Goal: Task Accomplishment & Management: Manage account settings

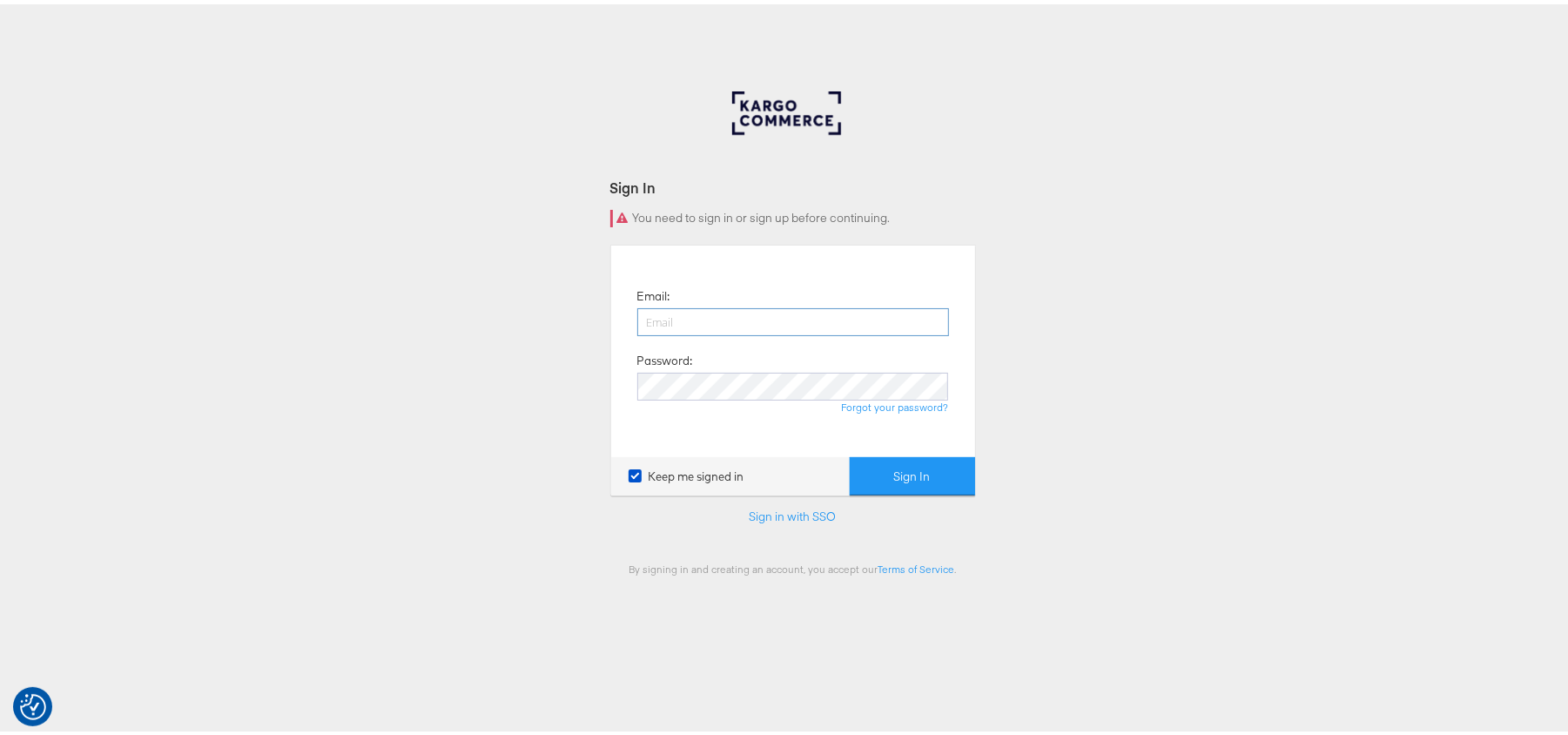
click at [667, 326] on input "email" at bounding box center [792, 318] width 311 height 28
type input "sudheer.bheemunipalli@kargo.com"
click at [850, 452] on button "Sign In" at bounding box center [912, 472] width 126 height 39
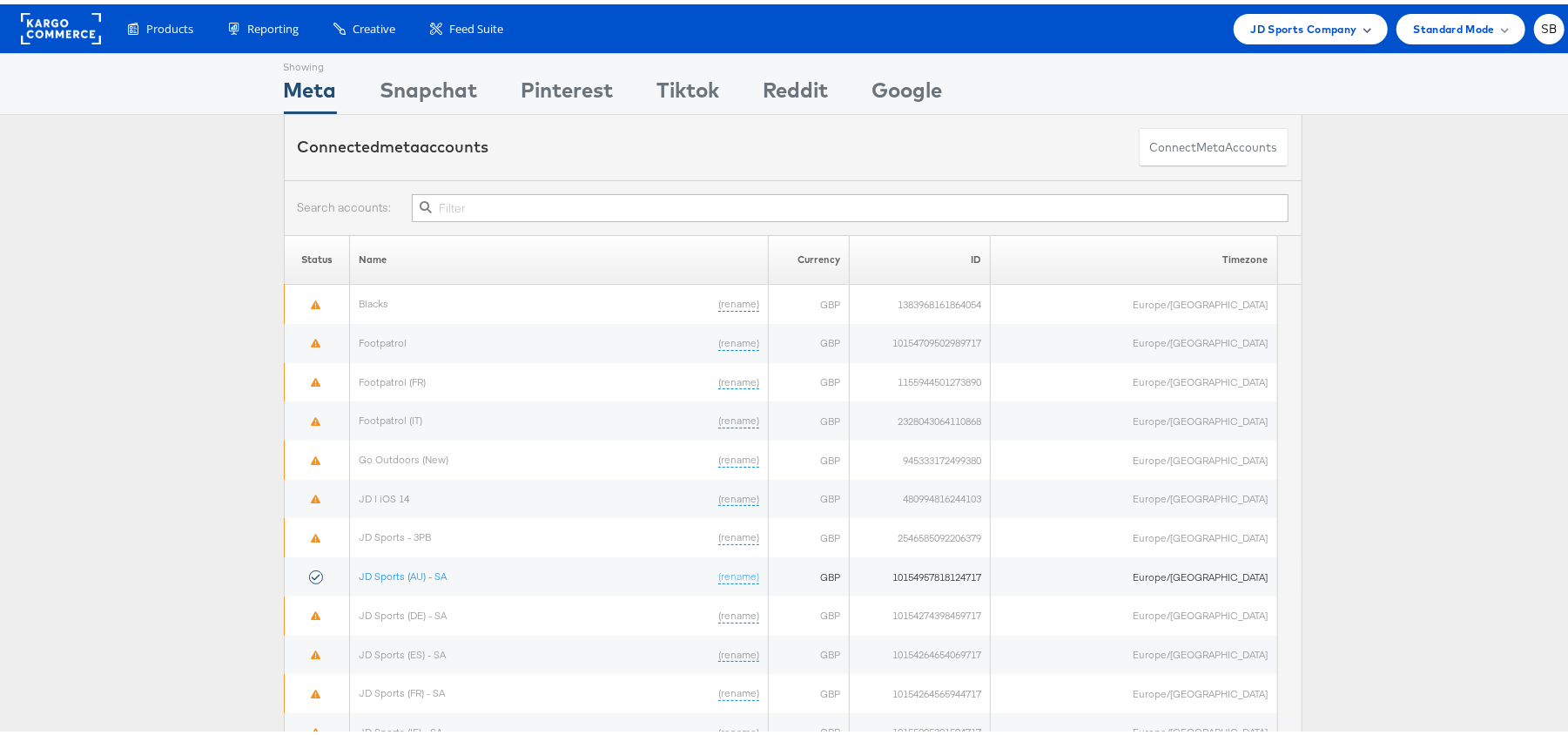
click at [1310, 38] on div "JD Sports Company" at bounding box center [1310, 24] width 154 height 30
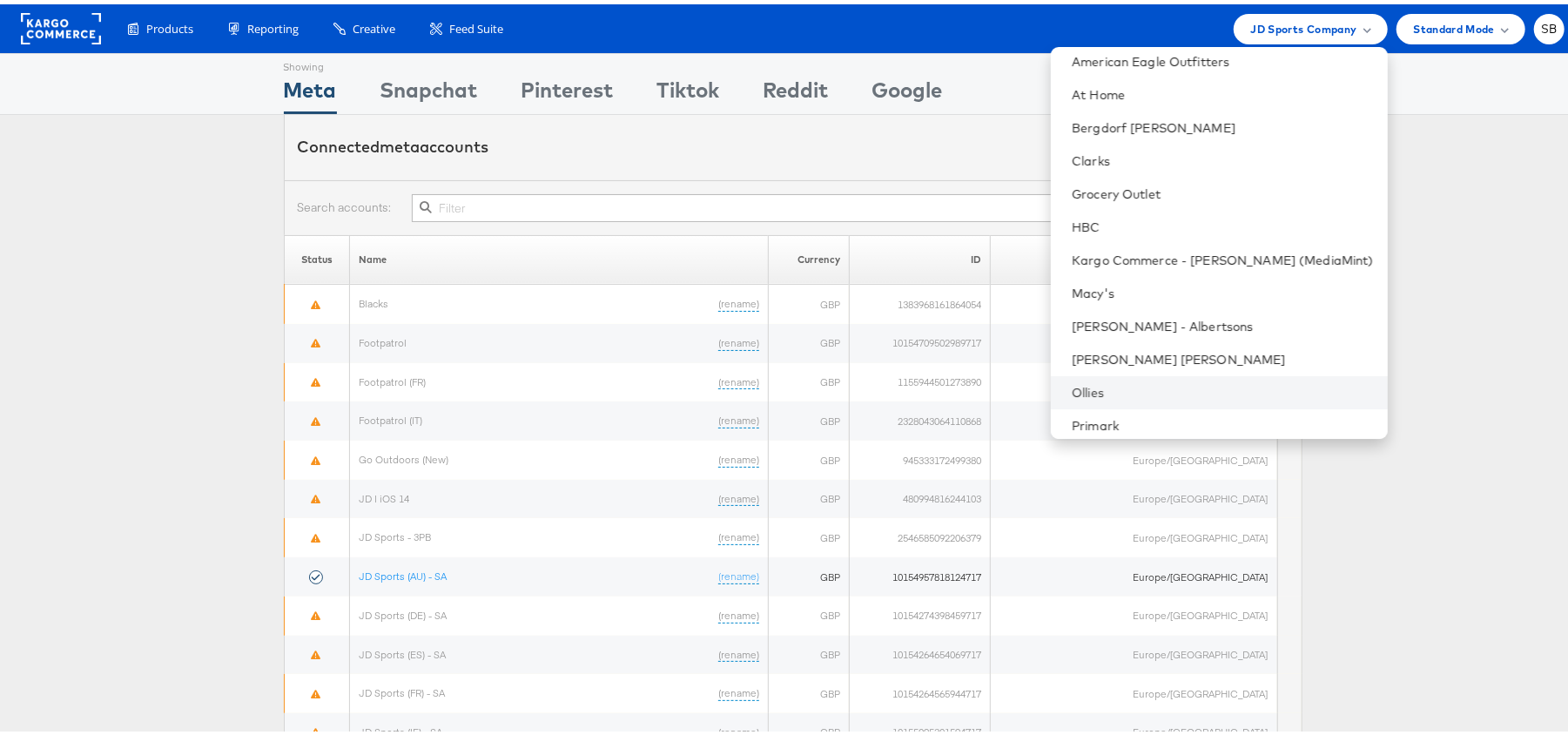
scroll to position [104, 0]
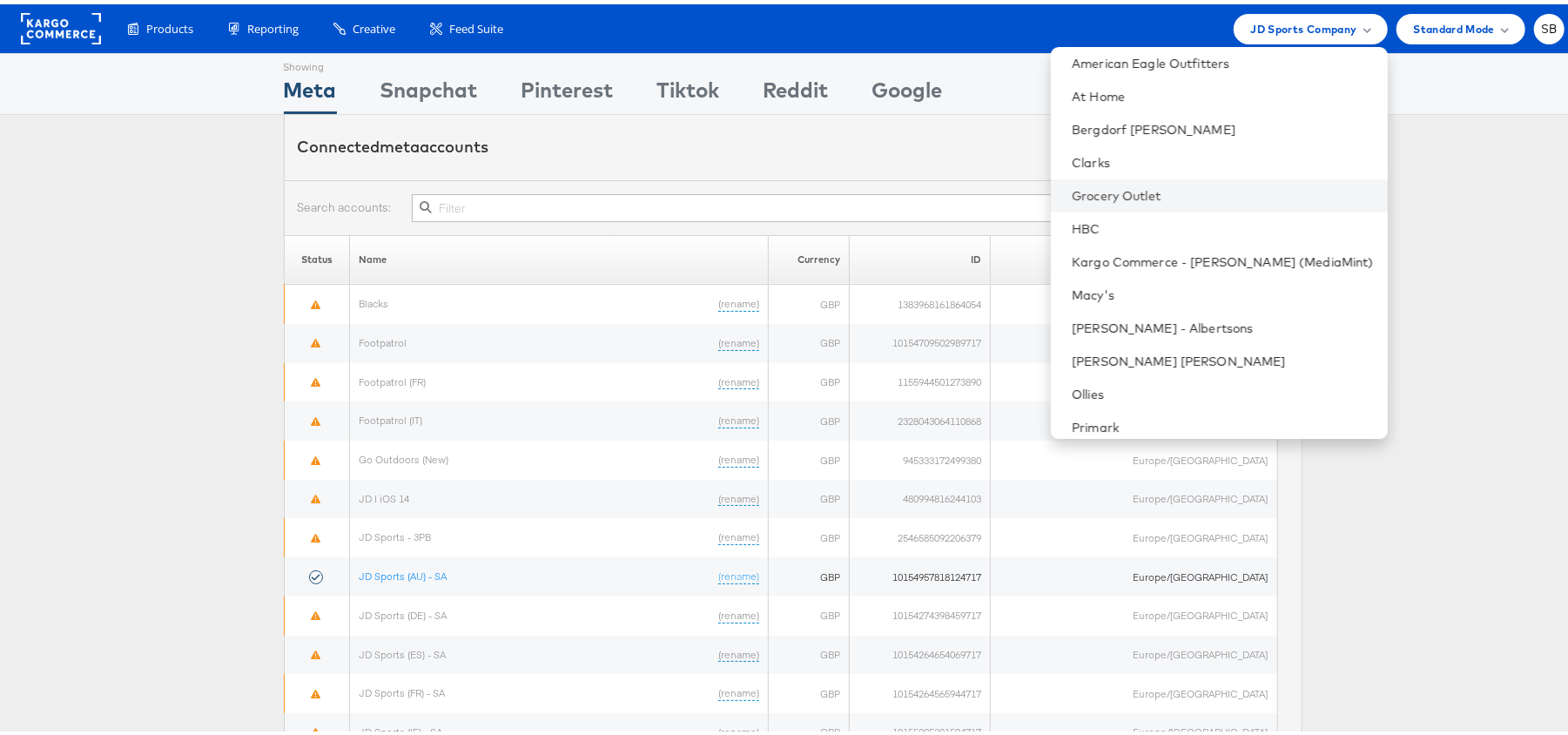
click at [1206, 179] on li "Grocery Outlet" at bounding box center [1219, 191] width 337 height 33
click at [1201, 192] on link "Grocery Outlet" at bounding box center [1222, 191] width 302 height 18
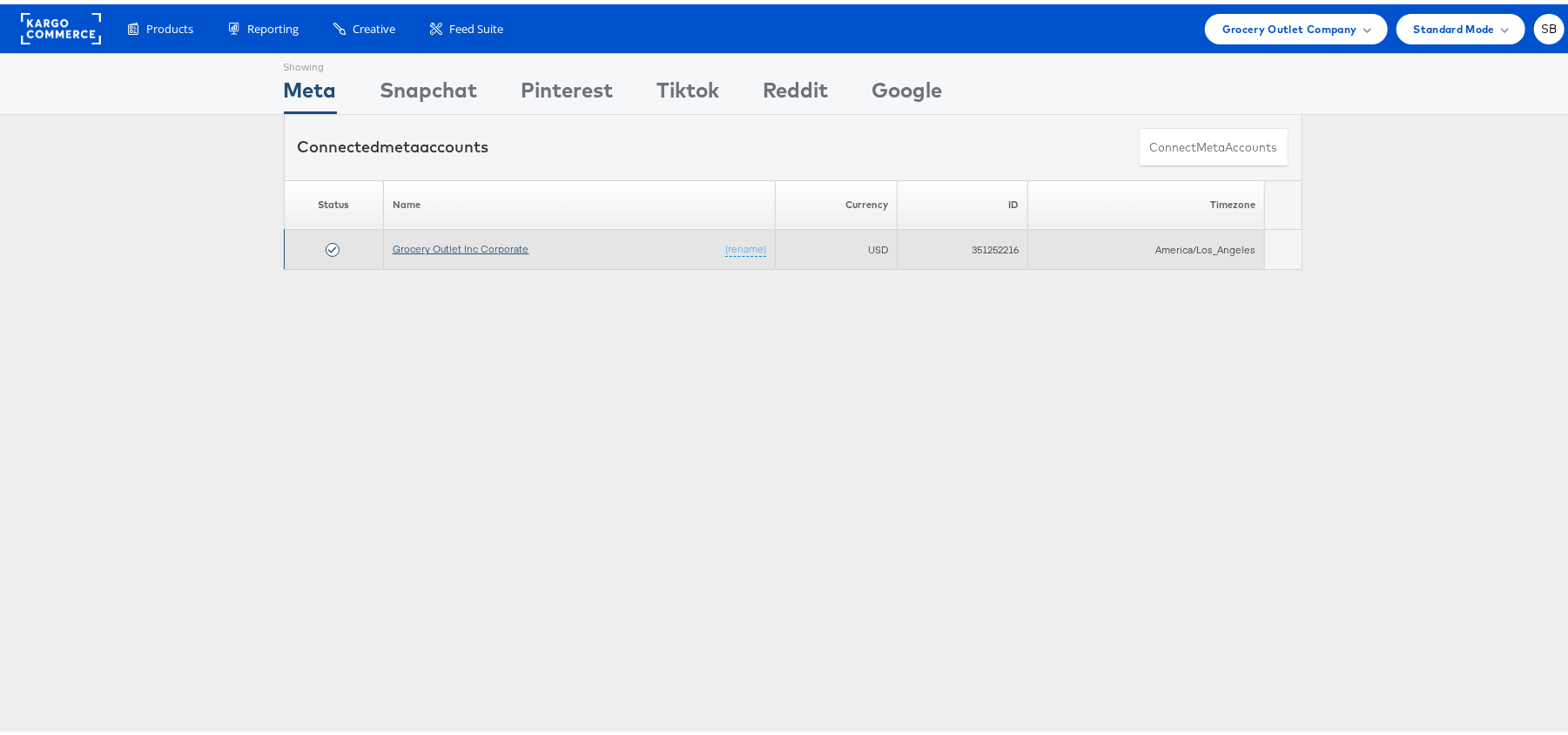
click at [496, 245] on link "Grocery Outlet Inc Corporate" at bounding box center [461, 244] width 137 height 13
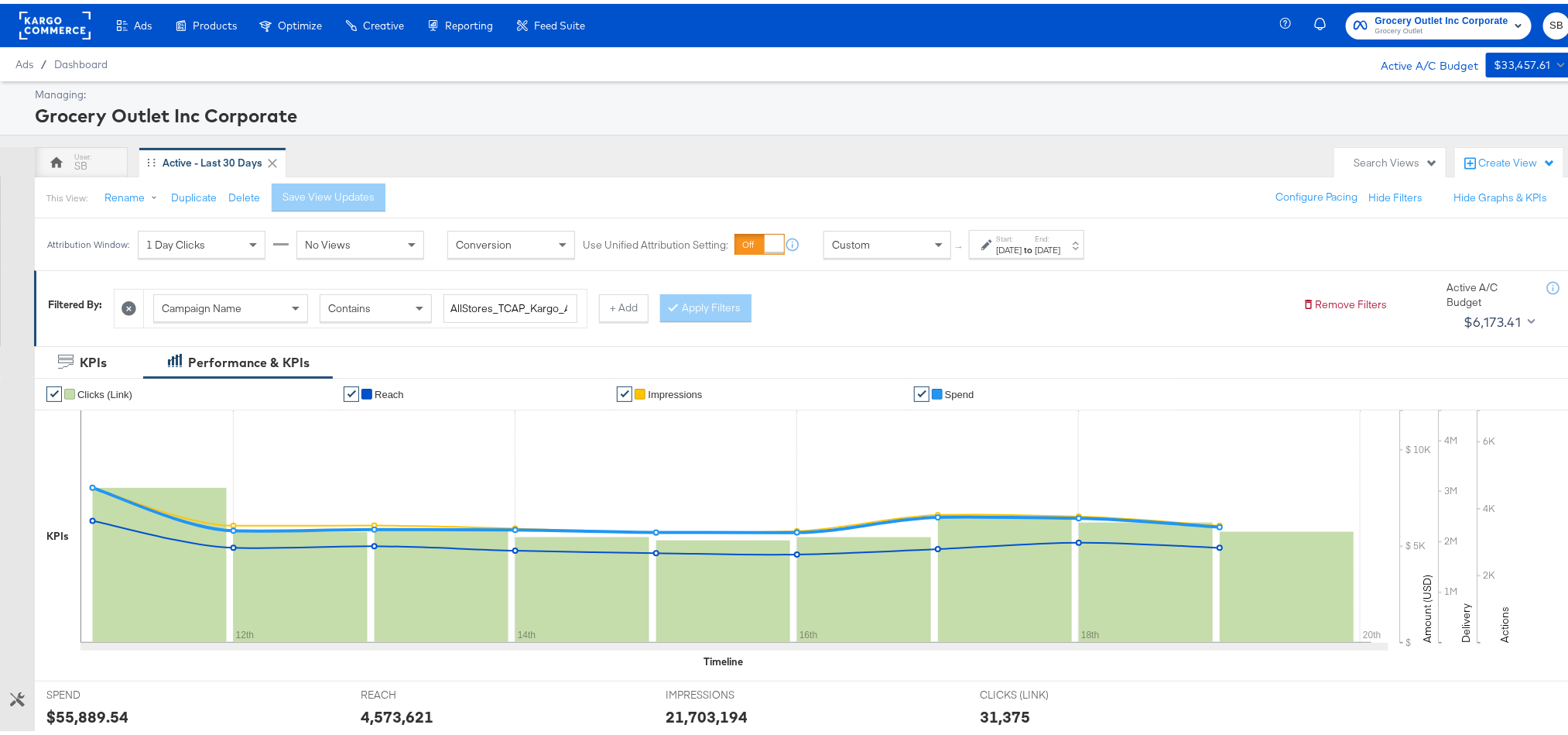
click at [1061, 246] on div "[DATE]" at bounding box center [1047, 246] width 25 height 12
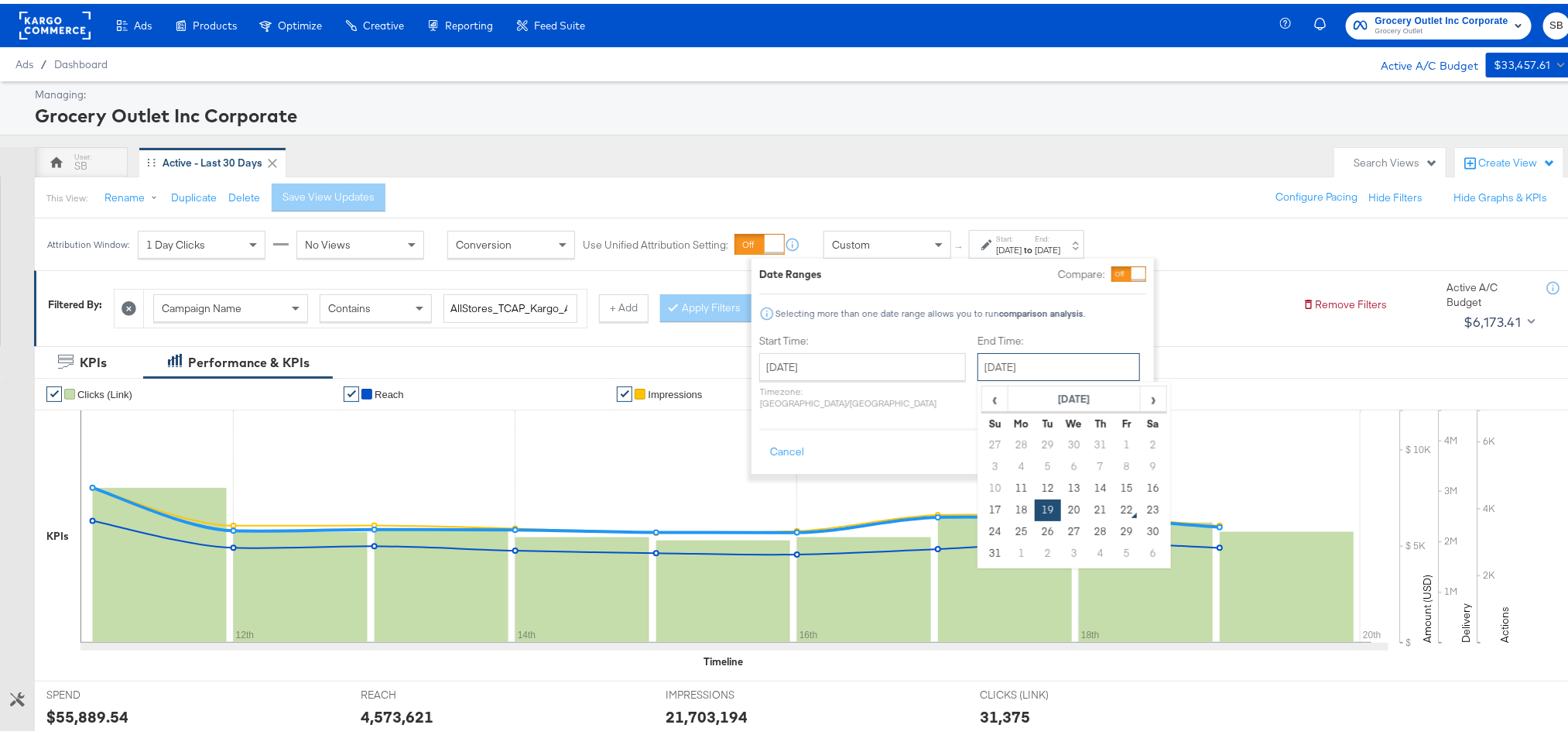
click at [982, 370] on input "August 19th 2025" at bounding box center [1059, 363] width 163 height 28
click at [1088, 507] on td "21" at bounding box center [1101, 506] width 26 height 21
type input "[DATE]"
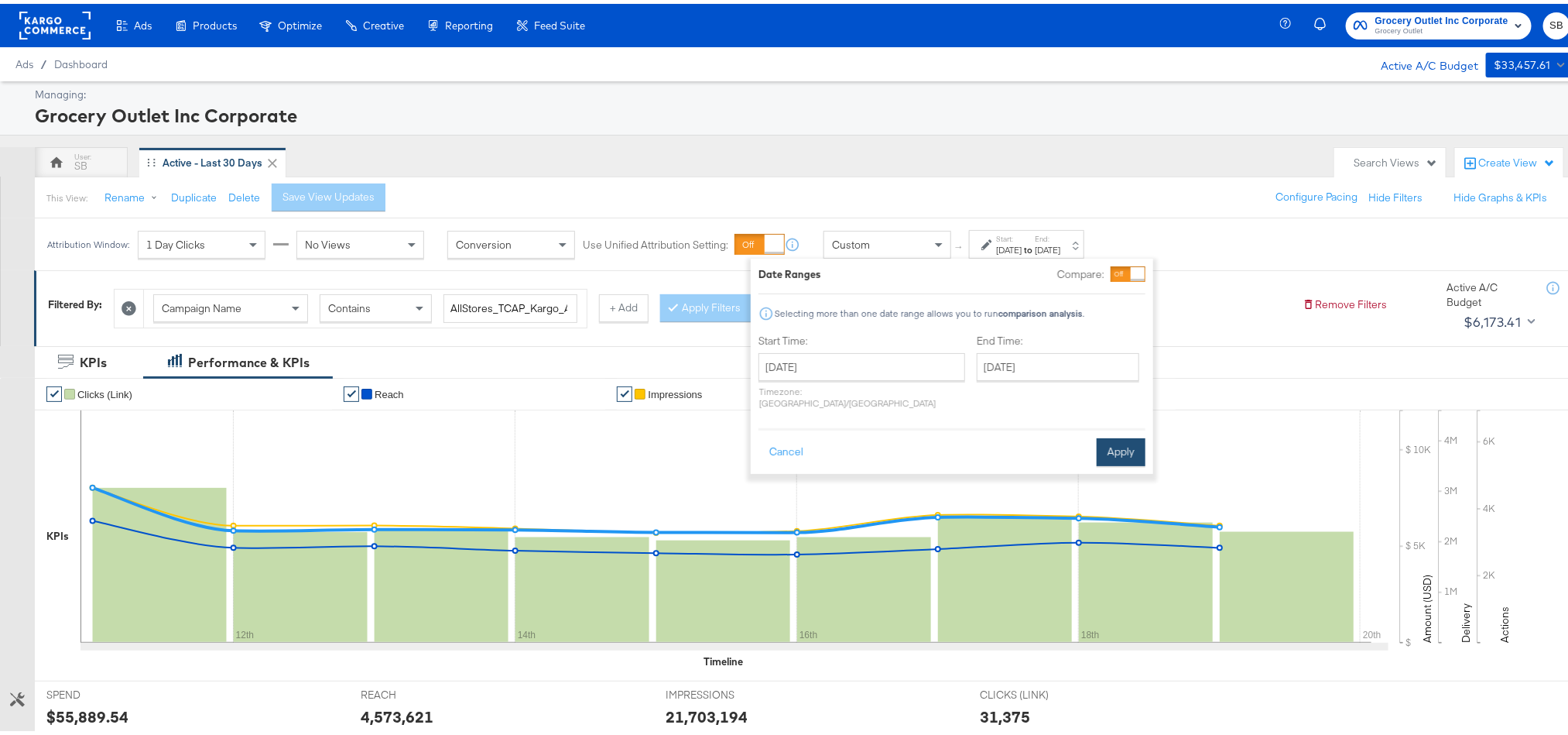
click at [1107, 443] on button "Apply" at bounding box center [1121, 448] width 48 height 28
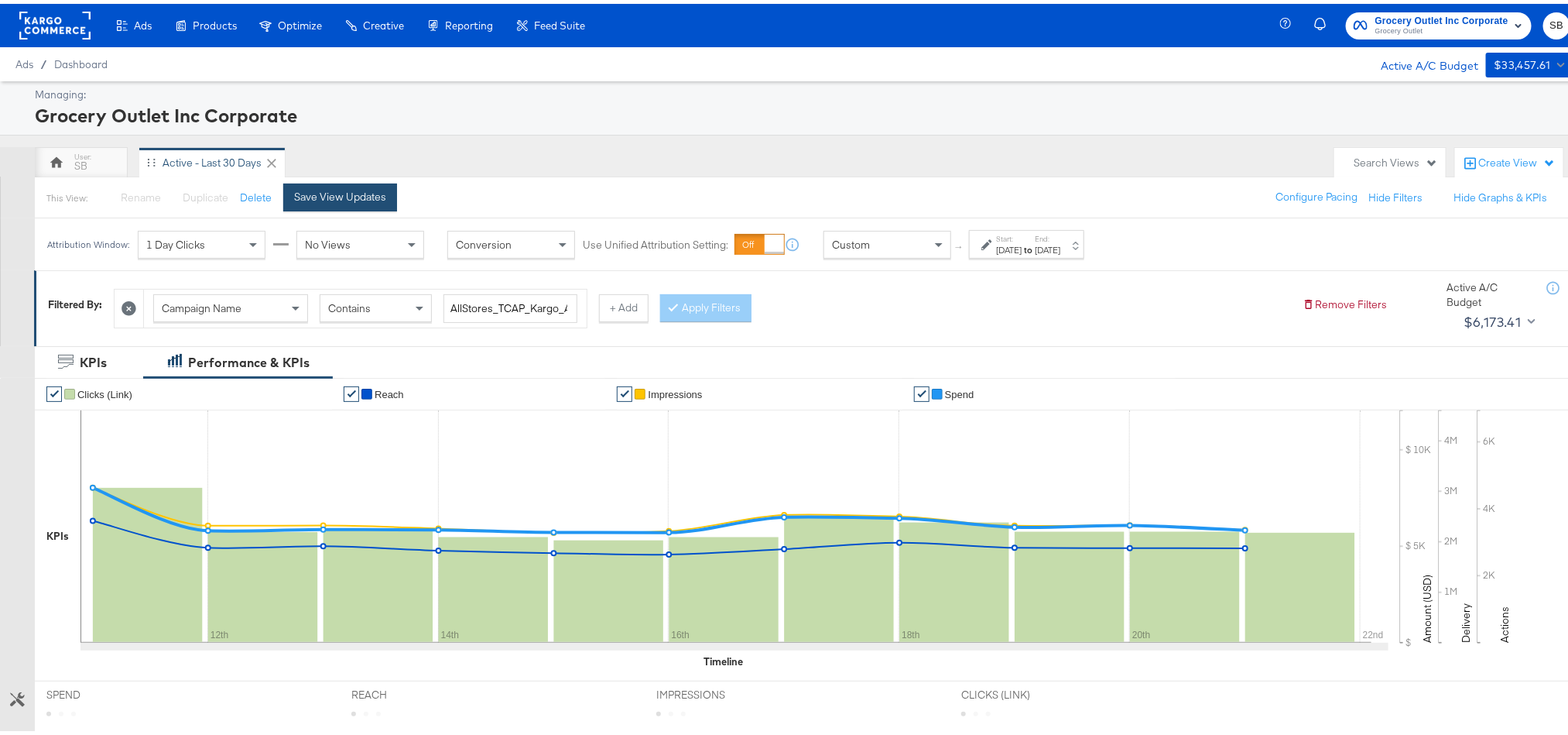
click at [351, 194] on div "Save View Updates" at bounding box center [340, 193] width 92 height 15
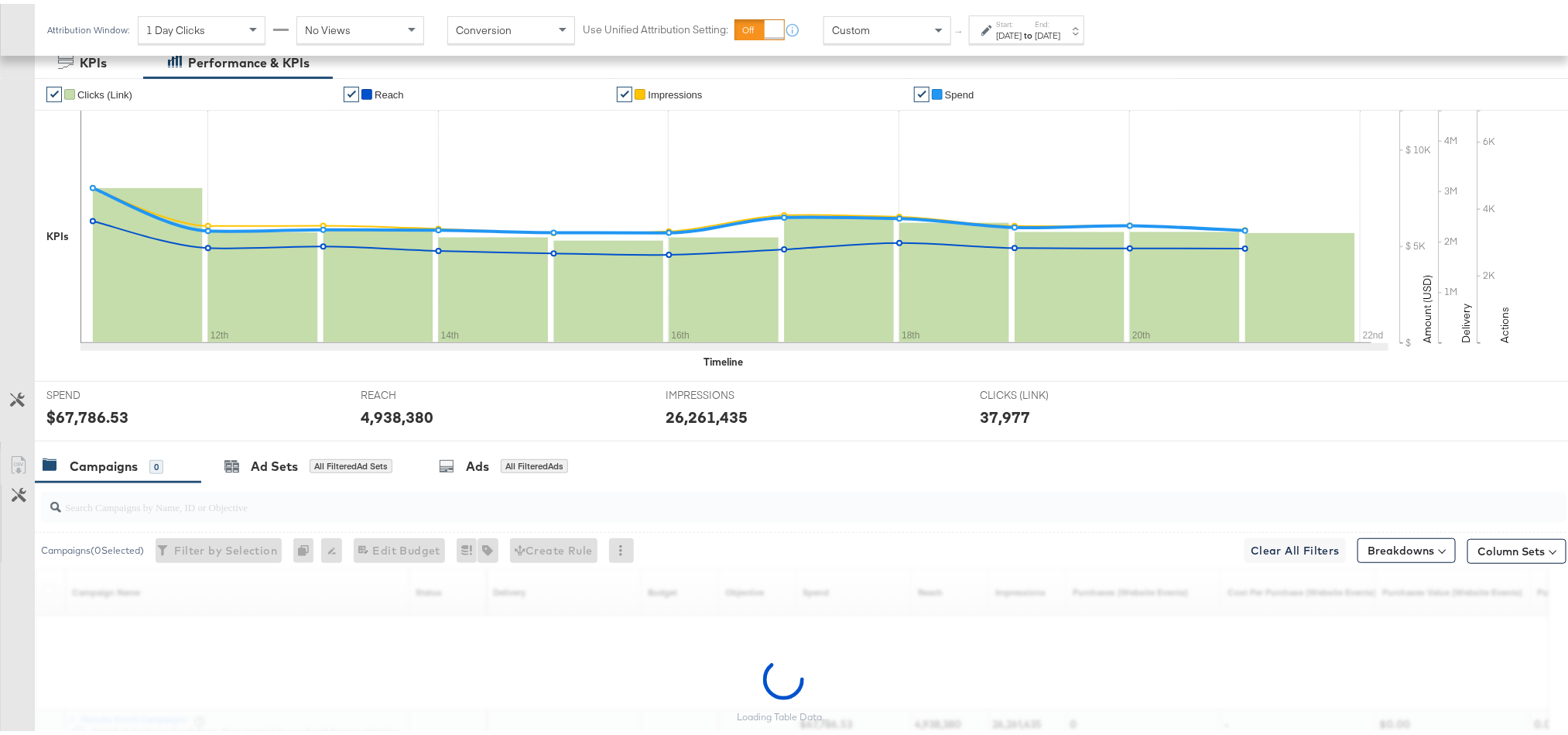
scroll to position [301, 0]
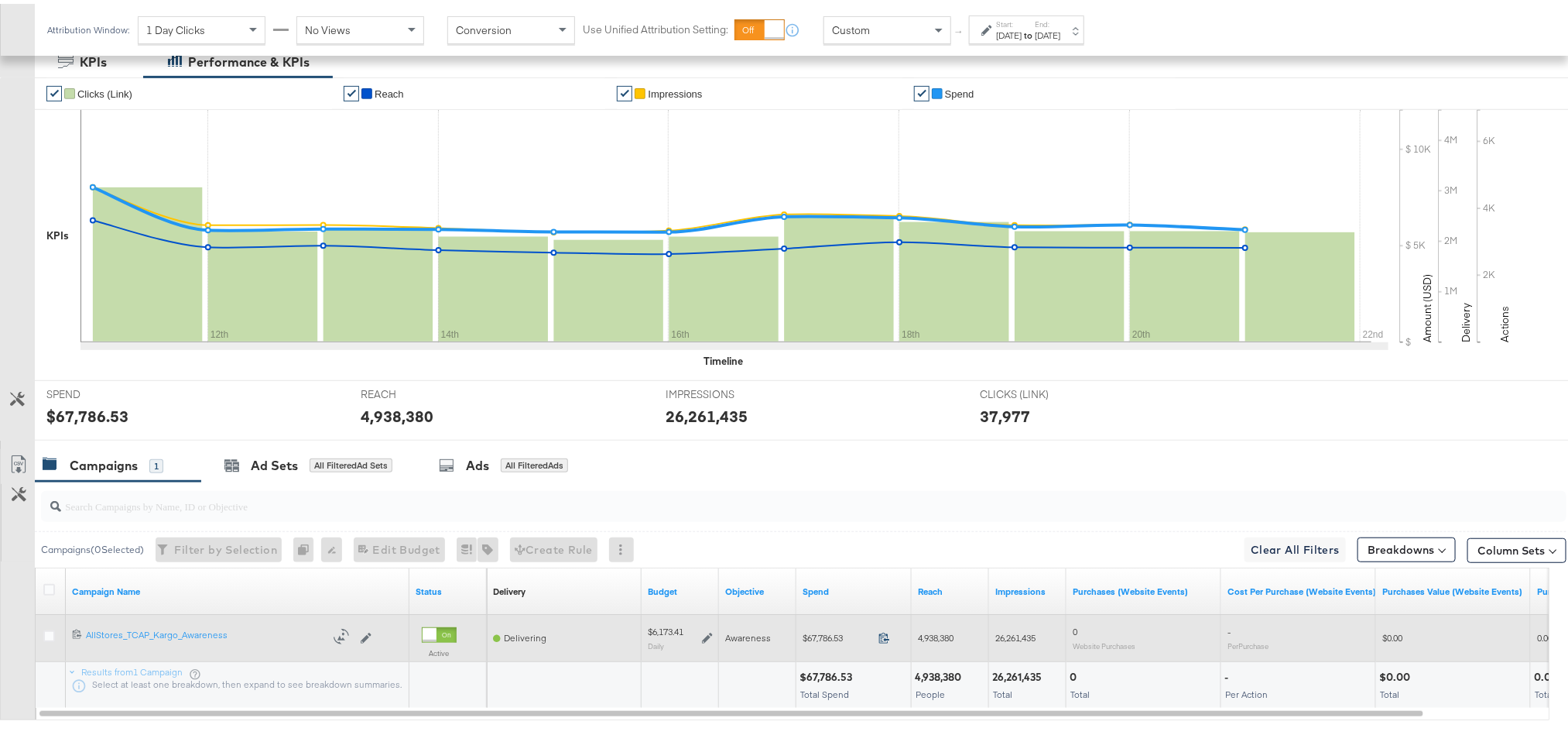
click at [880, 635] on icon at bounding box center [884, 634] width 11 height 11
click at [708, 635] on icon at bounding box center [707, 633] width 11 height 11
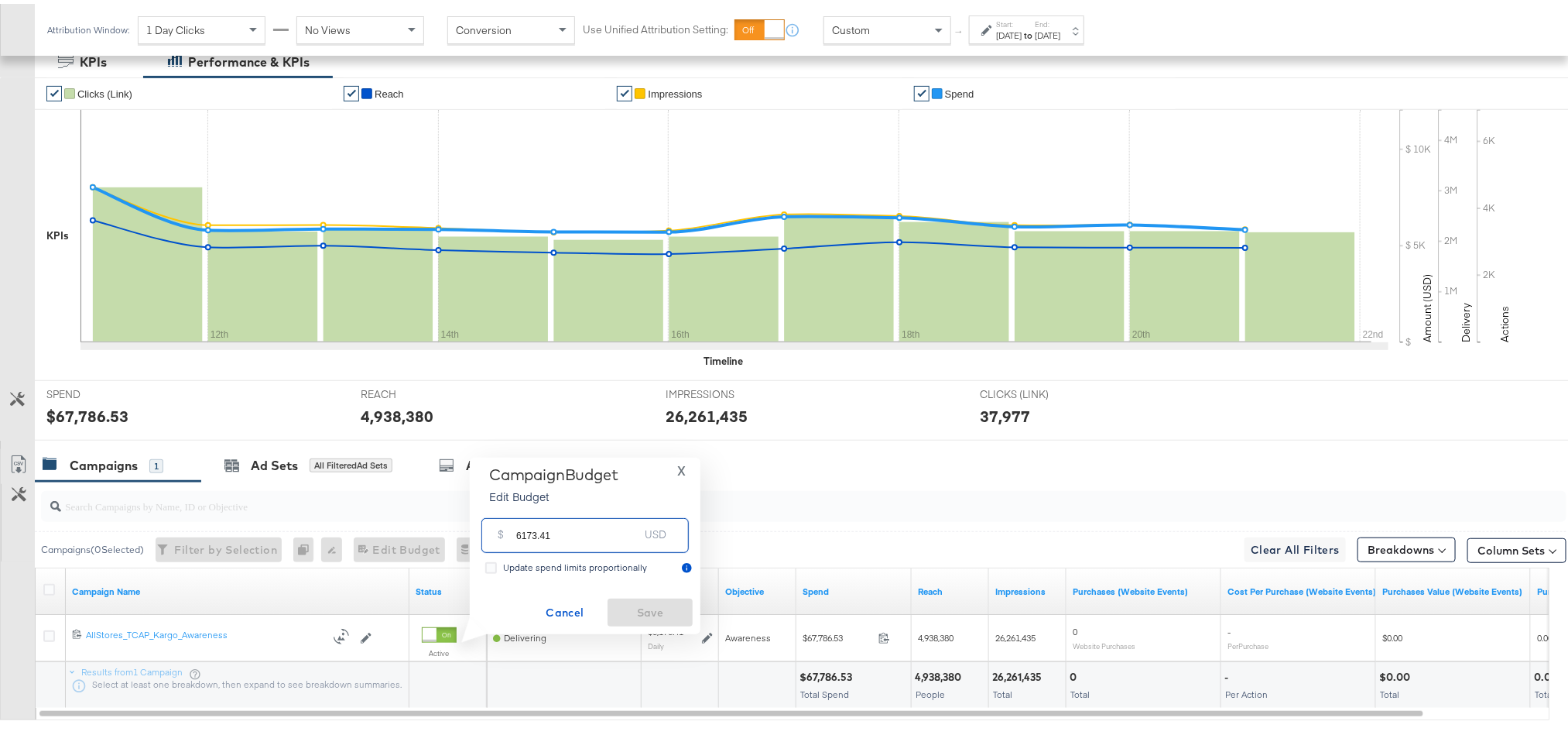
click at [588, 537] on input "6173.41" at bounding box center [577, 525] width 122 height 34
paste input "$6,216.76"
type input "6216.76"
click at [623, 607] on span "Save" at bounding box center [650, 609] width 73 height 20
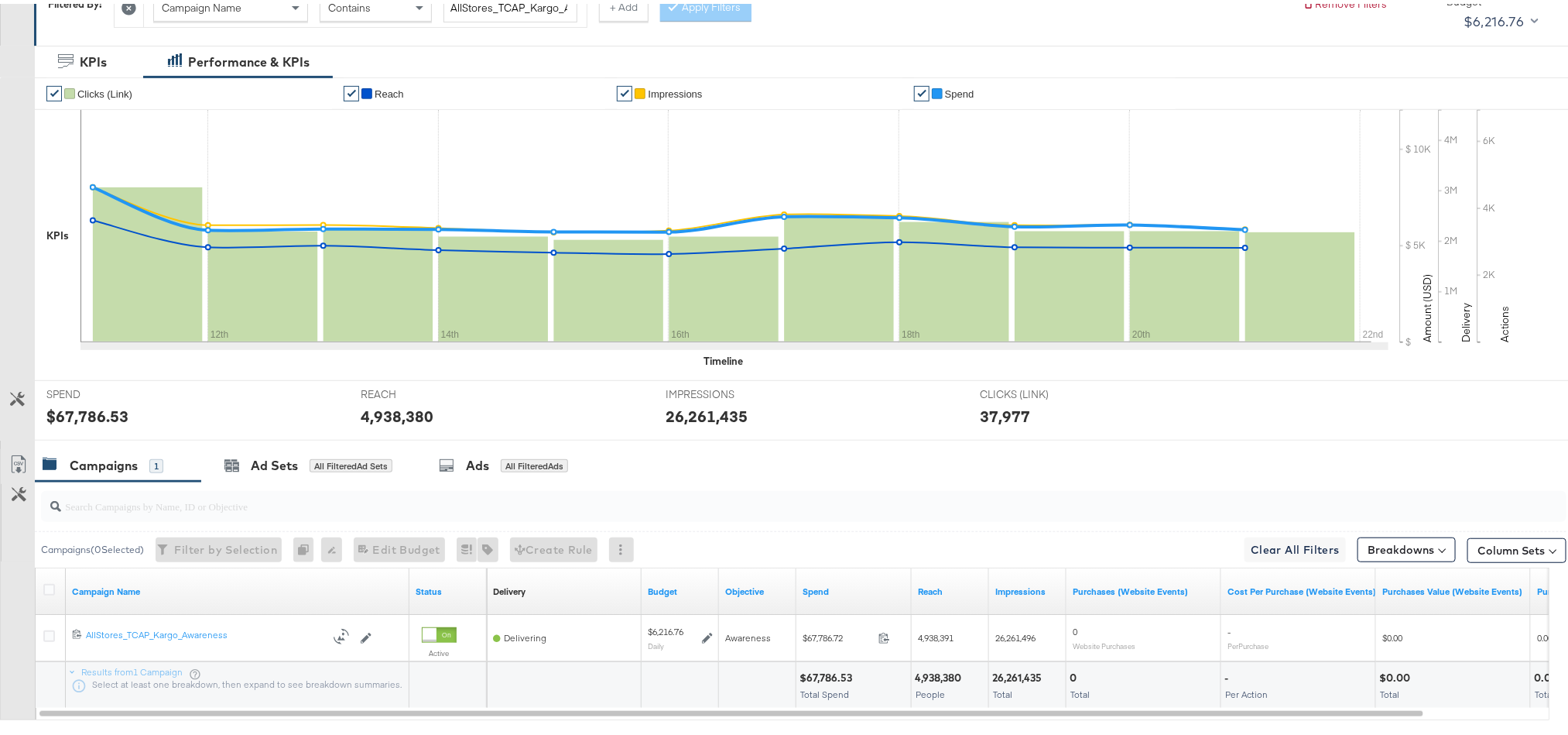
scroll to position [0, 0]
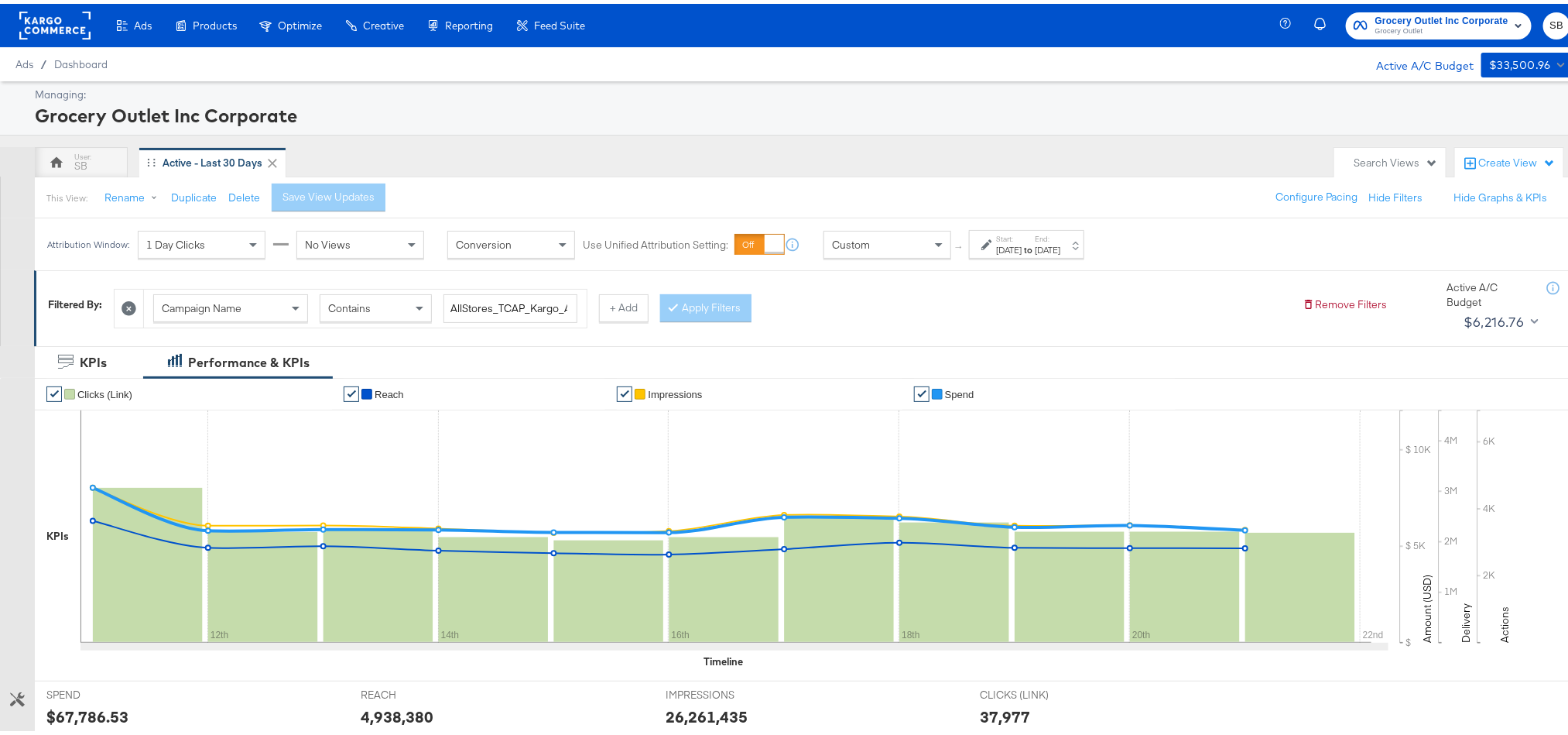
click at [33, 21] on rect at bounding box center [55, 21] width 71 height 28
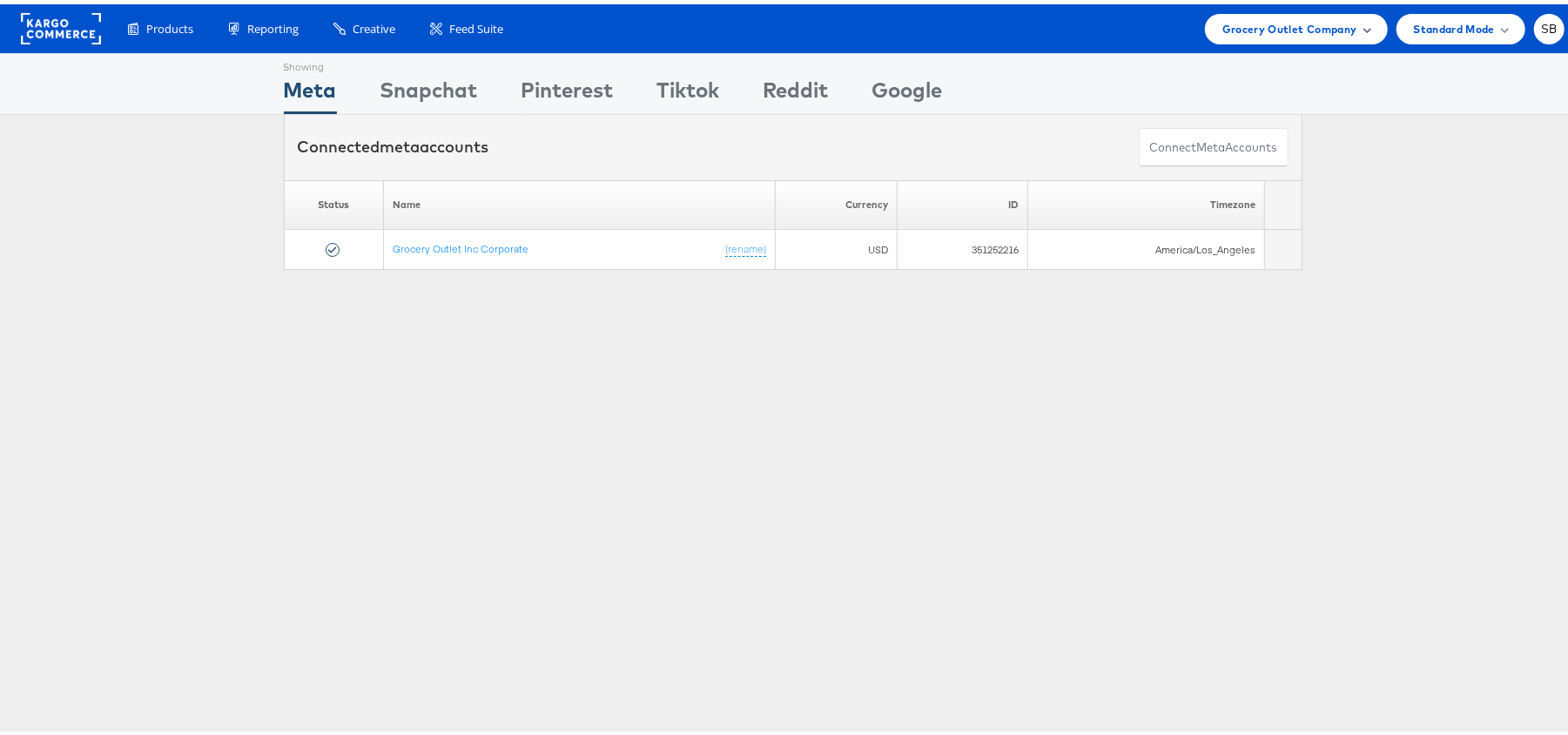
click at [1278, 26] on span "Grocery Outlet Company" at bounding box center [1290, 25] width 135 height 18
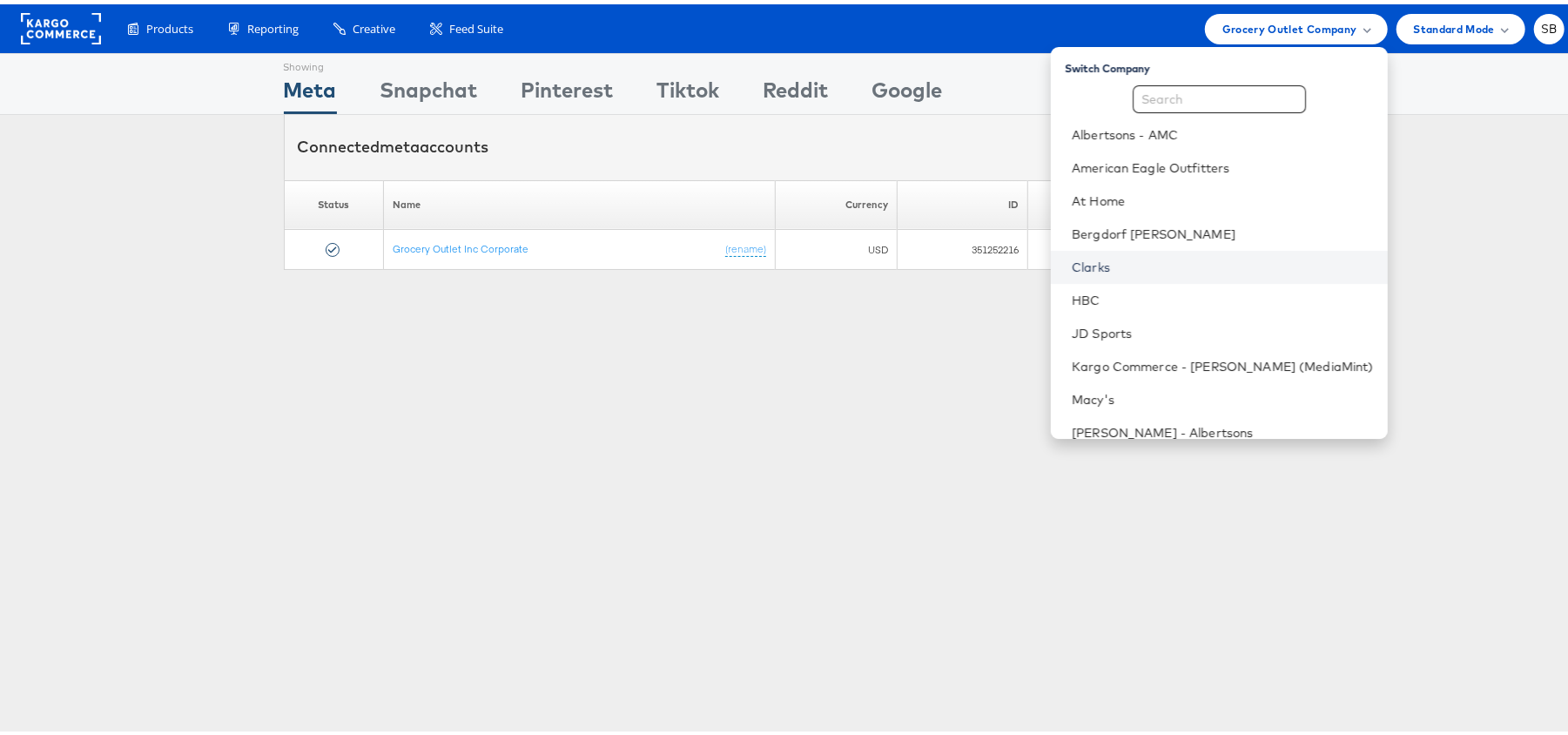
click at [1161, 269] on link "Clarks" at bounding box center [1222, 262] width 302 height 18
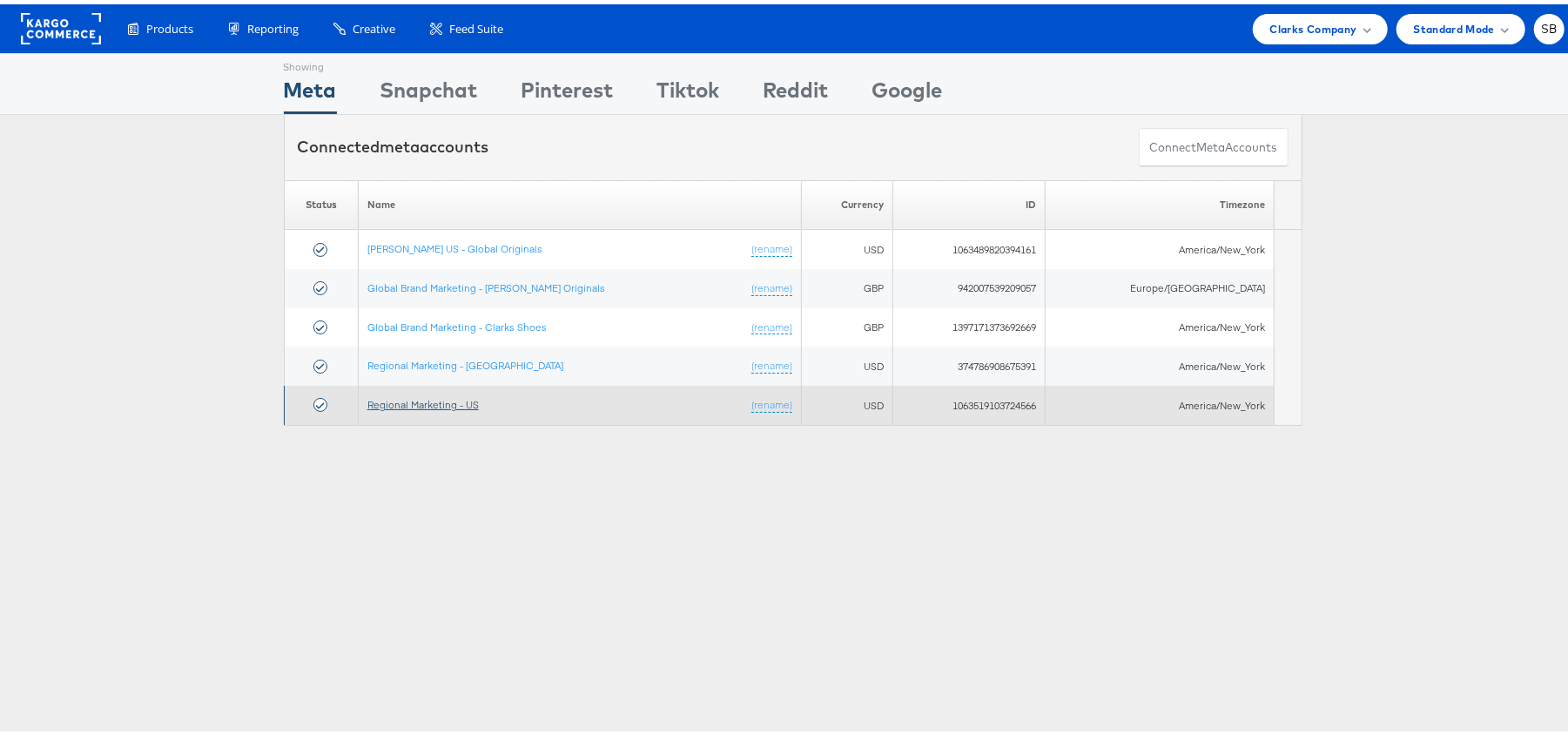
click at [422, 405] on link "Regional Marketing - US" at bounding box center [423, 400] width 112 height 13
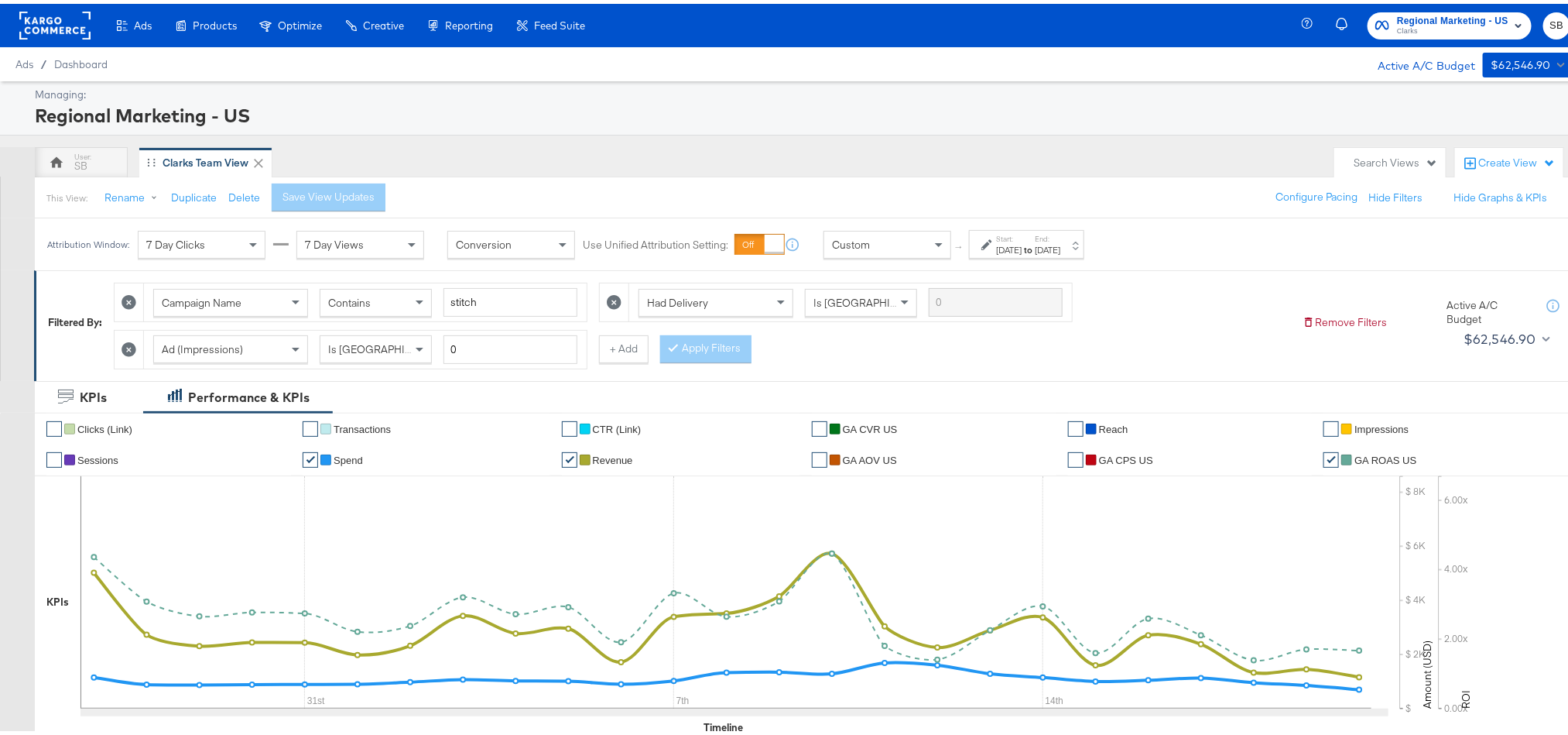
click at [1069, 228] on div "Start: [DATE] to End: [DATE]" at bounding box center [1026, 240] width 115 height 29
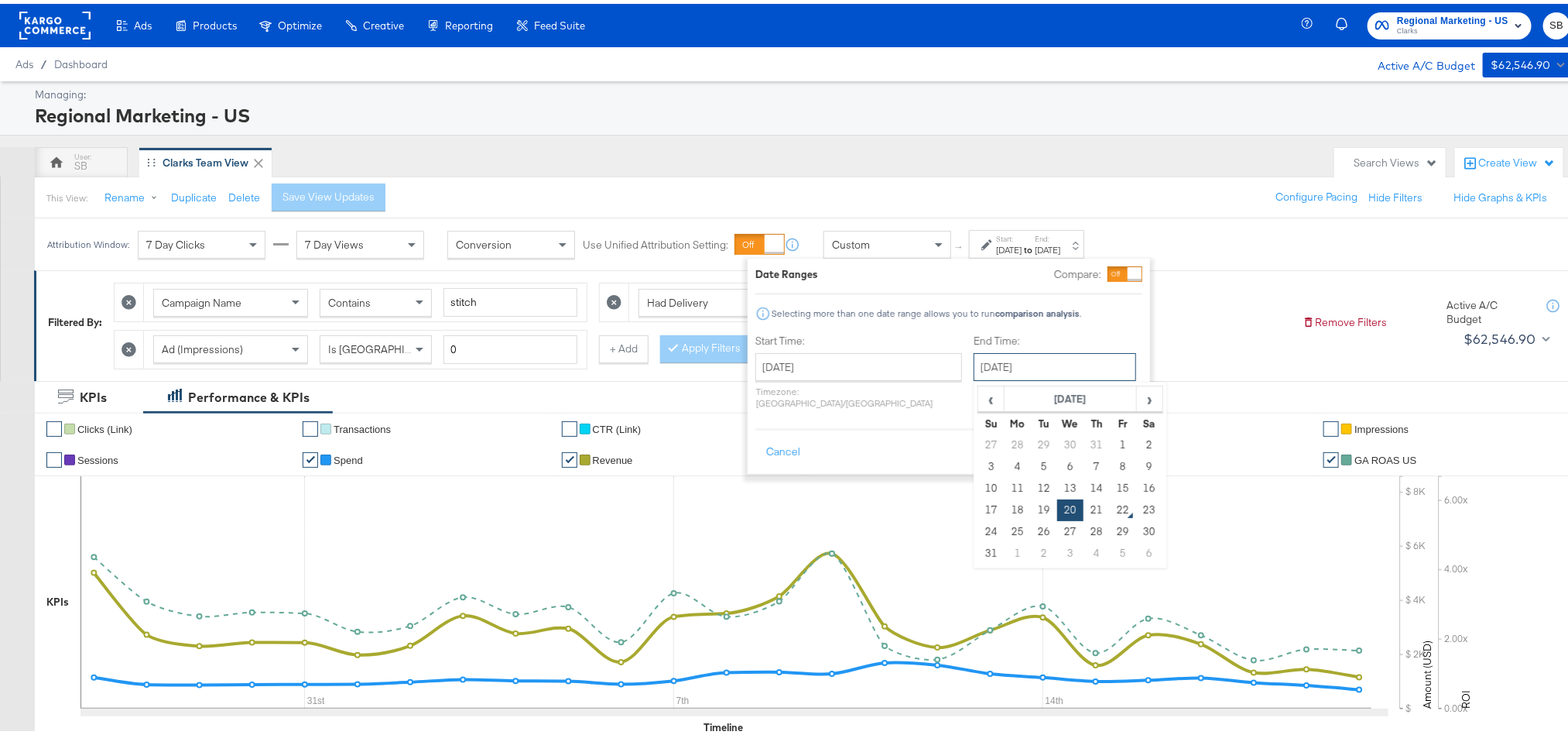
click at [989, 360] on input "[DATE]" at bounding box center [1055, 363] width 163 height 28
click at [1084, 517] on td "21" at bounding box center [1097, 506] width 26 height 21
type input "[DATE]"
click at [1113, 446] on button "Apply" at bounding box center [1116, 448] width 48 height 28
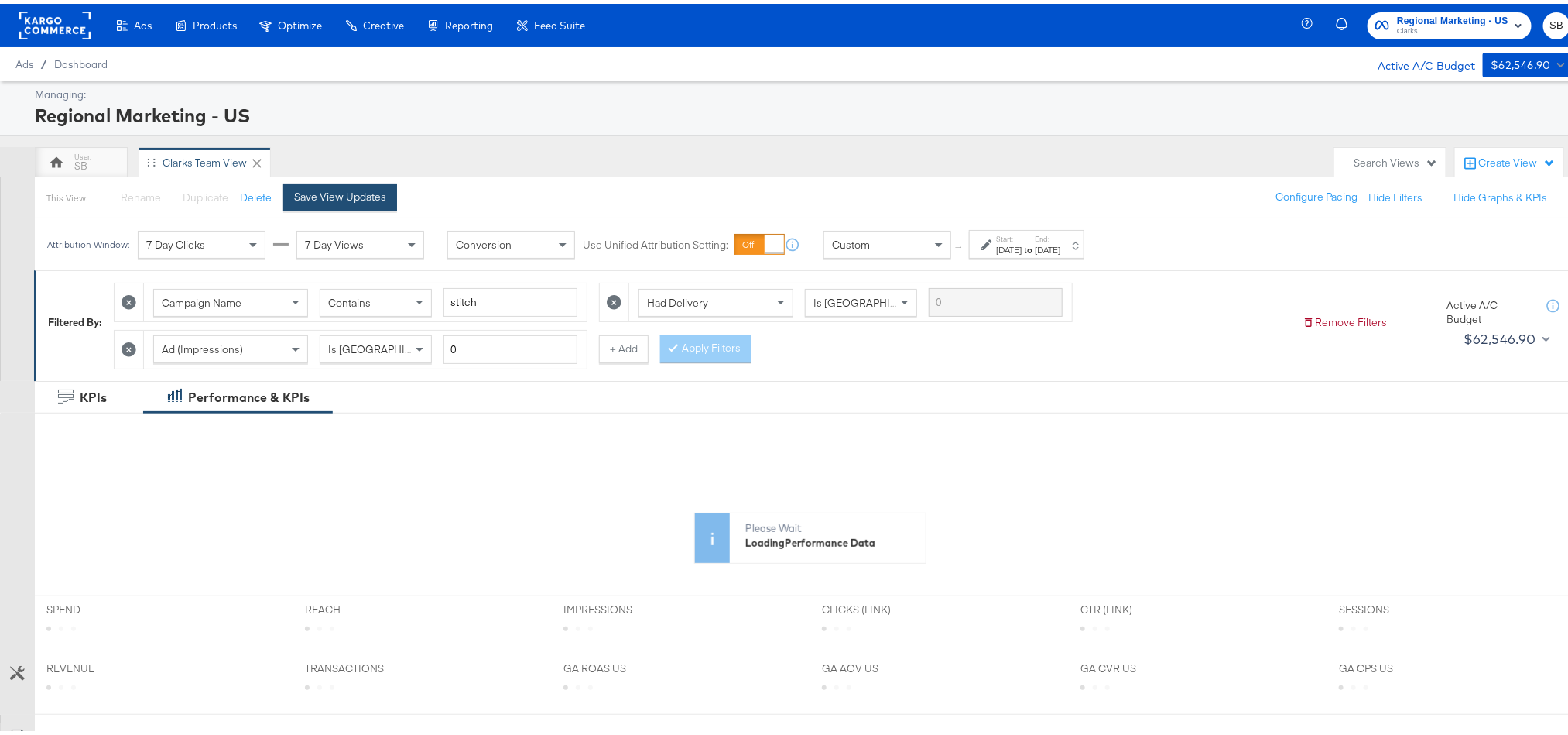
click at [344, 198] on div "Save View Updates" at bounding box center [340, 193] width 92 height 15
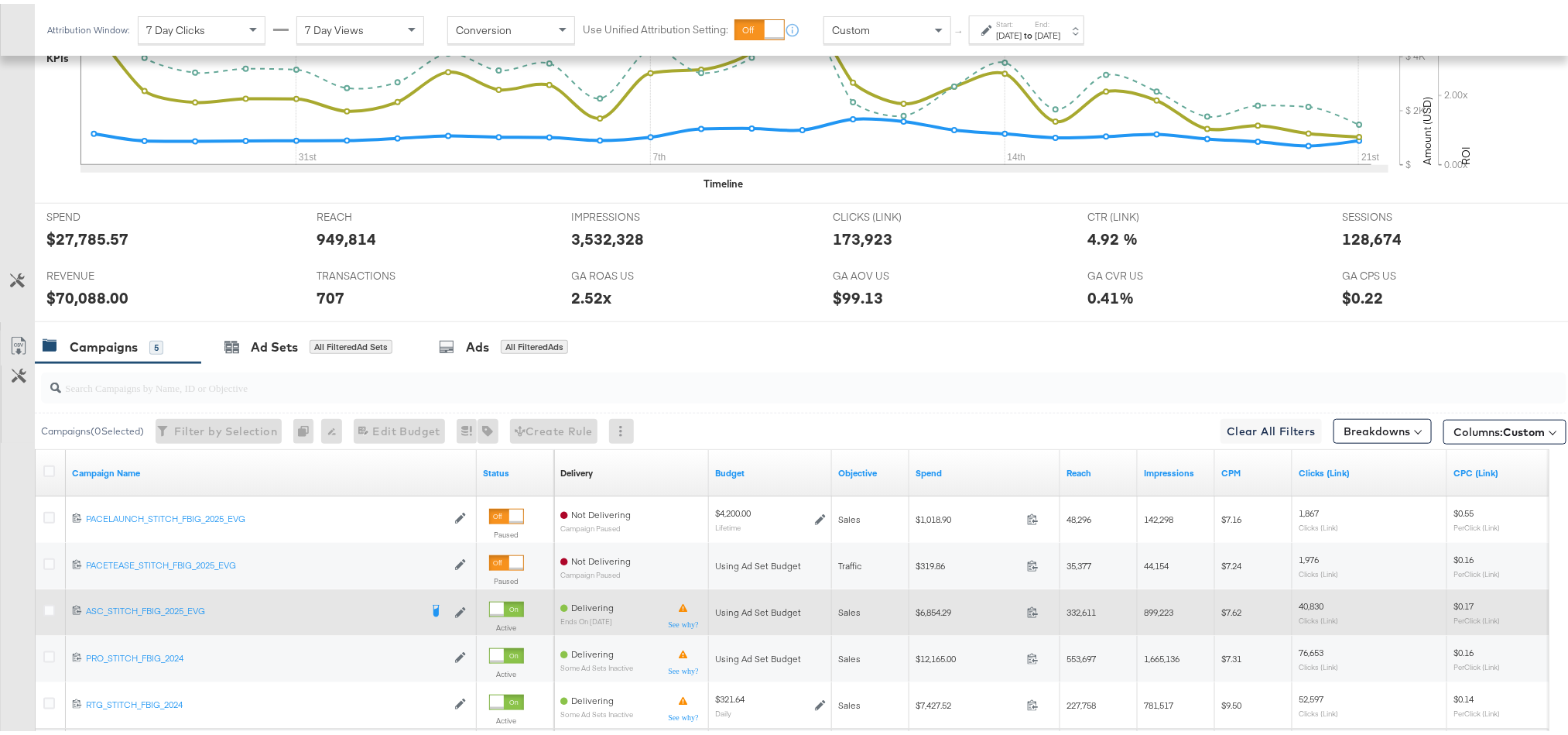
scroll to position [649, 0]
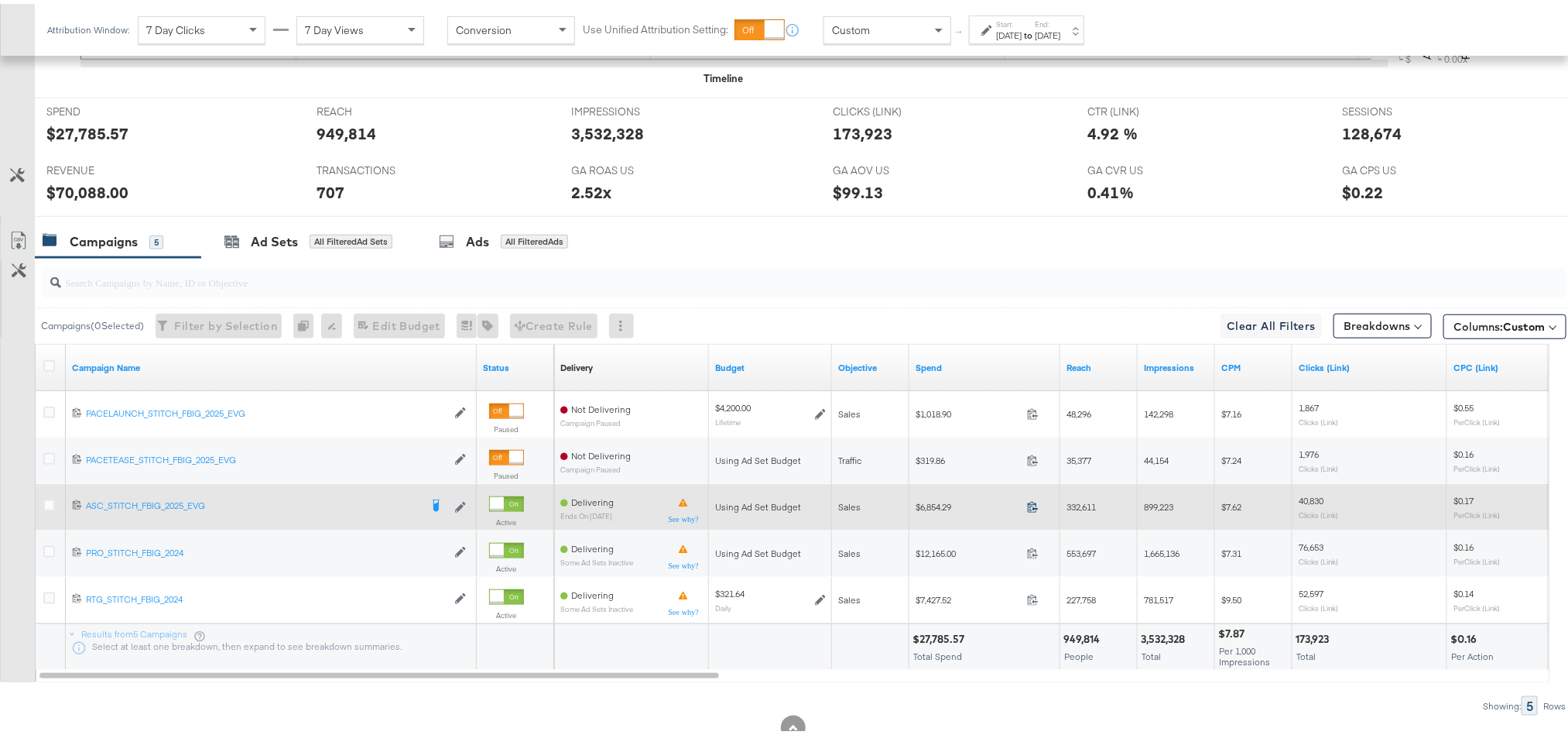
click at [1034, 508] on icon at bounding box center [1033, 503] width 11 height 11
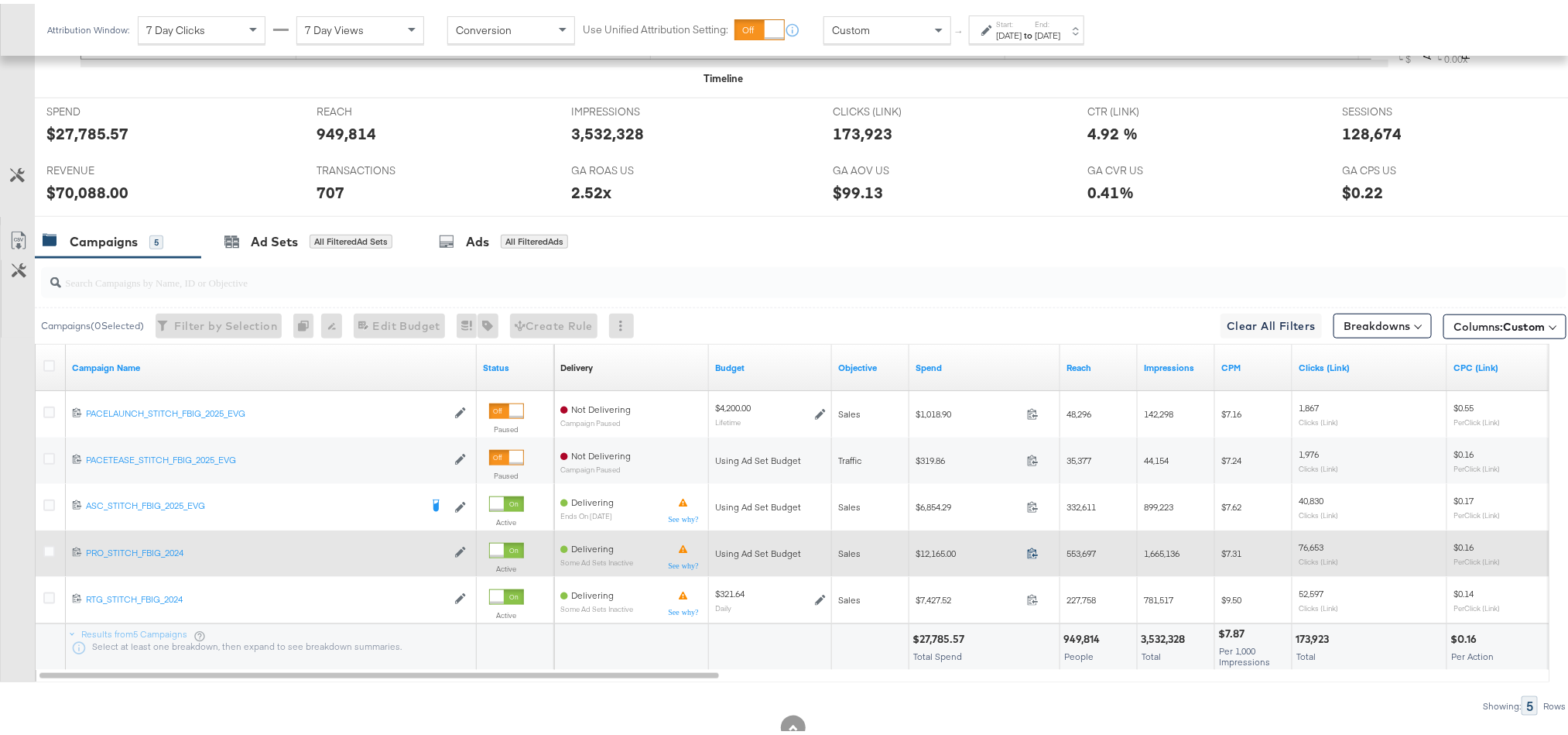
click at [1035, 555] on icon at bounding box center [1033, 549] width 11 height 11
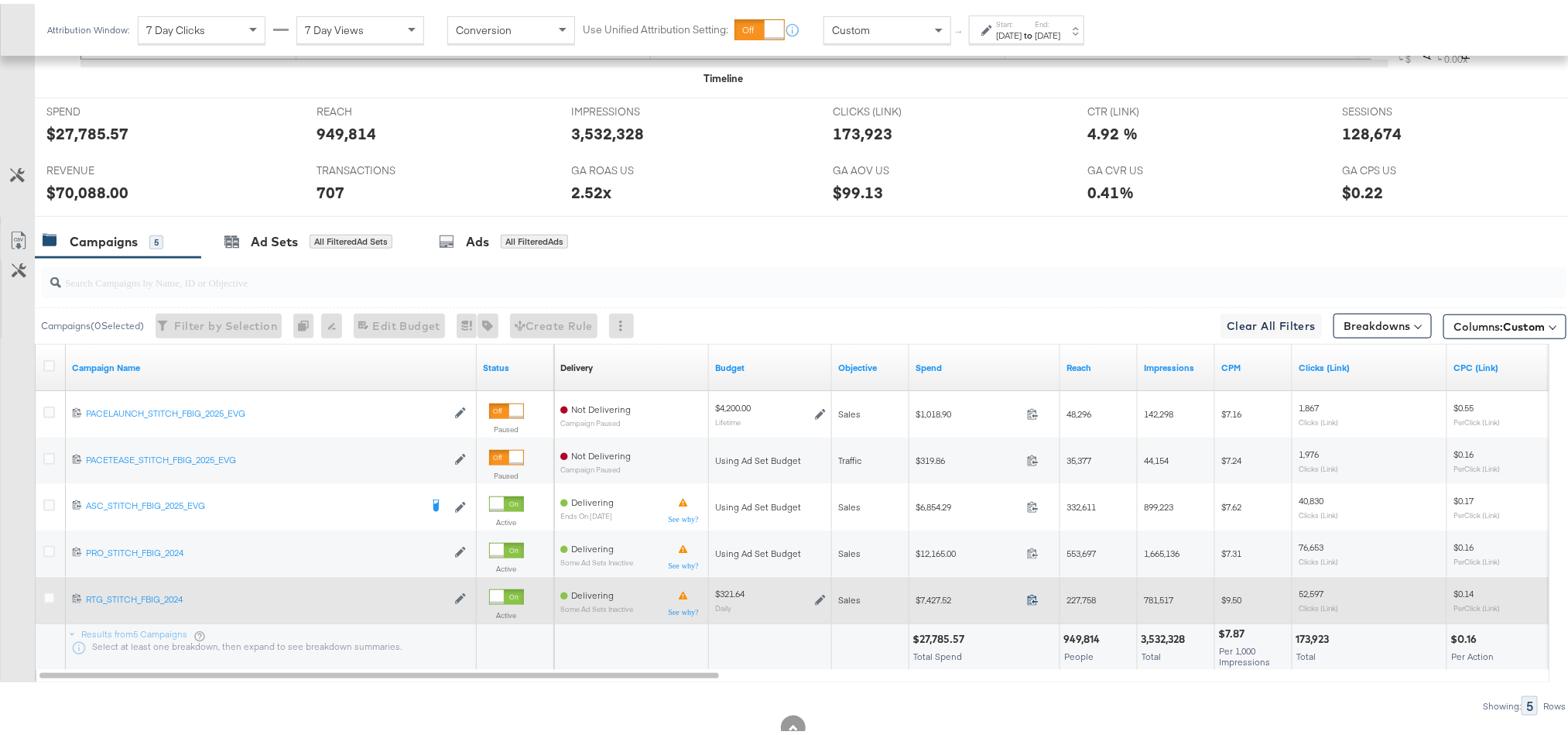
click at [1029, 601] on icon at bounding box center [1033, 595] width 11 height 11
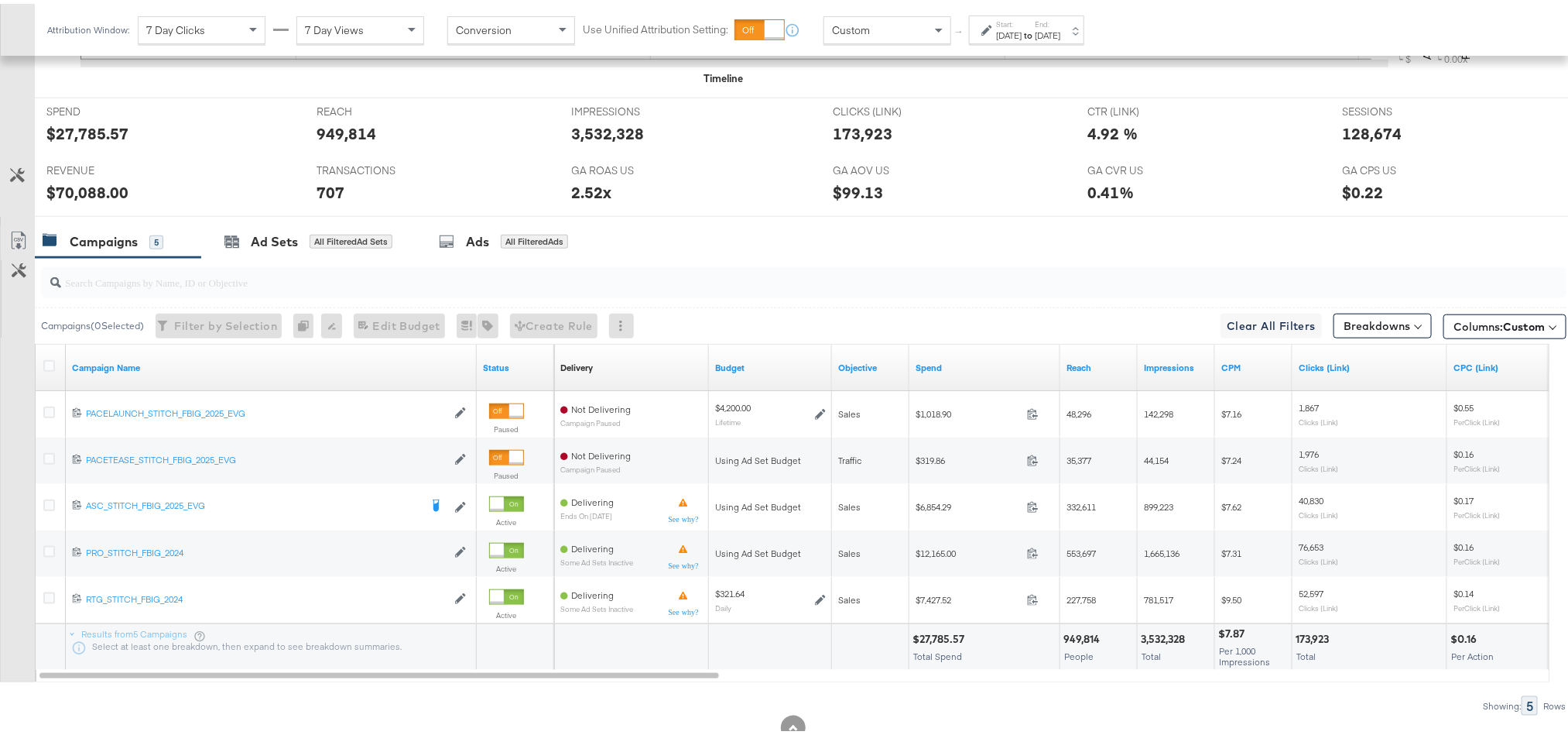
click at [88, 191] on div "$70,088.00" at bounding box center [88, 188] width 82 height 22
copy div "70,088.00"
click at [1368, 140] on div "128,674" at bounding box center [1373, 129] width 60 height 22
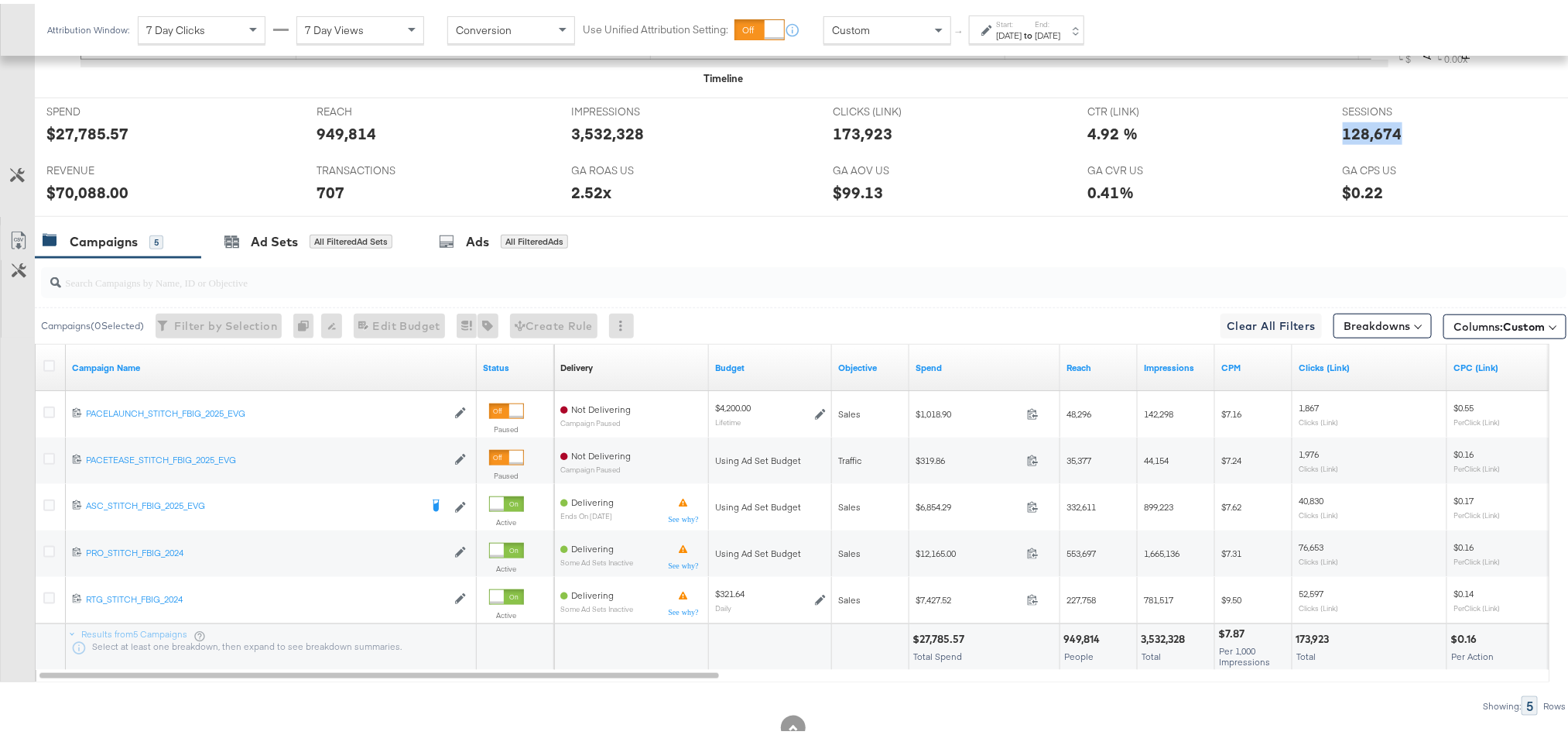
copy div "128,674"
click at [1034, 28] on strong "to" at bounding box center [1028, 31] width 13 height 11
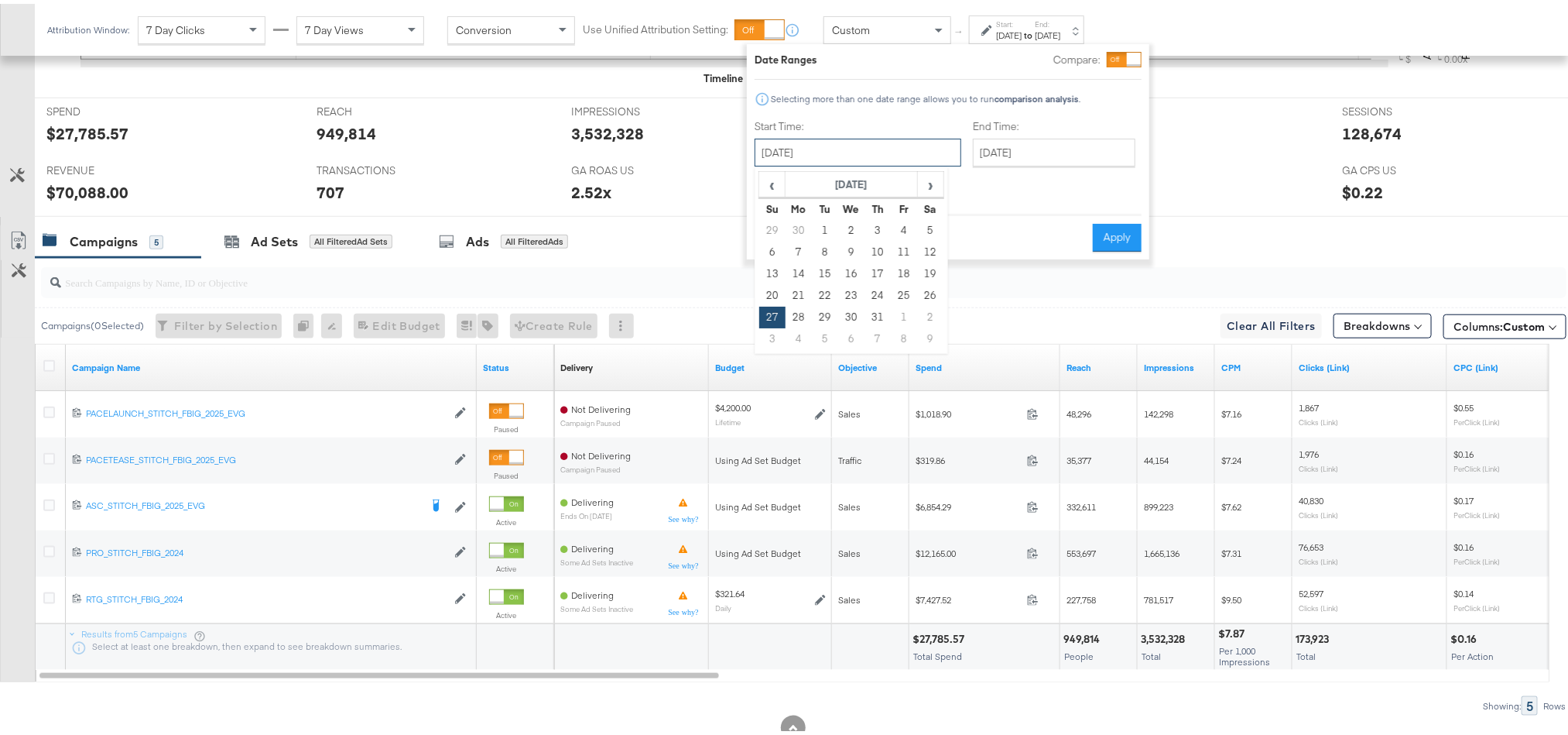
click at [855, 137] on input "[DATE]" at bounding box center [858, 149] width 207 height 28
click at [934, 179] on span "›" at bounding box center [930, 181] width 24 height 23
click at [853, 295] on td "20" at bounding box center [851, 292] width 26 height 21
type input "[DATE]"
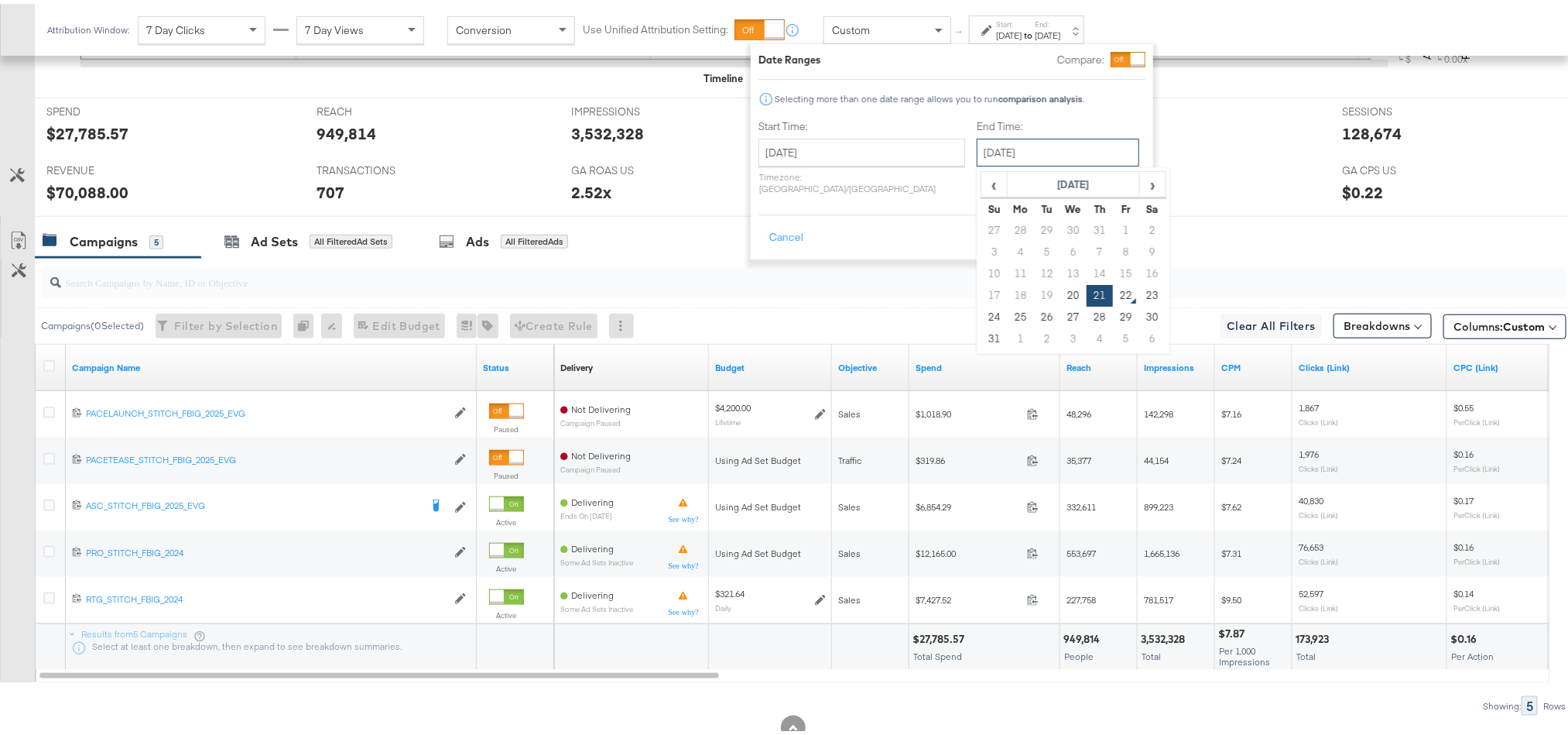
click at [1002, 155] on input "[DATE]" at bounding box center [1058, 149] width 163 height 28
click at [1061, 291] on td "20" at bounding box center [1074, 292] width 26 height 21
type input "[DATE]"
click at [1117, 220] on button "Apply" at bounding box center [1121, 234] width 48 height 28
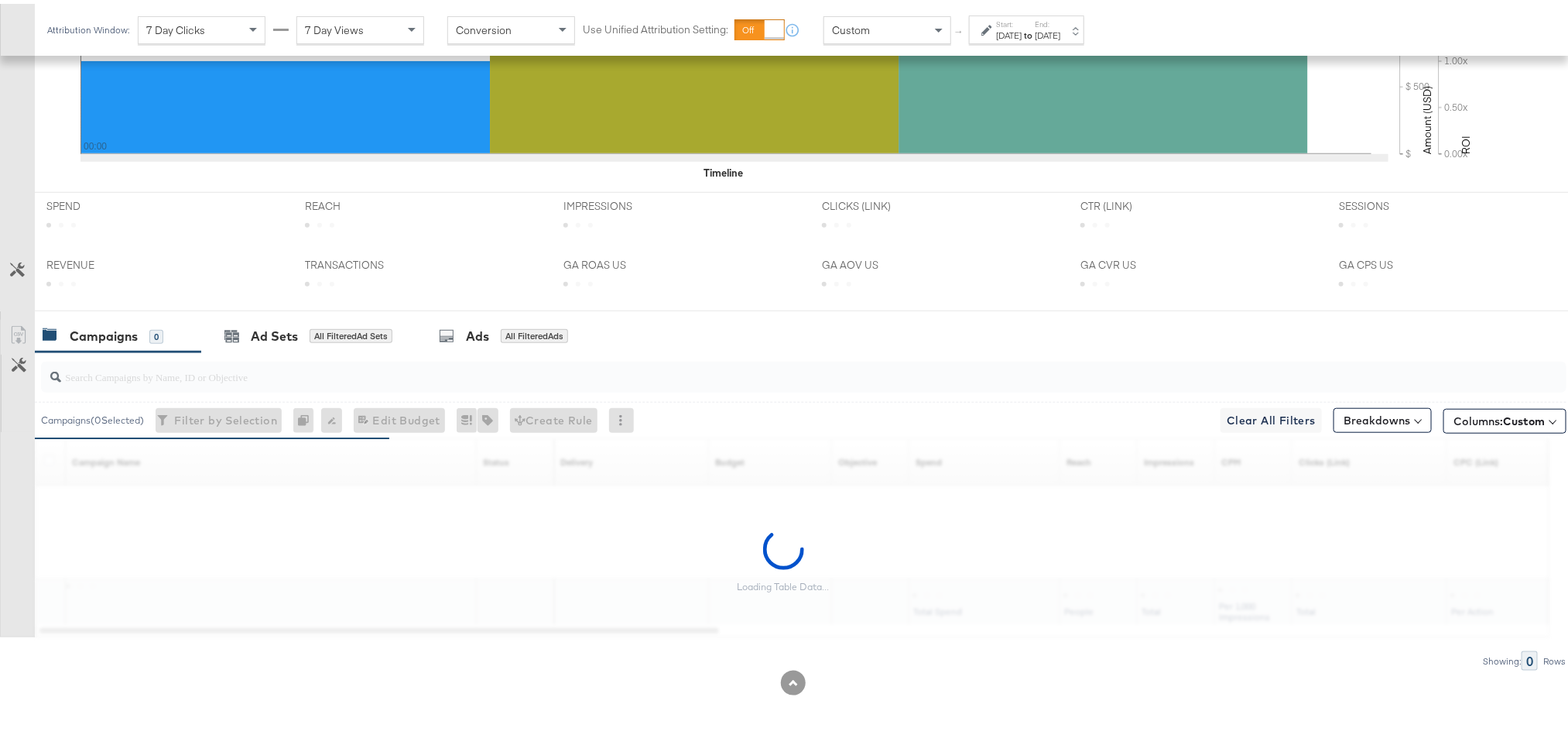
scroll to position [607, 0]
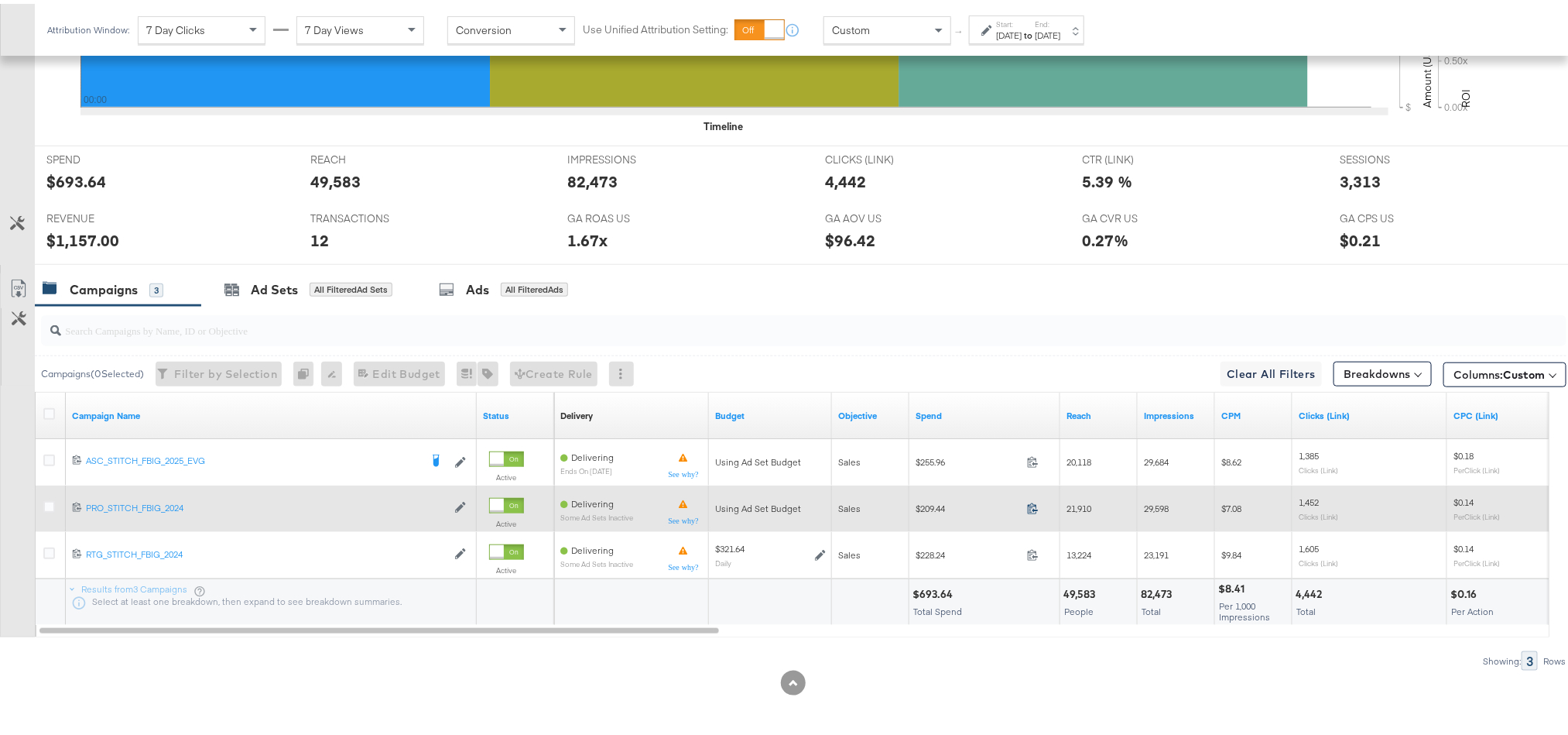
click at [1035, 507] on icon at bounding box center [1033, 504] width 10 height 11
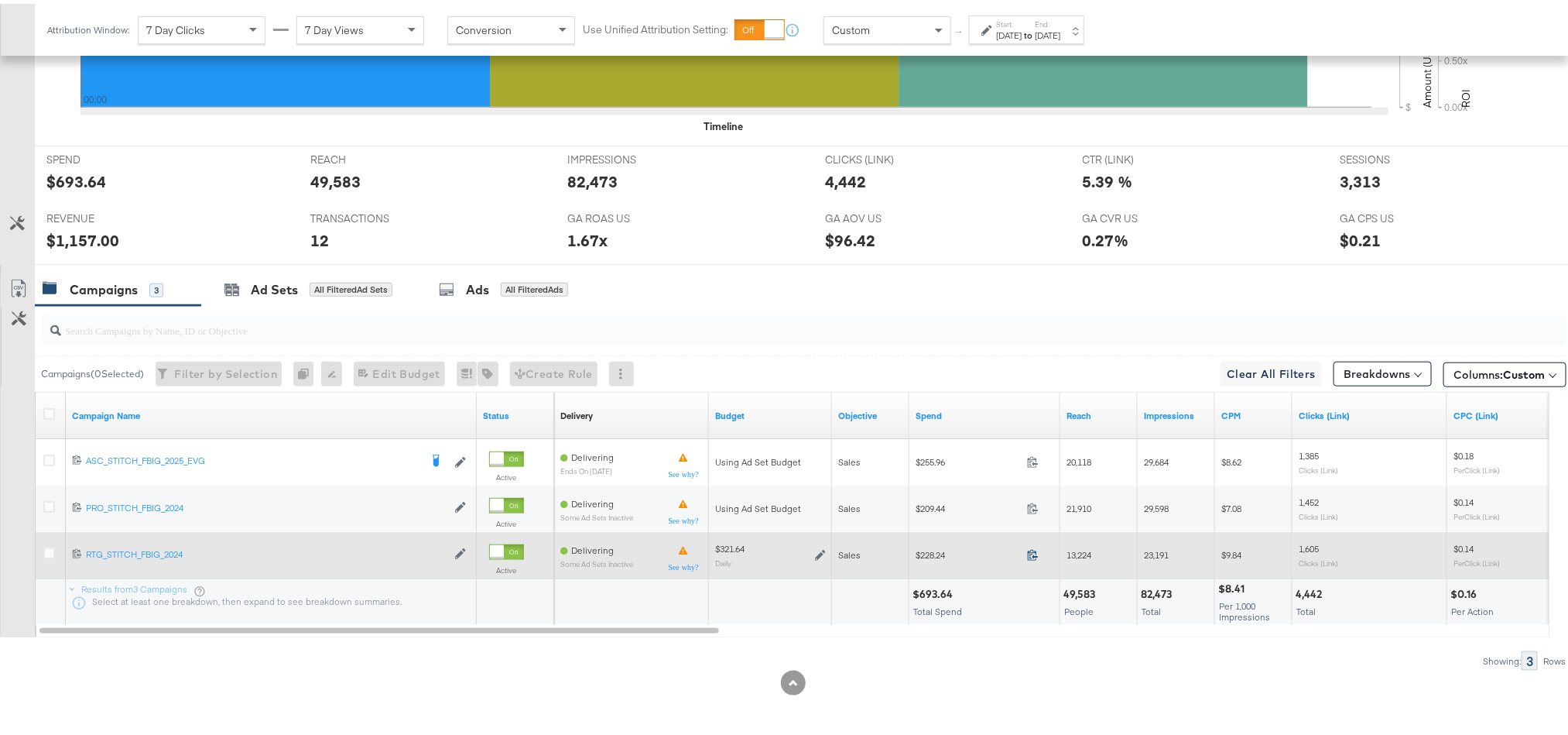
click at [1031, 554] on icon at bounding box center [1033, 551] width 11 height 11
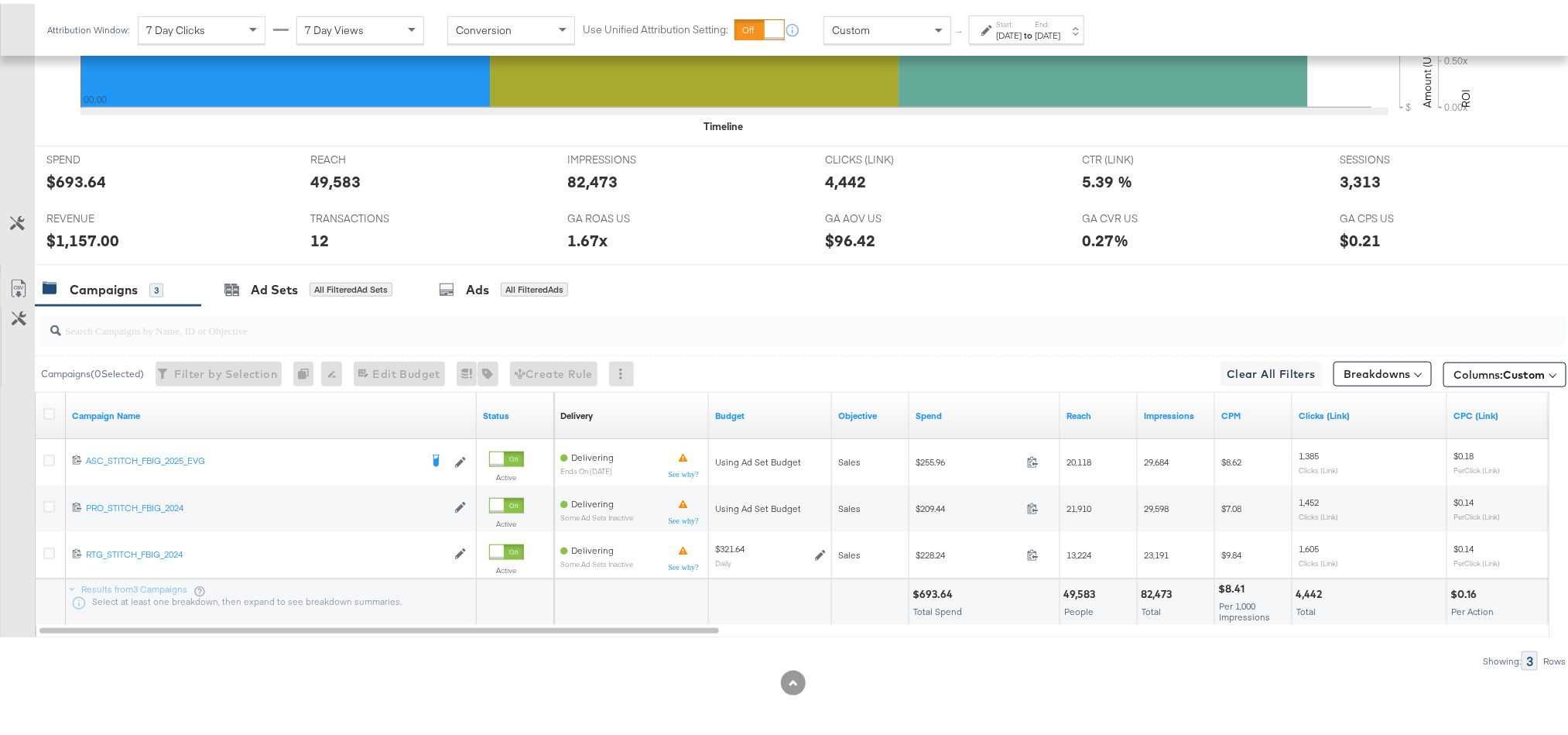
click at [937, 586] on div "$693.64" at bounding box center [934, 590] width 45 height 15
copy div "693.64"
click at [84, 242] on div "$1,157.00" at bounding box center [83, 236] width 73 height 22
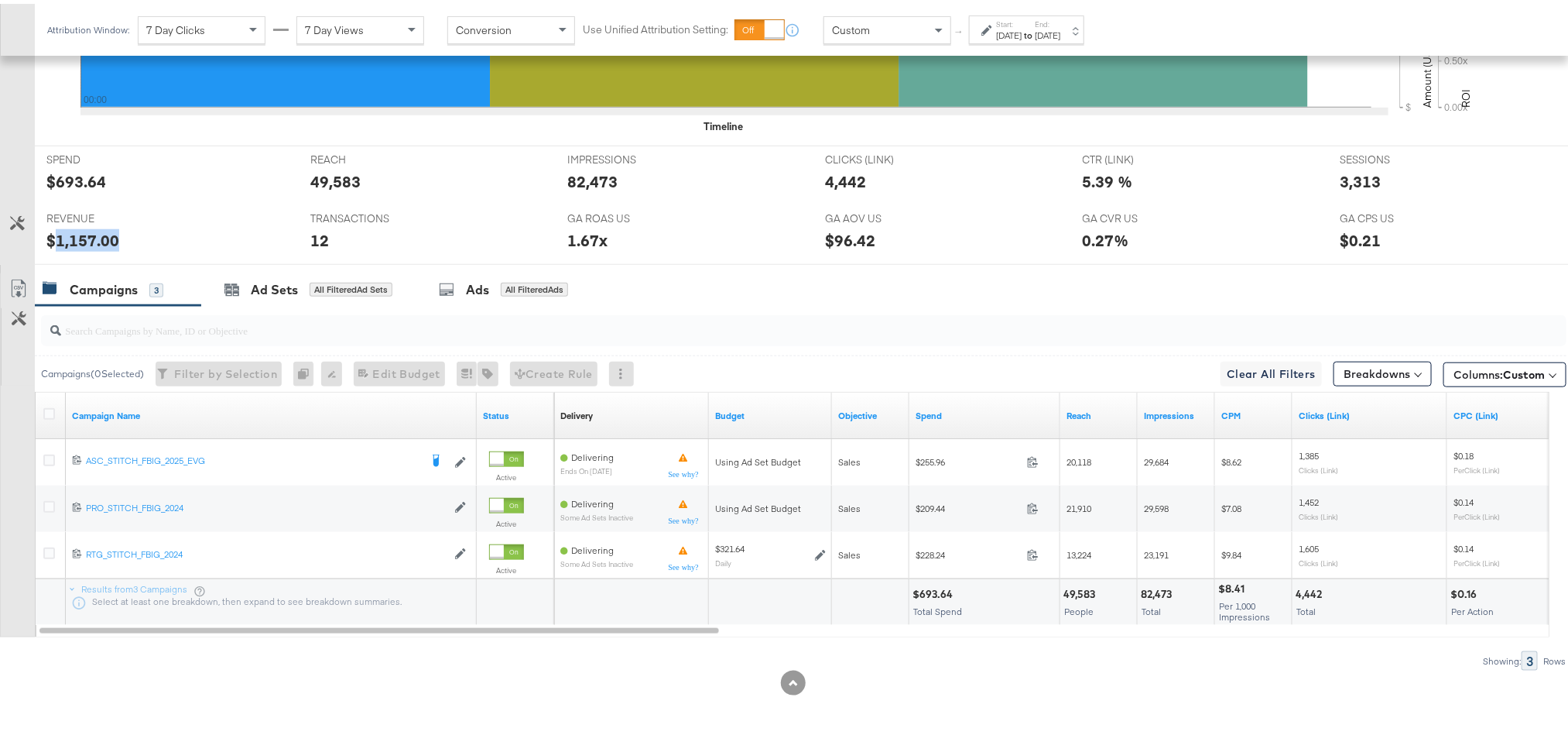
copy div "1,157.00"
click at [1034, 35] on strong "to" at bounding box center [1028, 31] width 13 height 11
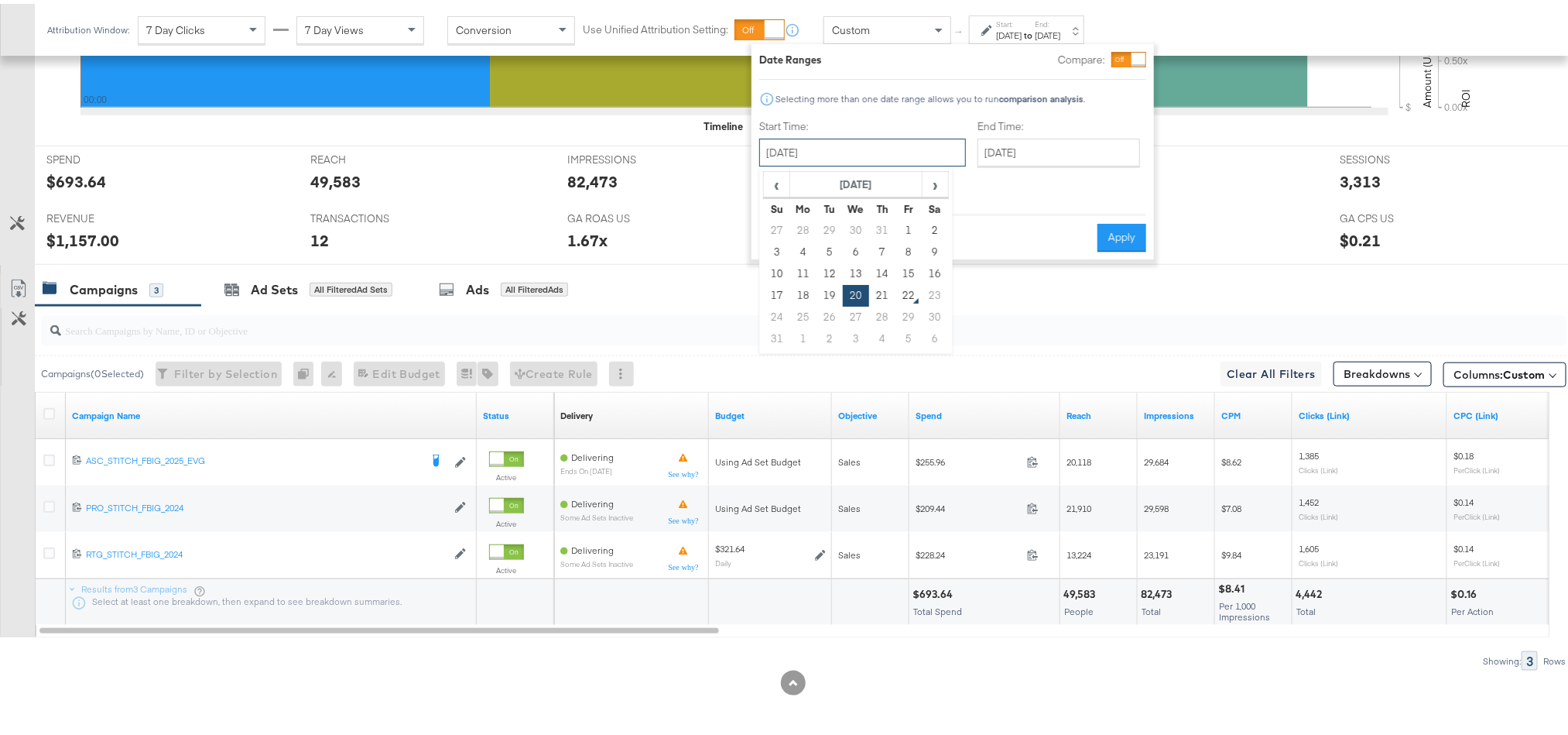
click at [887, 142] on input "[DATE]" at bounding box center [863, 149] width 207 height 28
click at [873, 297] on td "21" at bounding box center [883, 292] width 26 height 21
type input "[DATE]"
click at [1110, 225] on button "Apply" at bounding box center [1120, 234] width 48 height 28
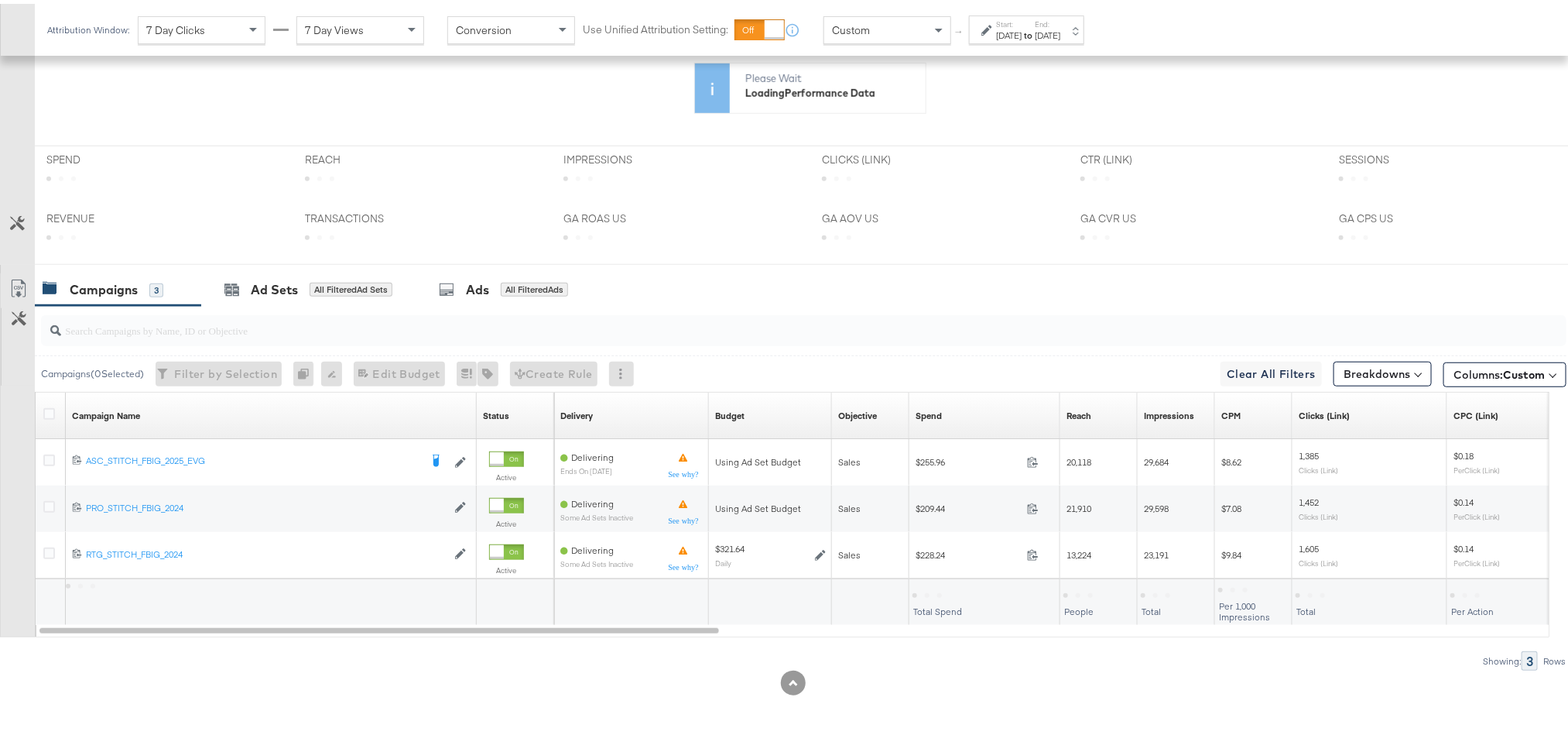
scroll to position [456, 0]
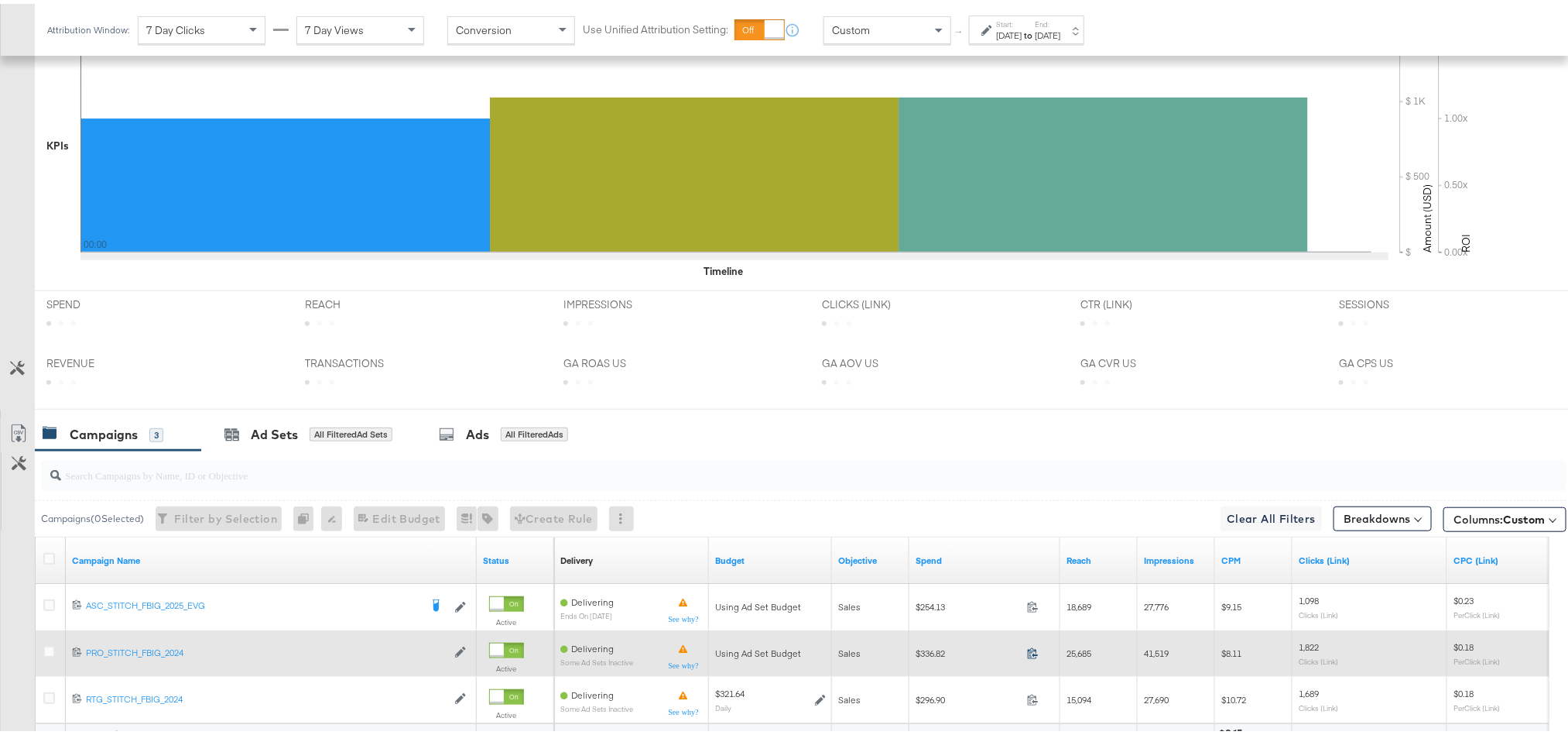
click at [1031, 643] on icon at bounding box center [1033, 649] width 11 height 11
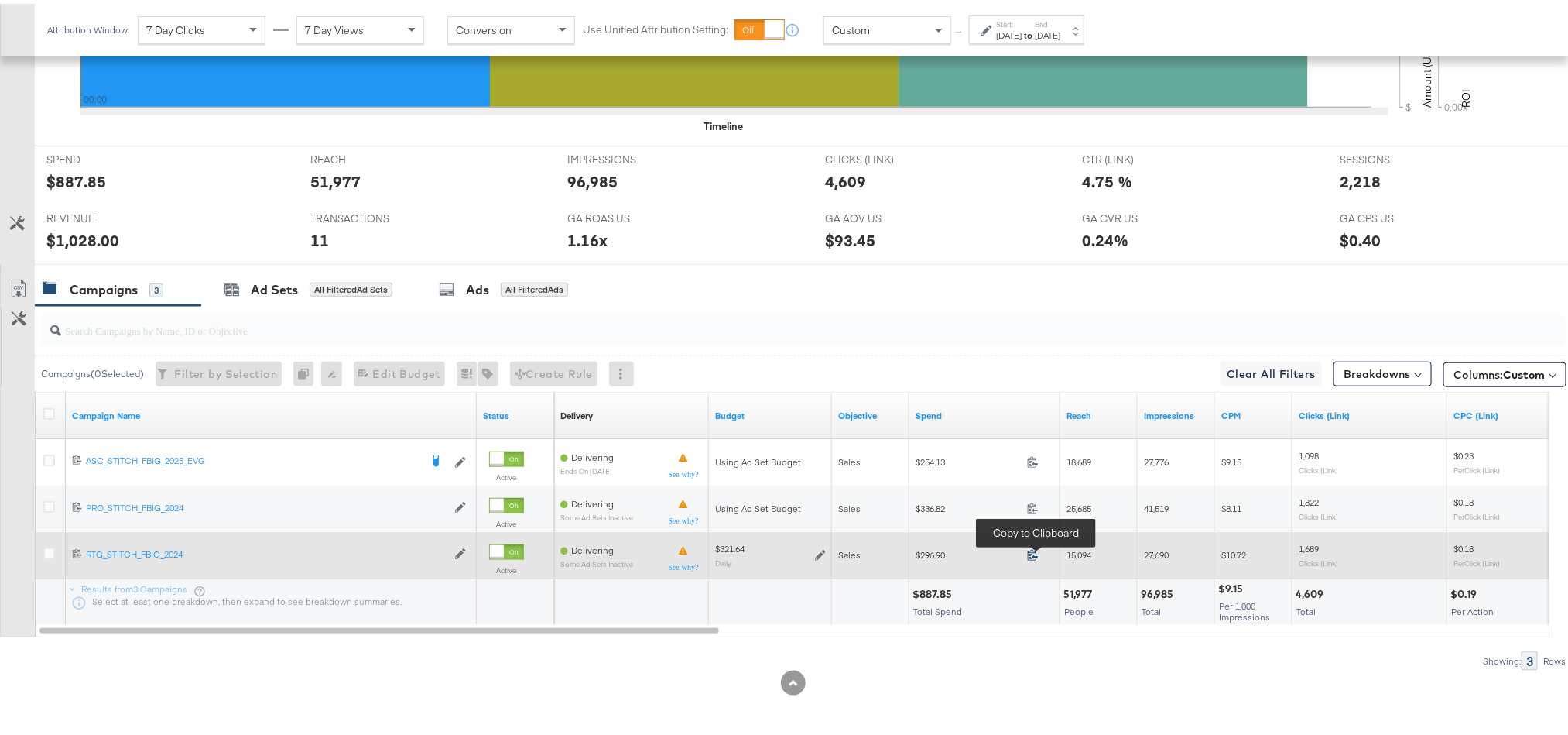
click at [1034, 556] on icon at bounding box center [1033, 551] width 11 height 11
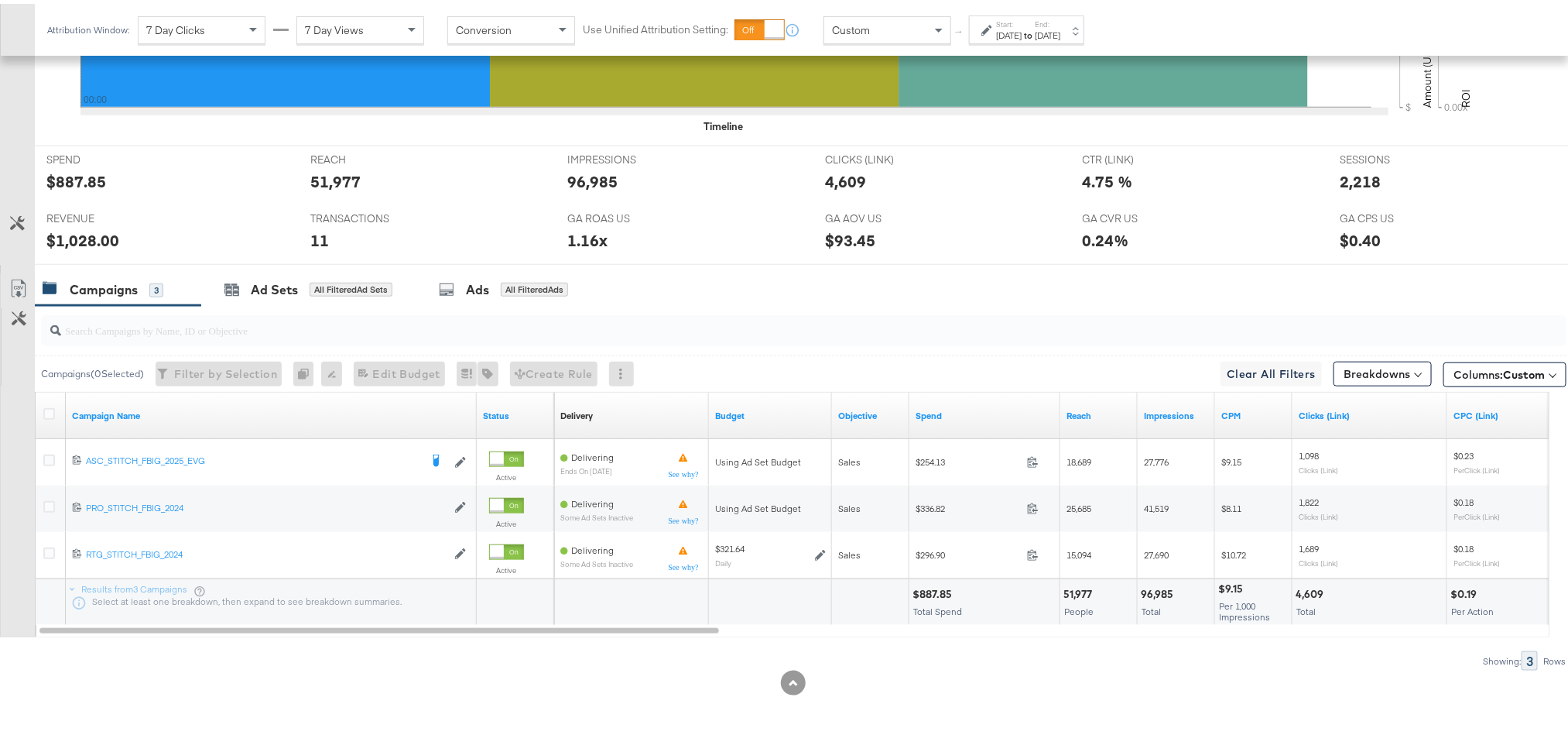
click at [932, 590] on div "$887.85" at bounding box center [934, 590] width 44 height 15
copy div "887.85"
click at [79, 237] on div "$1,028.00" at bounding box center [83, 236] width 73 height 22
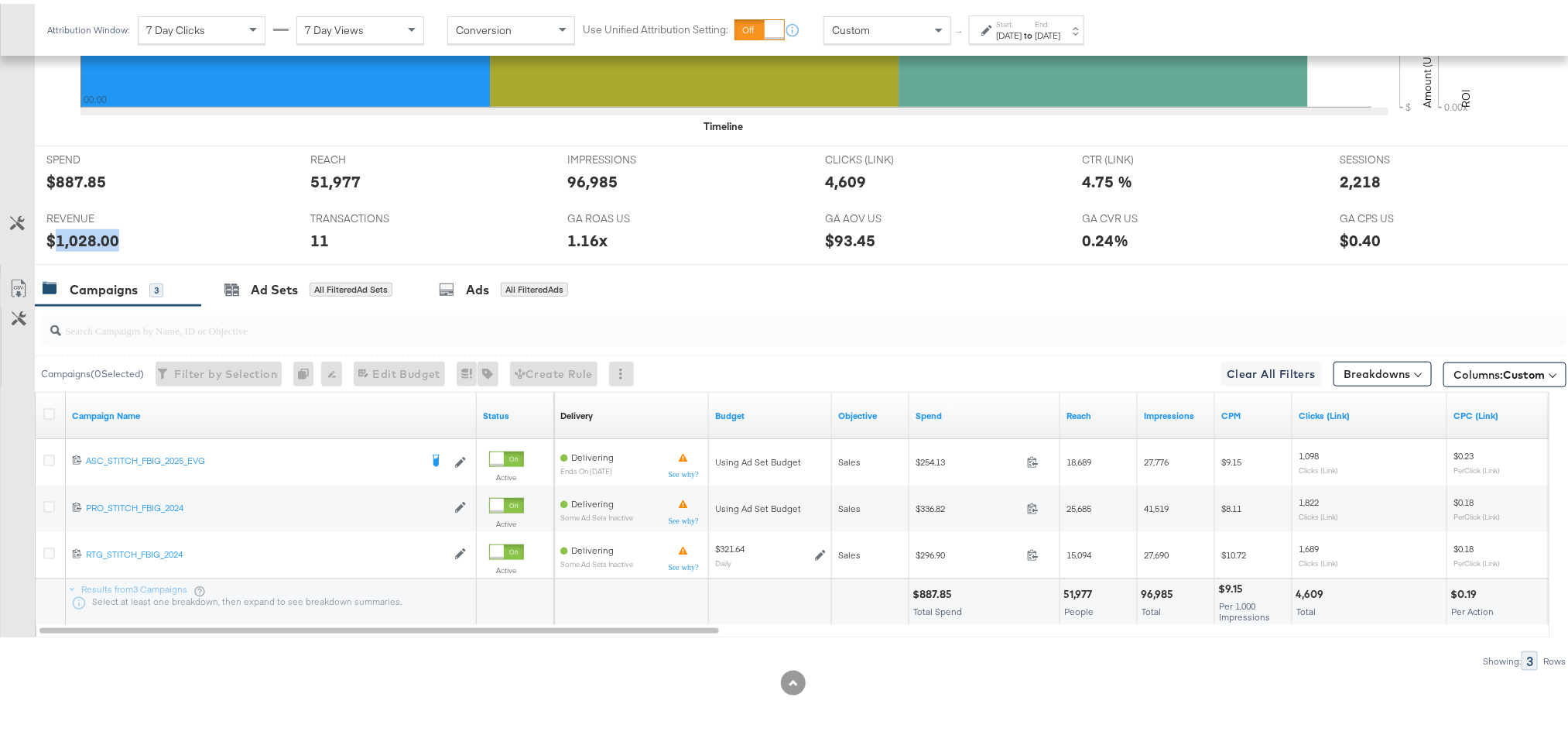
copy div "1,028.00"
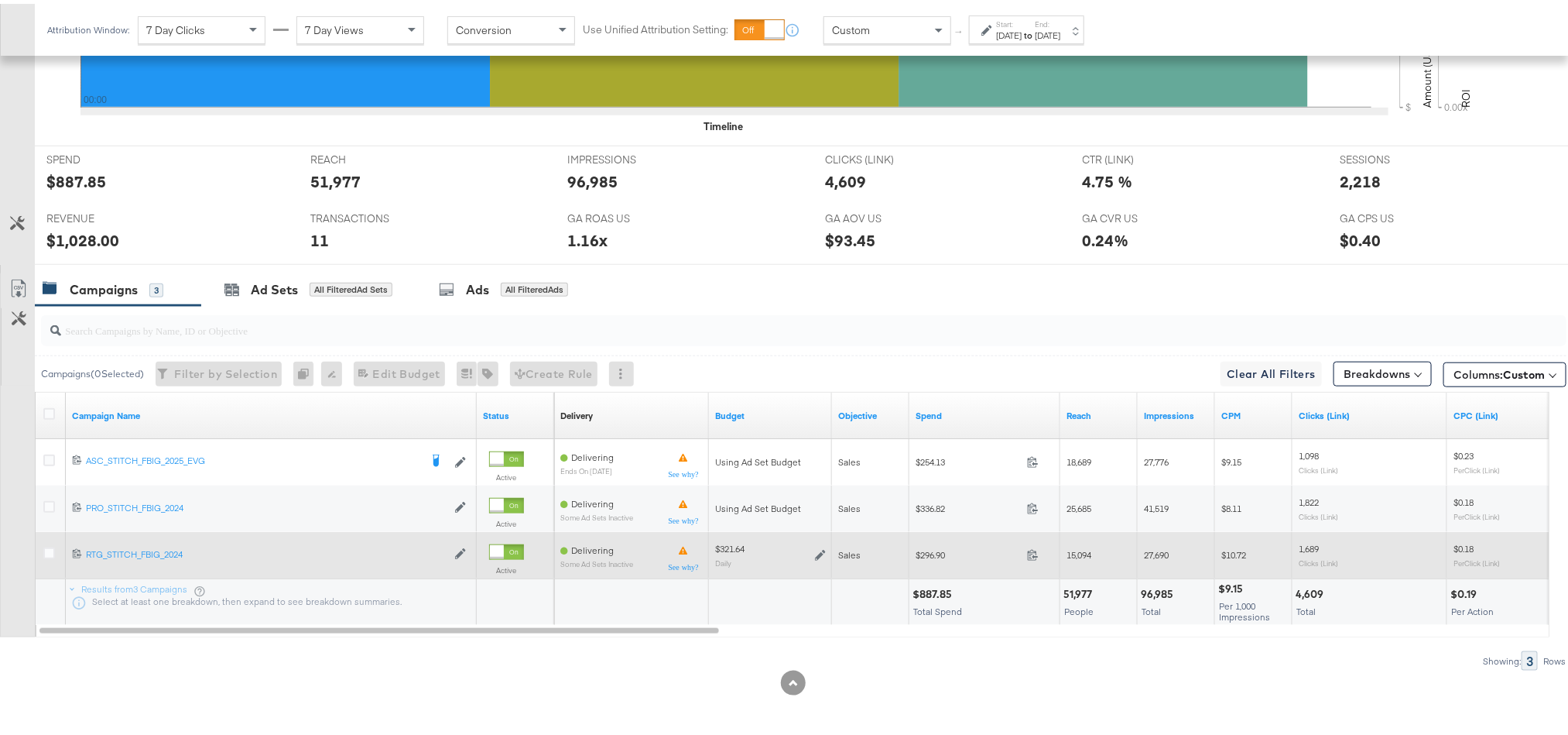
click at [822, 553] on icon at bounding box center [820, 551] width 11 height 11
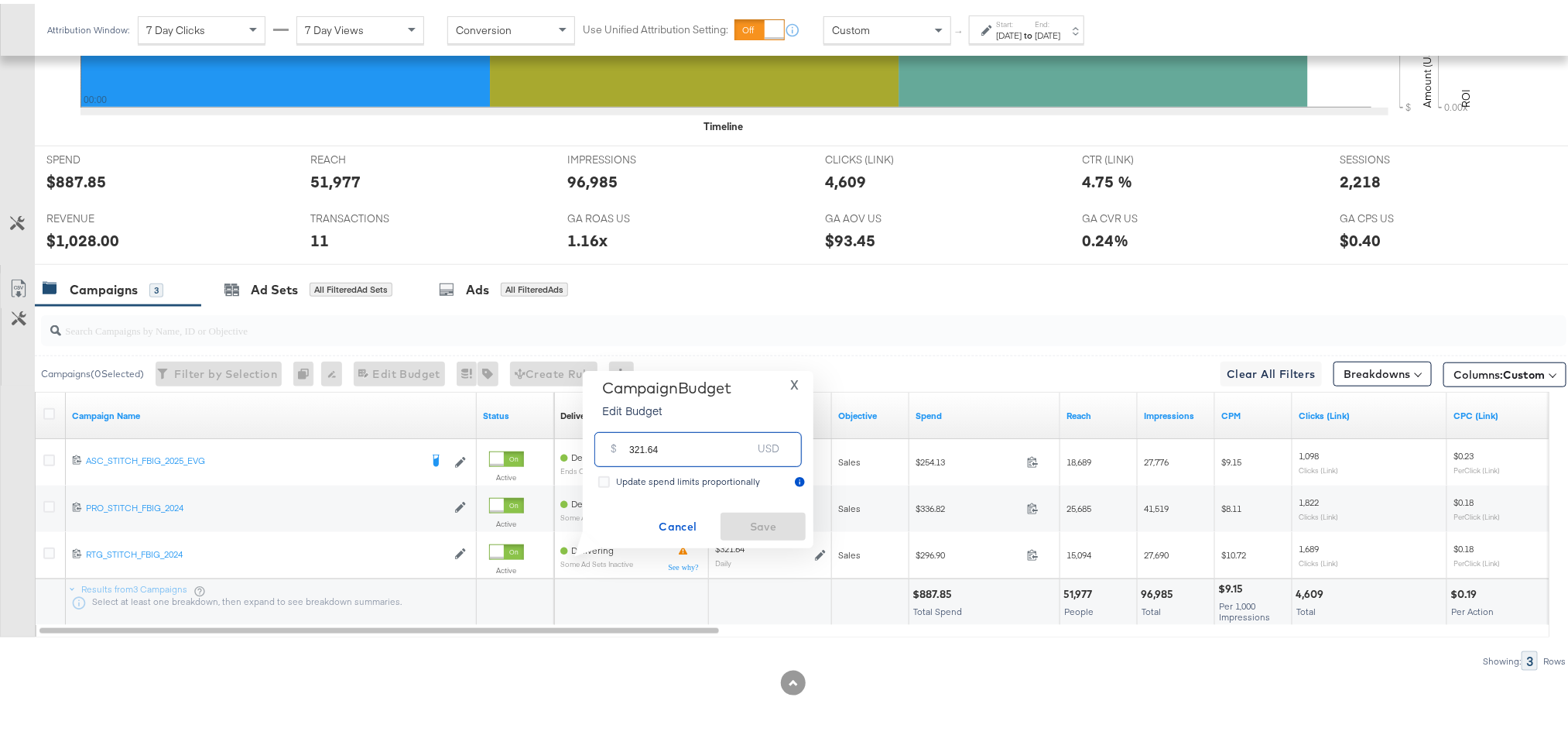
click at [722, 437] on input "321.64" at bounding box center [690, 439] width 122 height 34
paste input "$329.68"
type input "329.68"
click at [763, 516] on span "Save" at bounding box center [763, 523] width 73 height 20
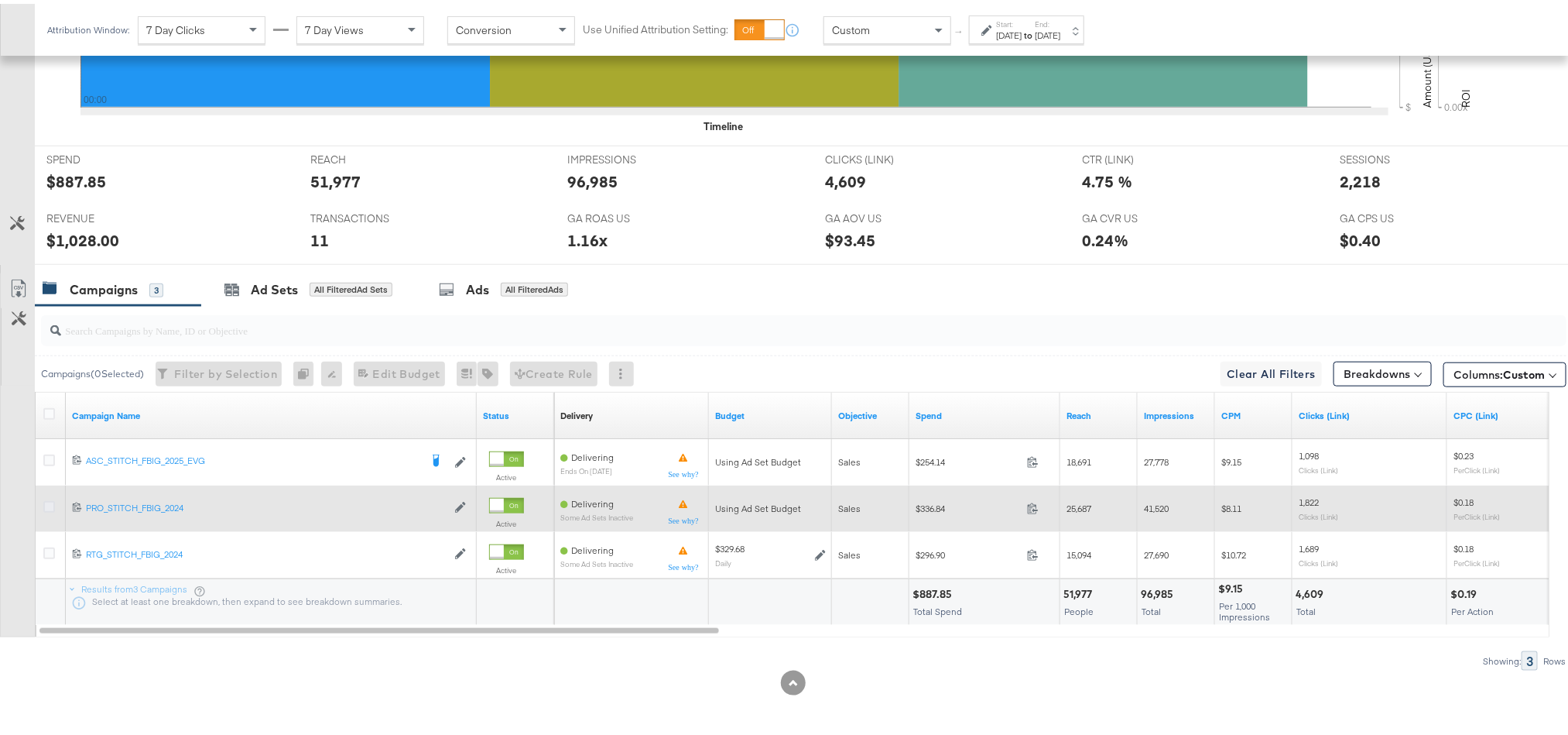
click at [47, 504] on icon at bounding box center [49, 503] width 11 height 11
click at [0, 0] on input "checkbox" at bounding box center [0, 0] width 0 height 0
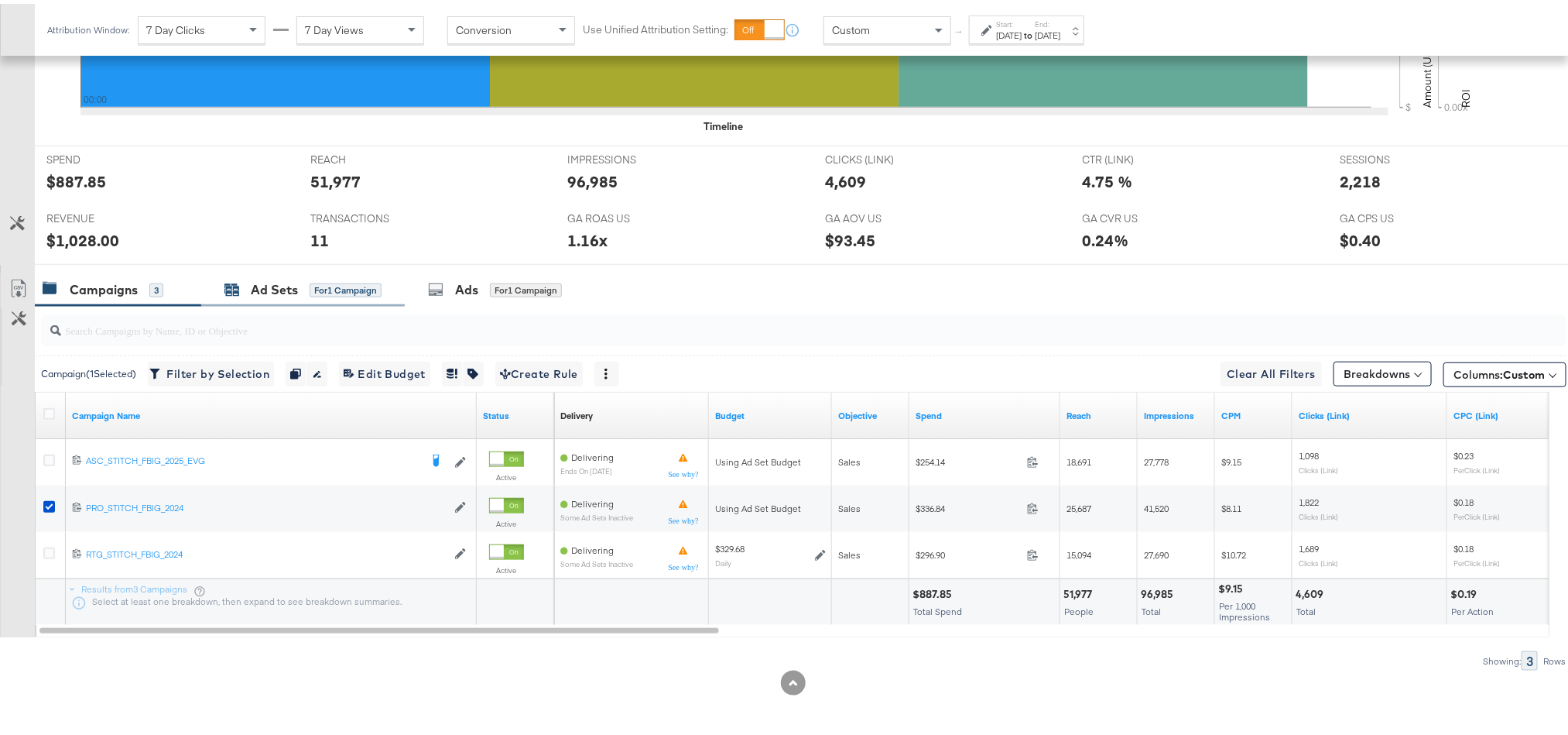
click at [242, 279] on div "Ad Sets for 1 Campaign" at bounding box center [302, 286] width 157 height 18
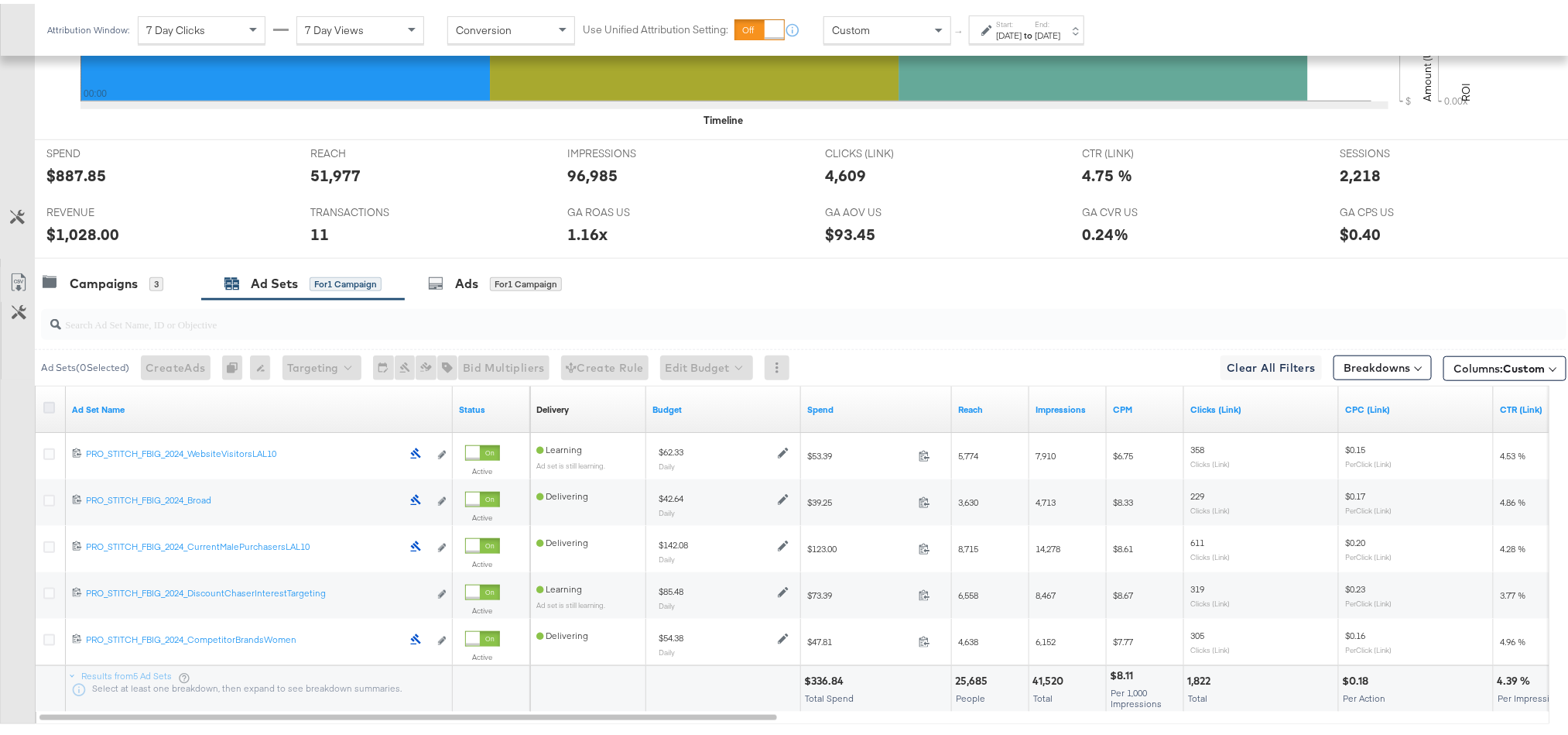
click at [45, 410] on icon at bounding box center [49, 404] width 11 height 11
click at [0, 0] on input "checkbox" at bounding box center [0, 0] width 0 height 0
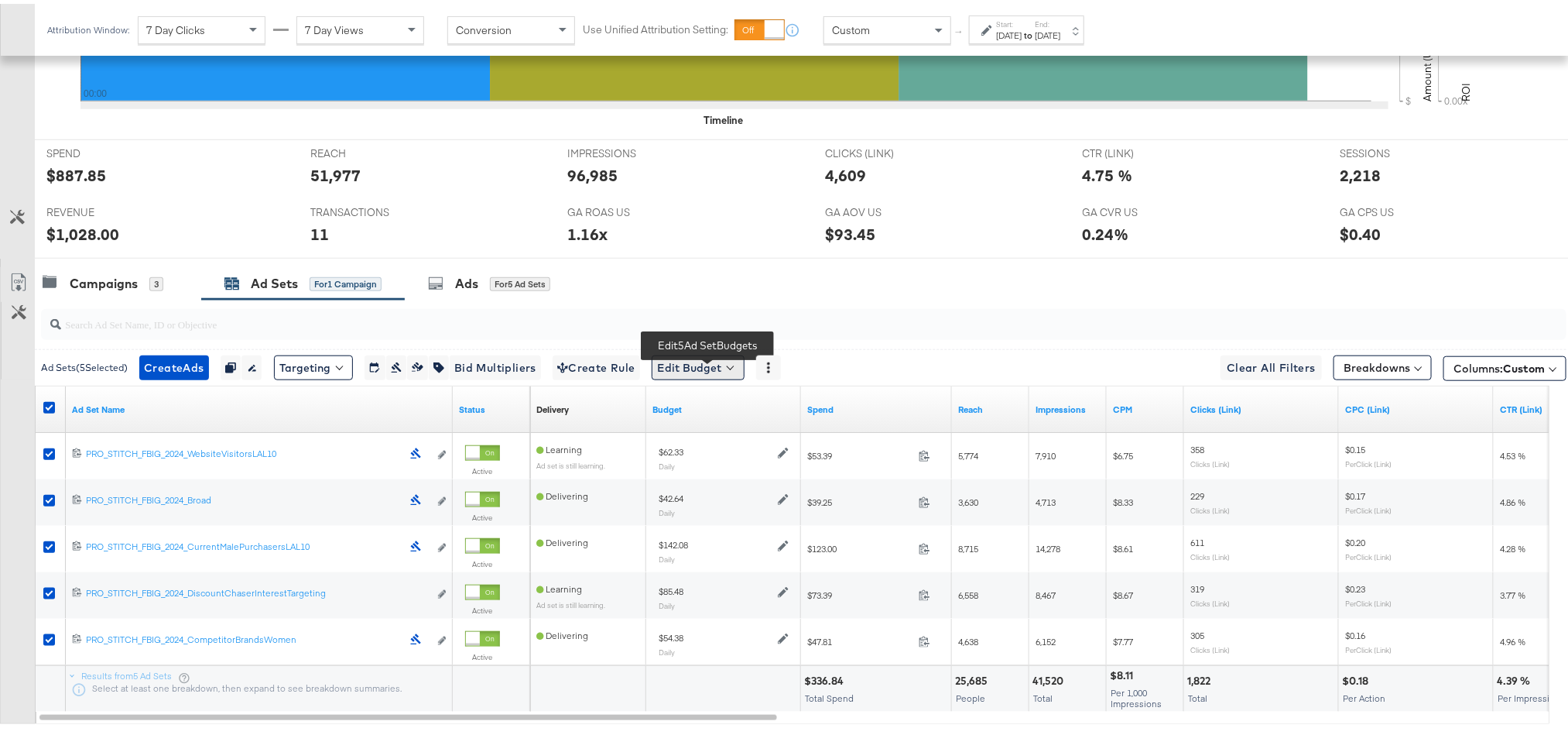
click at [715, 370] on button "Edit Budget" at bounding box center [698, 364] width 93 height 25
click at [721, 409] on span "Edit Ad Set Budget" at bounding box center [702, 404] width 88 height 21
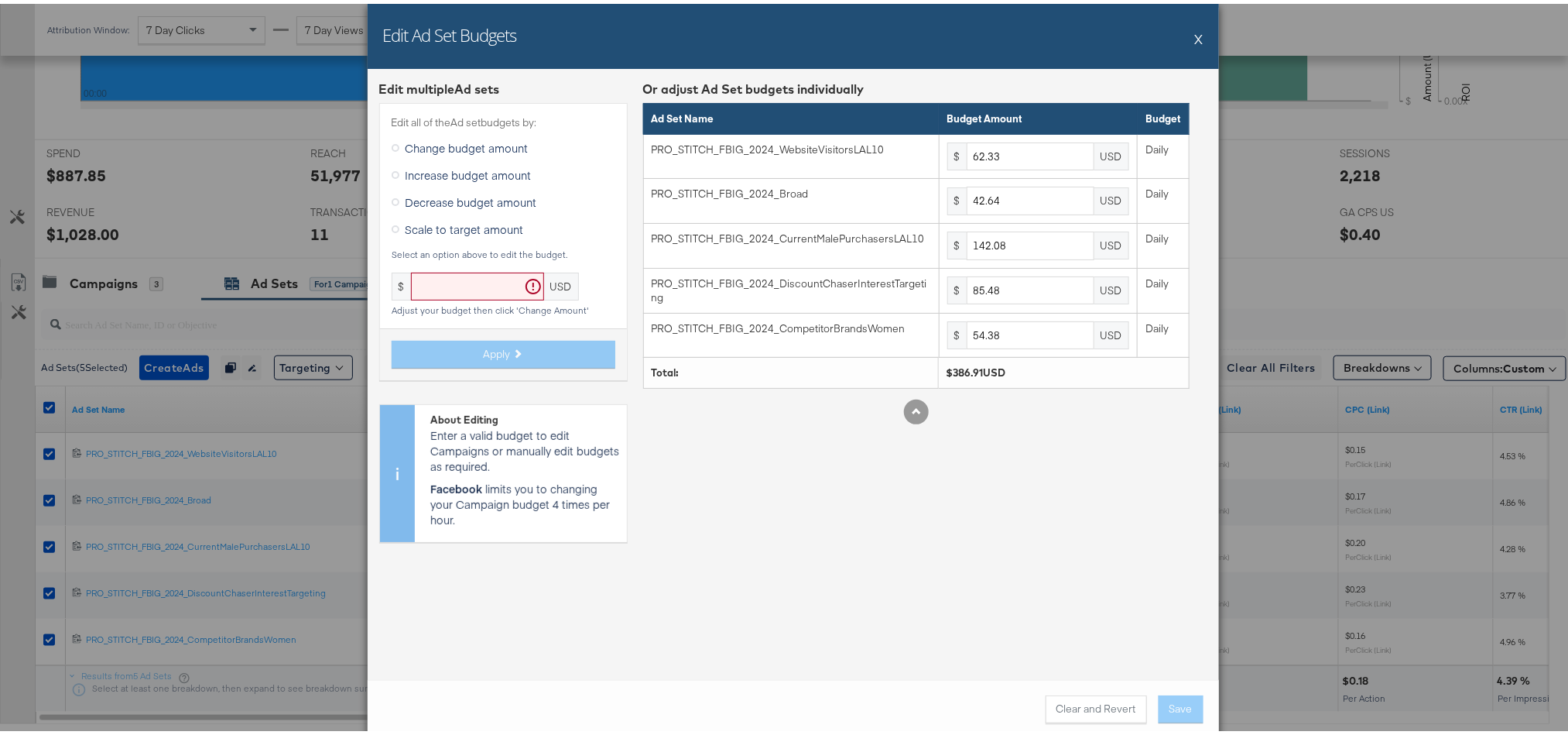
click at [494, 225] on span "Scale to target amount" at bounding box center [465, 225] width 118 height 16
click at [0, 0] on input "Scale to target amount" at bounding box center [0, 0] width 0 height 0
click at [463, 275] on input "text" at bounding box center [478, 283] width 133 height 29
type input "386.93"
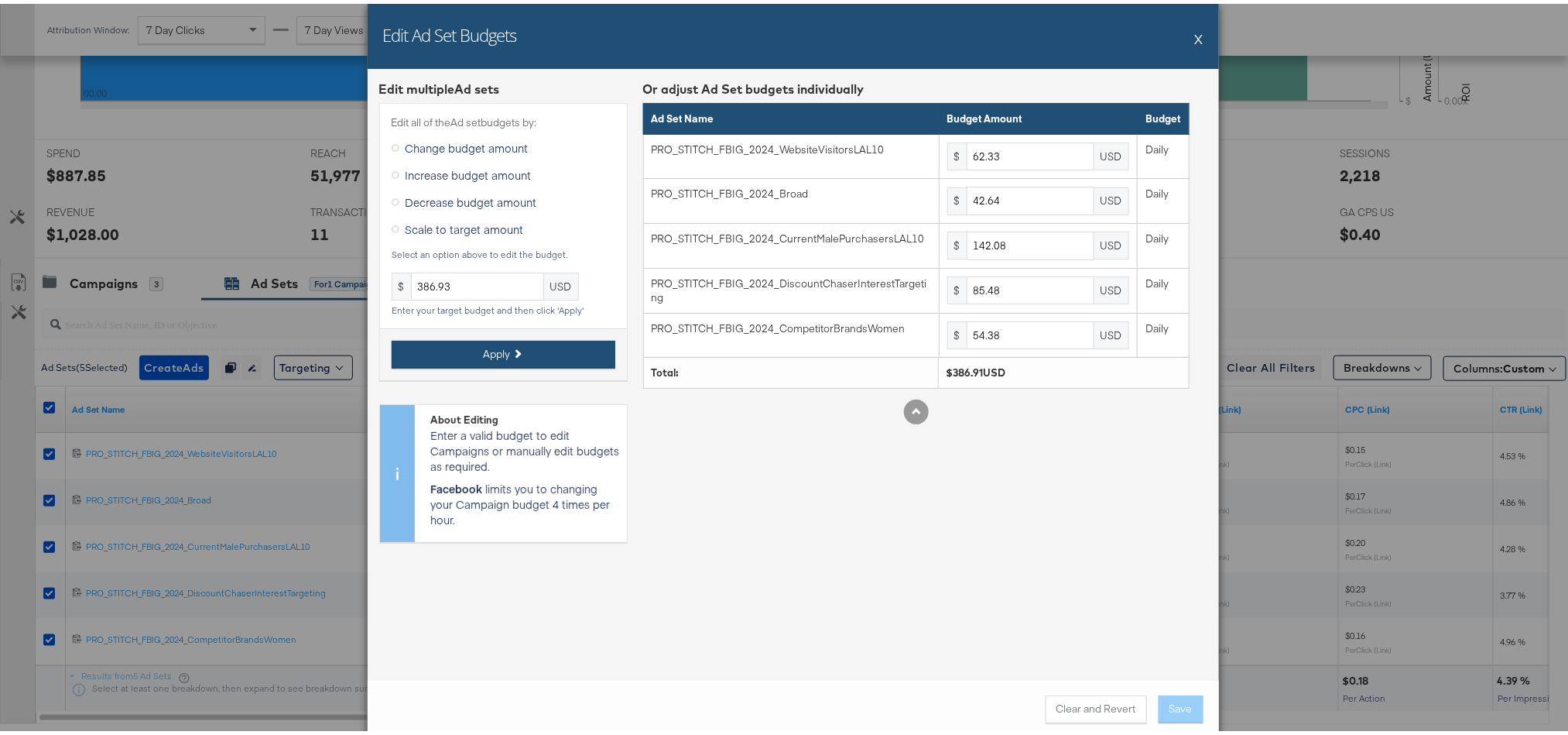
click at [512, 351] on icon at bounding box center [516, 350] width 8 height 8
click at [1169, 653] on button "Save" at bounding box center [1181, 705] width 45 height 28
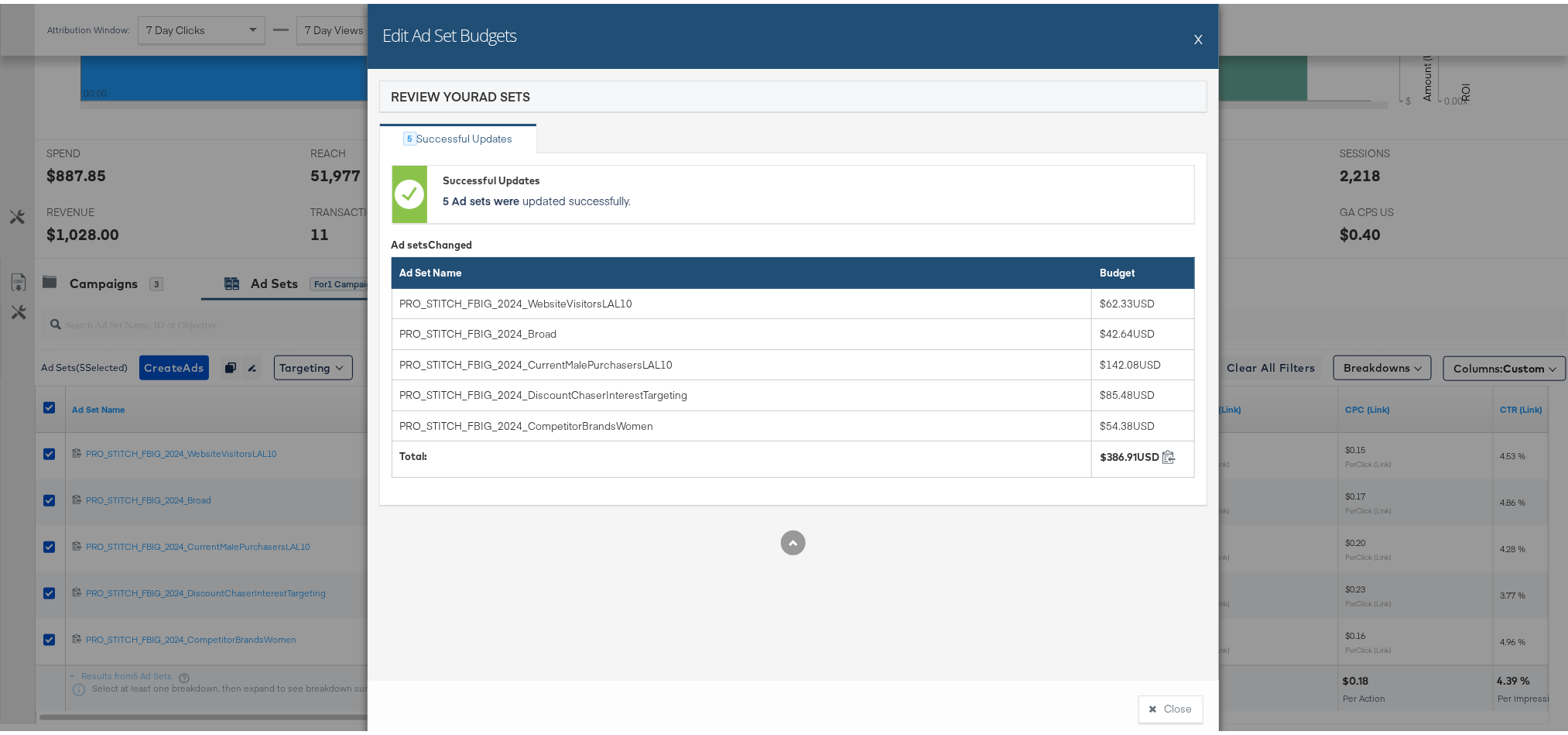
click at [1195, 34] on button "X" at bounding box center [1199, 35] width 8 height 31
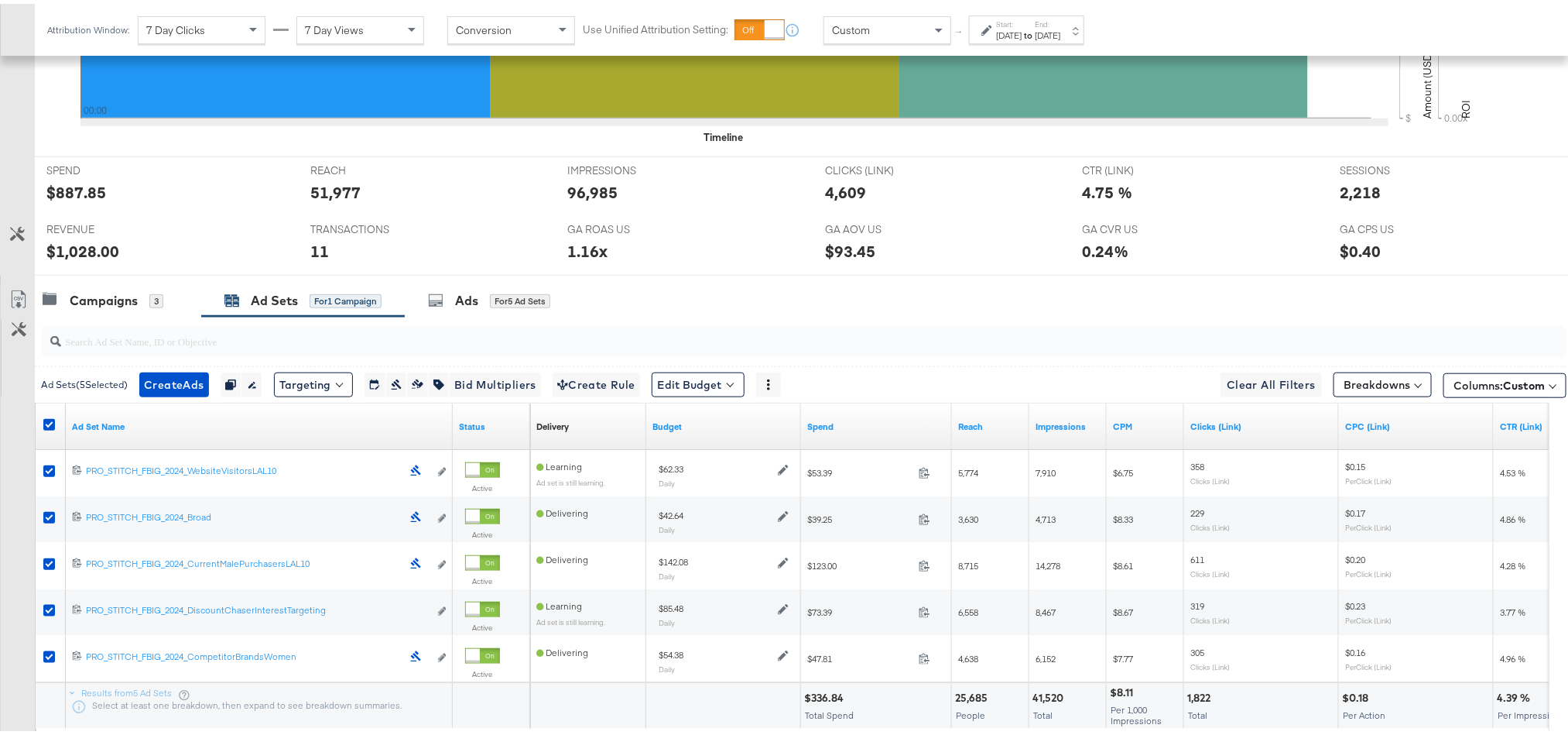
scroll to position [588, 0]
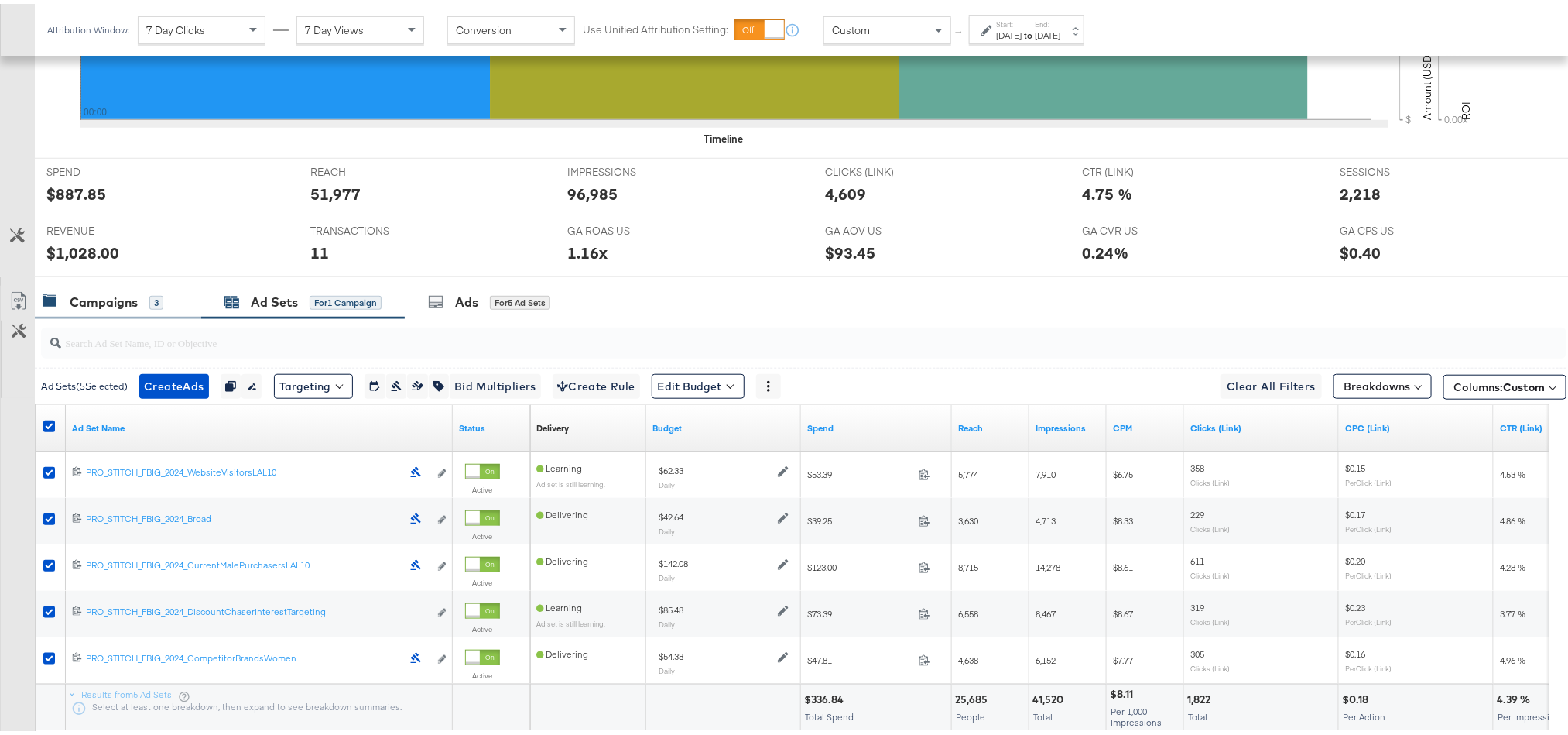
click at [112, 306] on div "Campaigns" at bounding box center [103, 299] width 68 height 18
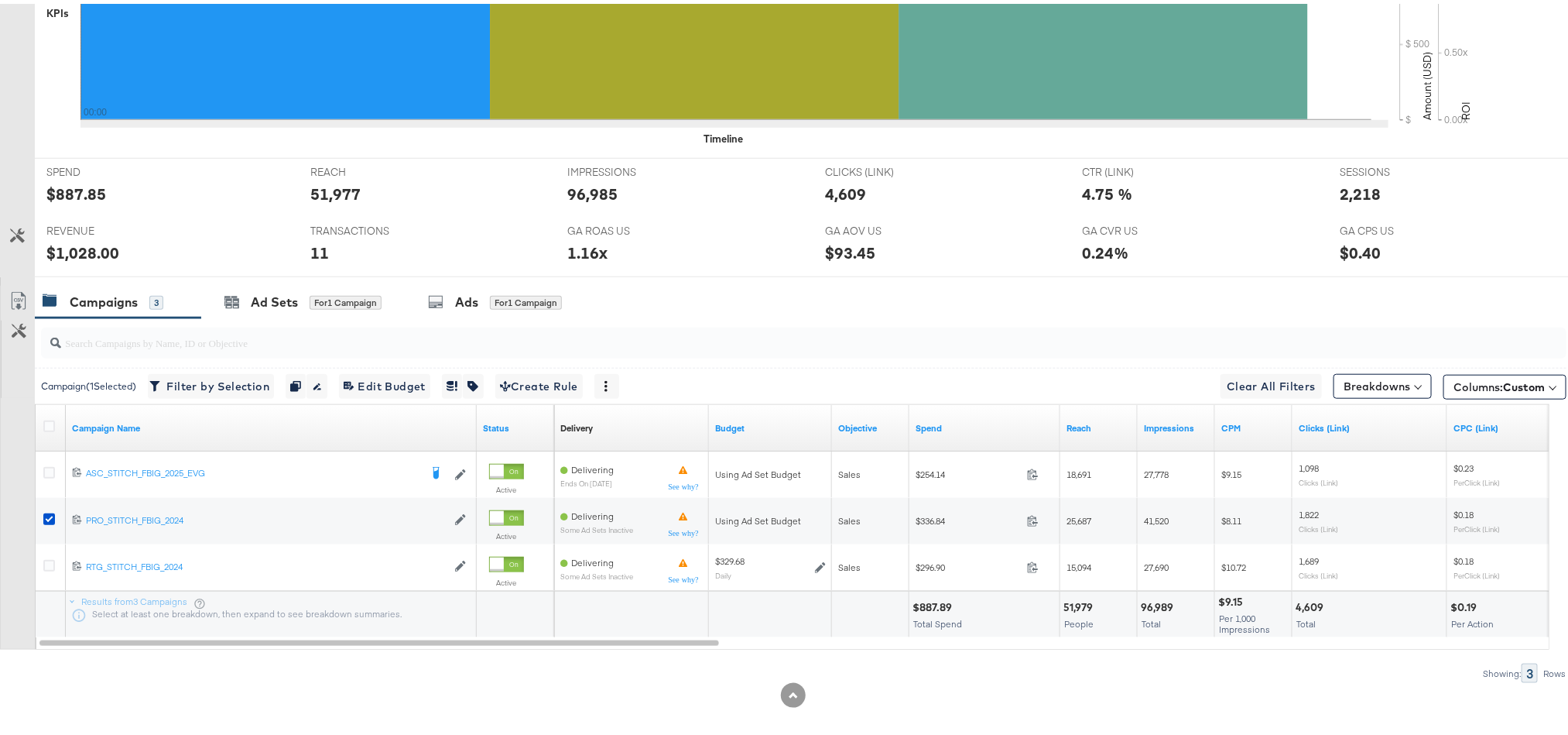
scroll to position [0, 0]
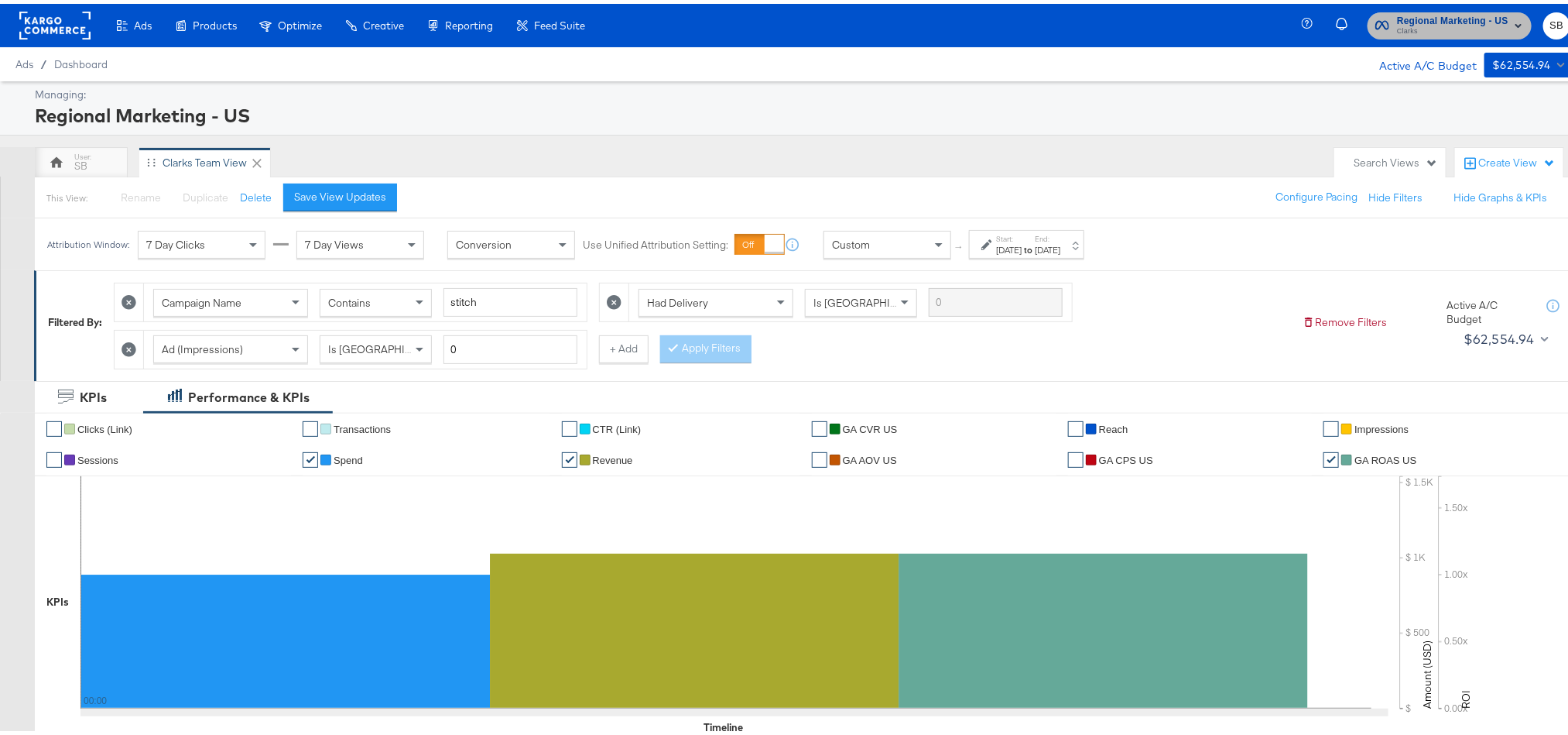
click at [1409, 15] on icon "button" at bounding box center [1518, 21] width 19 height 19
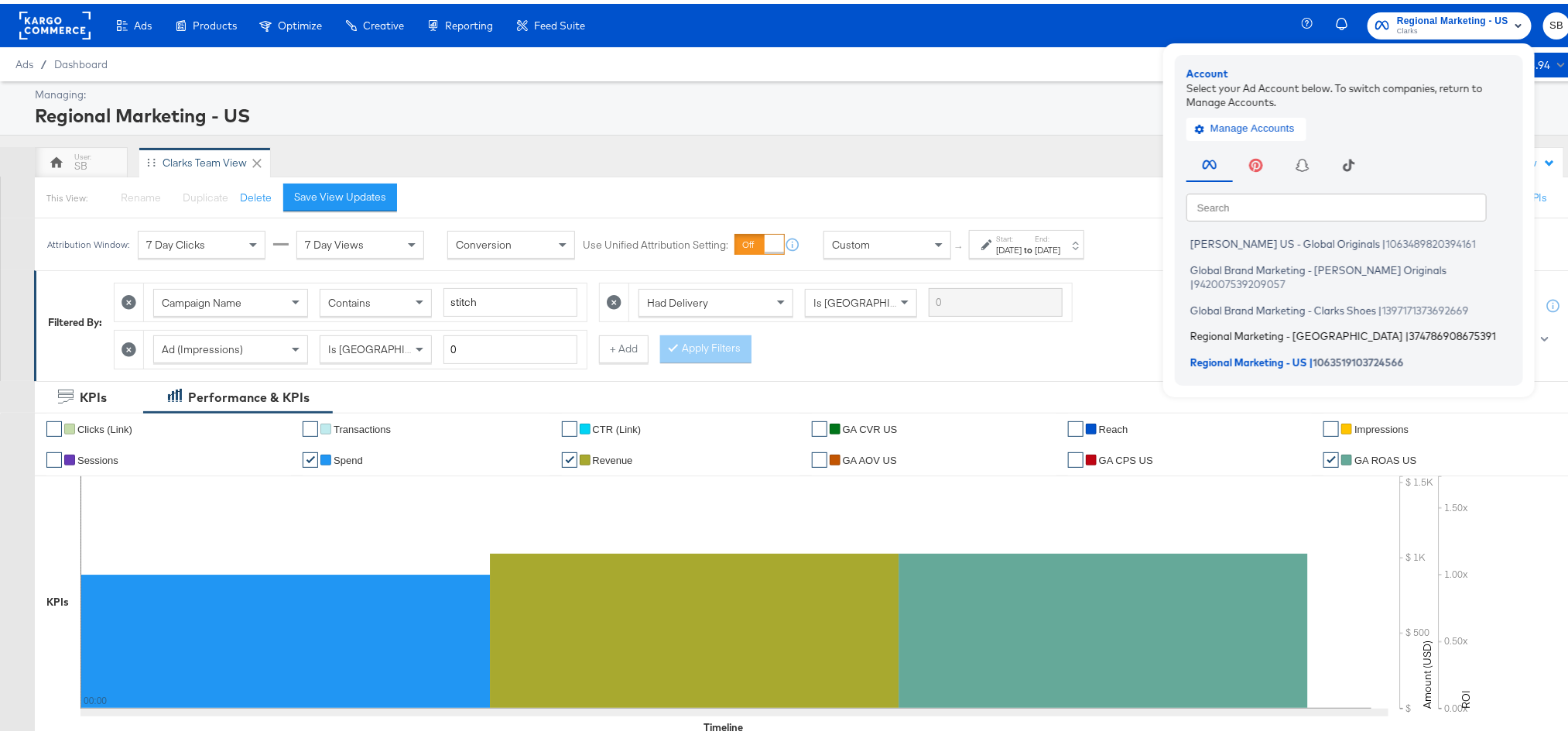
click at [1295, 325] on li "Regional Marketing - CA | 374786908675391" at bounding box center [1352, 332] width 332 height 22
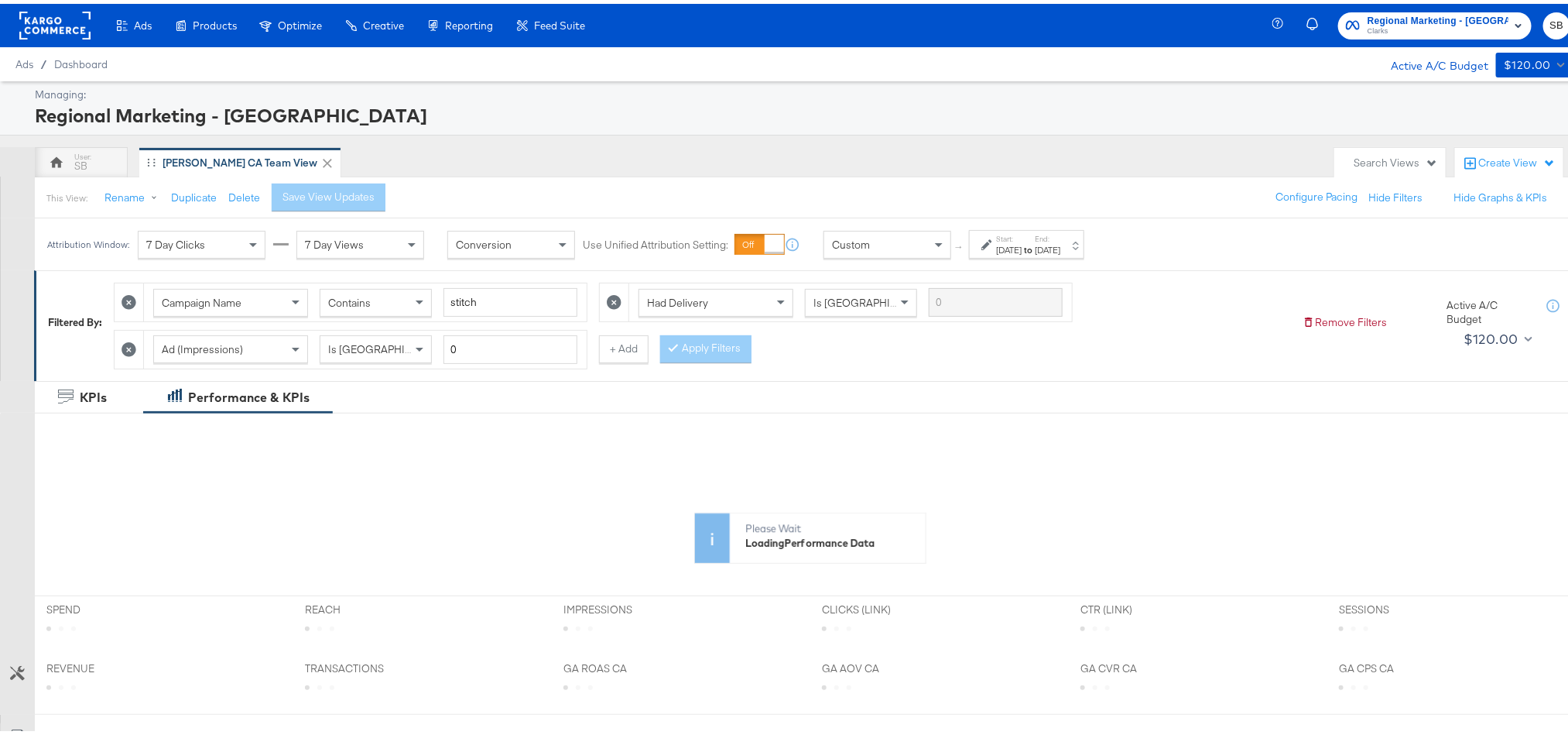
click at [1021, 236] on label "Start:" at bounding box center [1008, 235] width 25 height 10
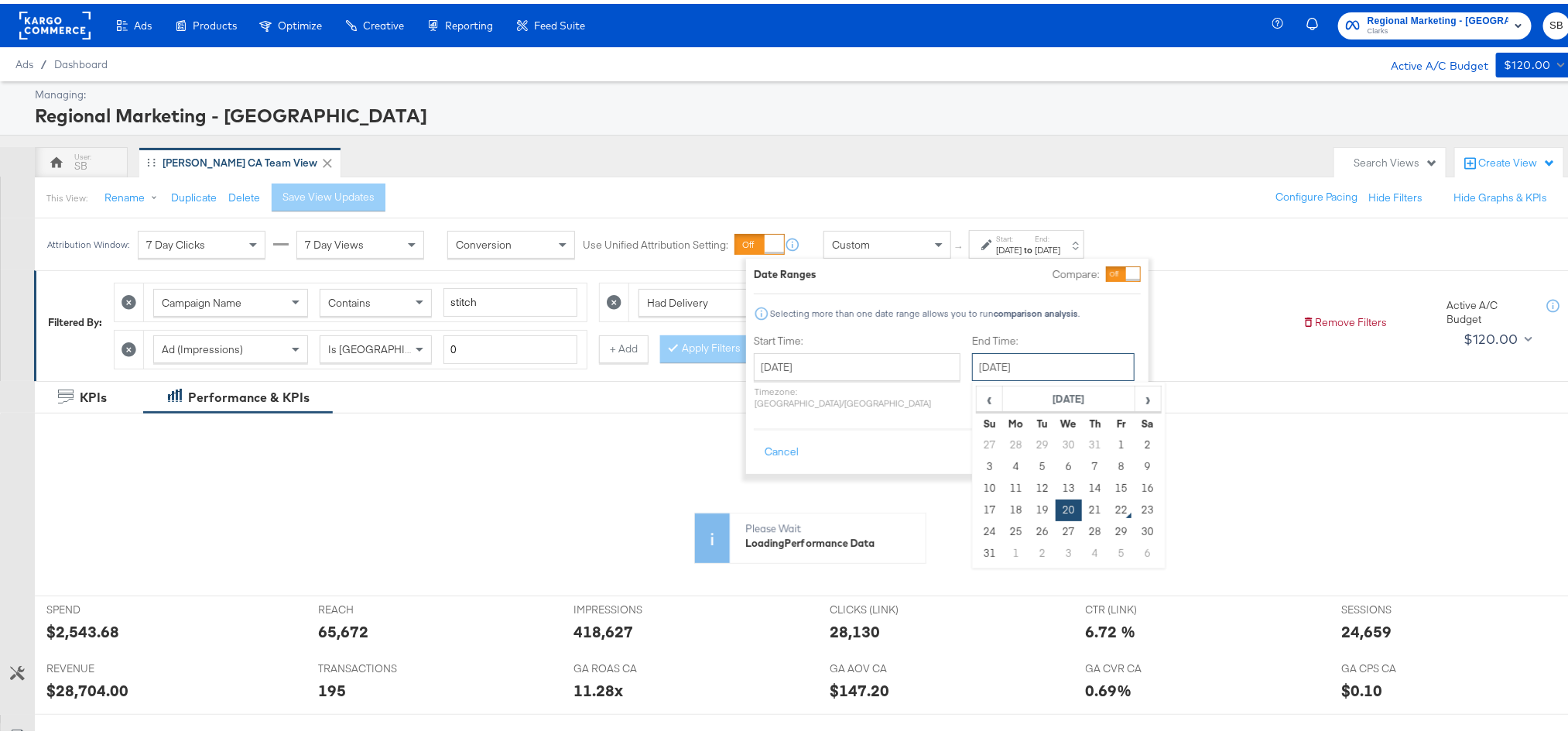
click at [999, 370] on input "[DATE]" at bounding box center [1053, 363] width 163 height 28
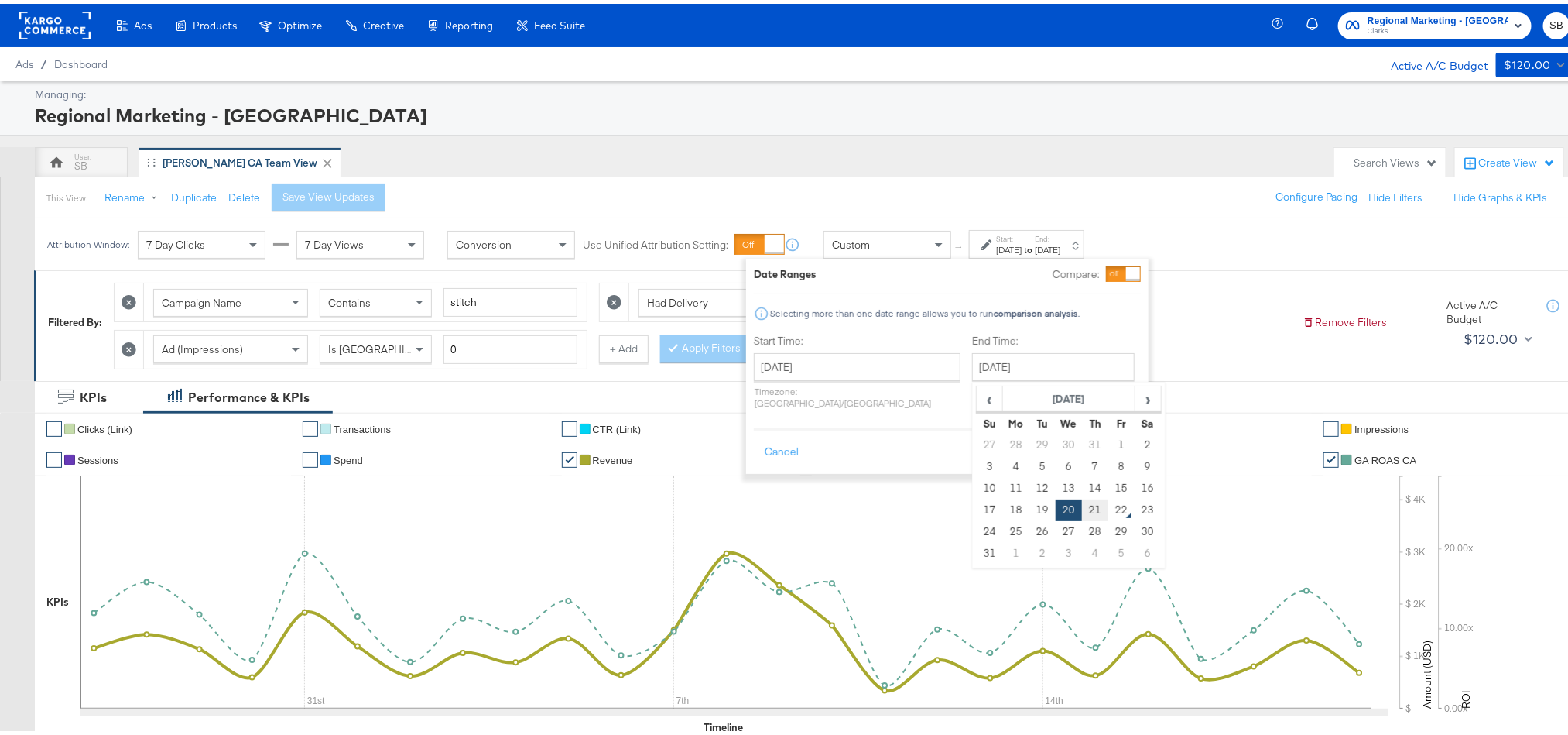
click at [1082, 503] on td "21" at bounding box center [1095, 506] width 26 height 21
type input "[DATE]"
click at [1121, 434] on button "Apply" at bounding box center [1116, 448] width 48 height 28
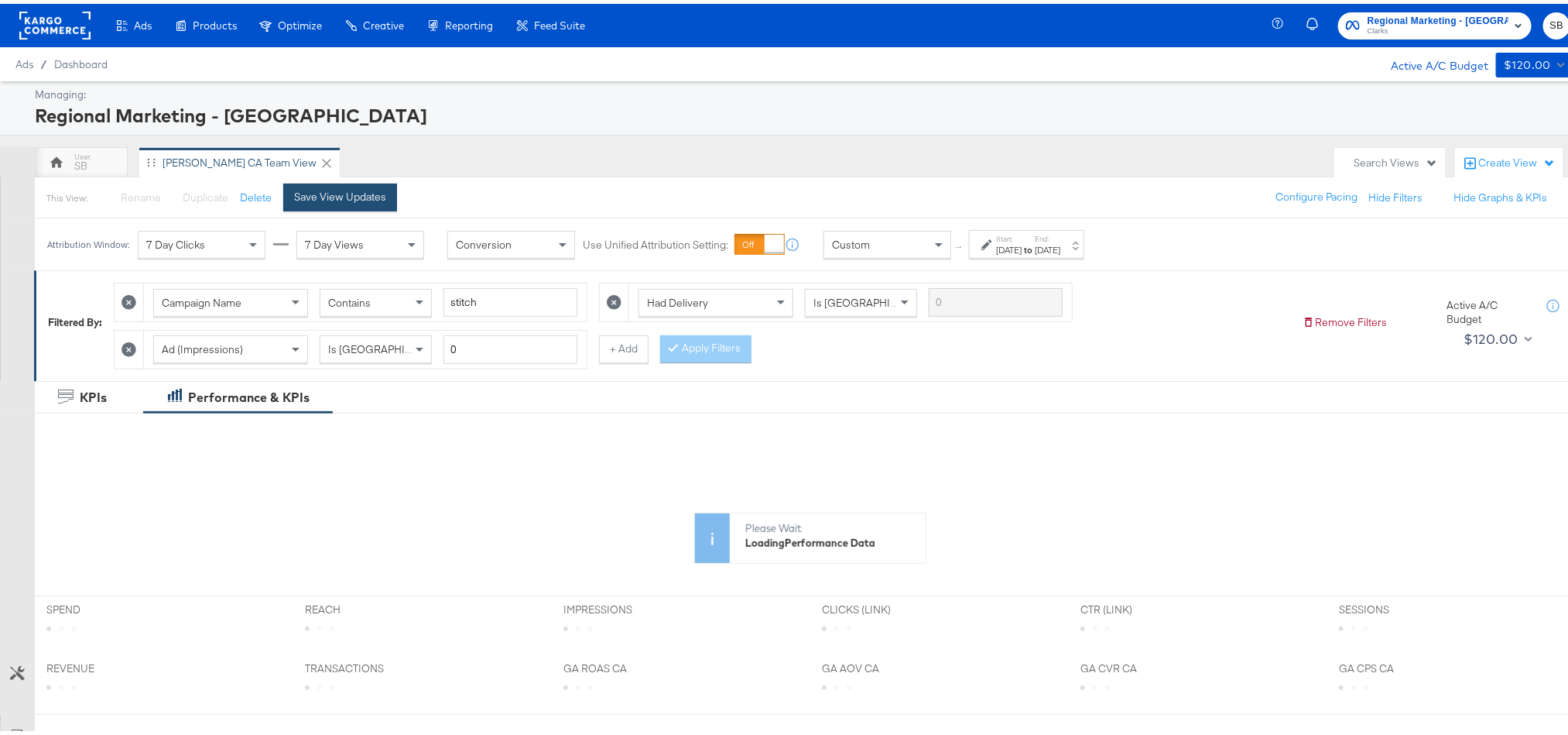
click at [386, 196] on button "Save View Updates" at bounding box center [340, 194] width 114 height 28
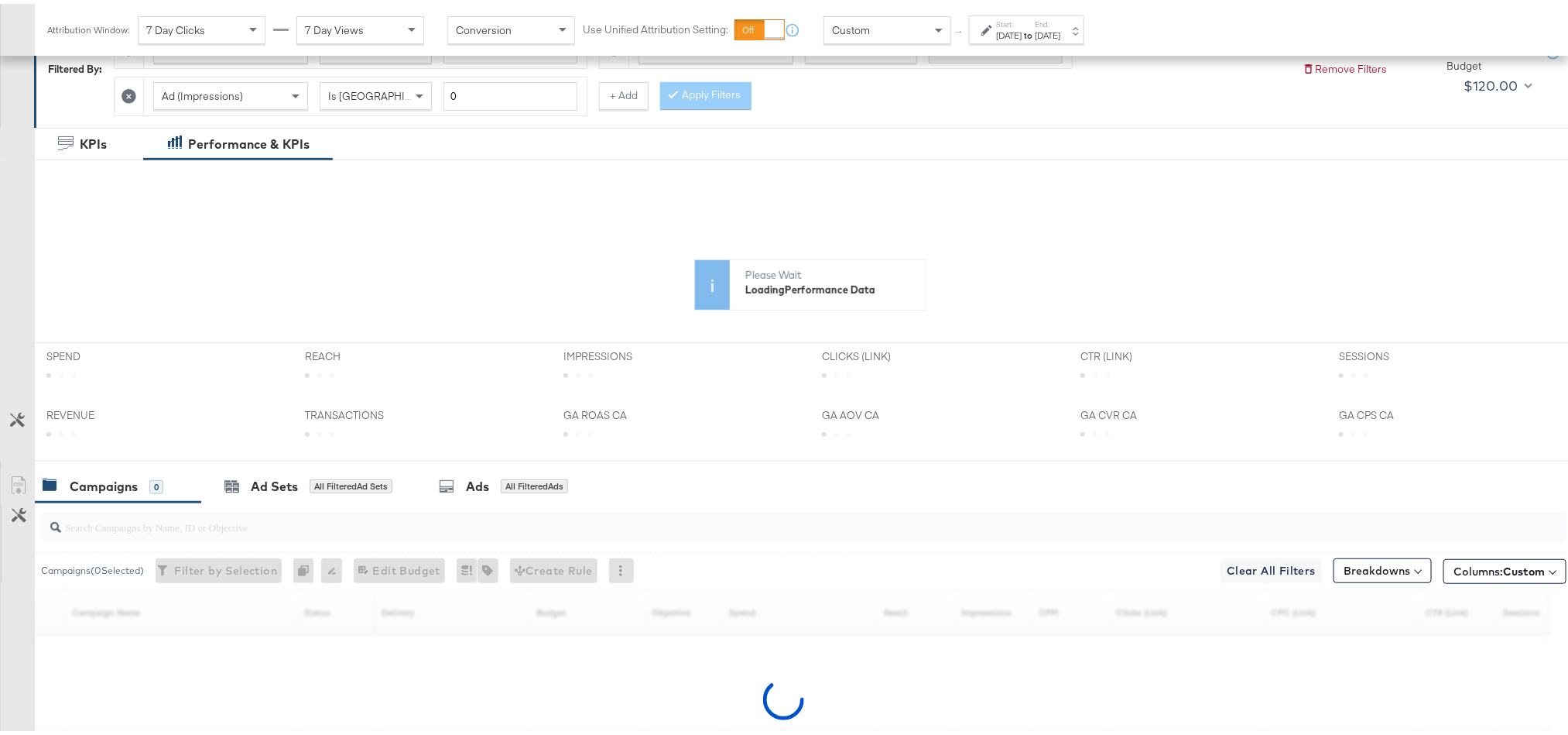
scroll to position [410, 0]
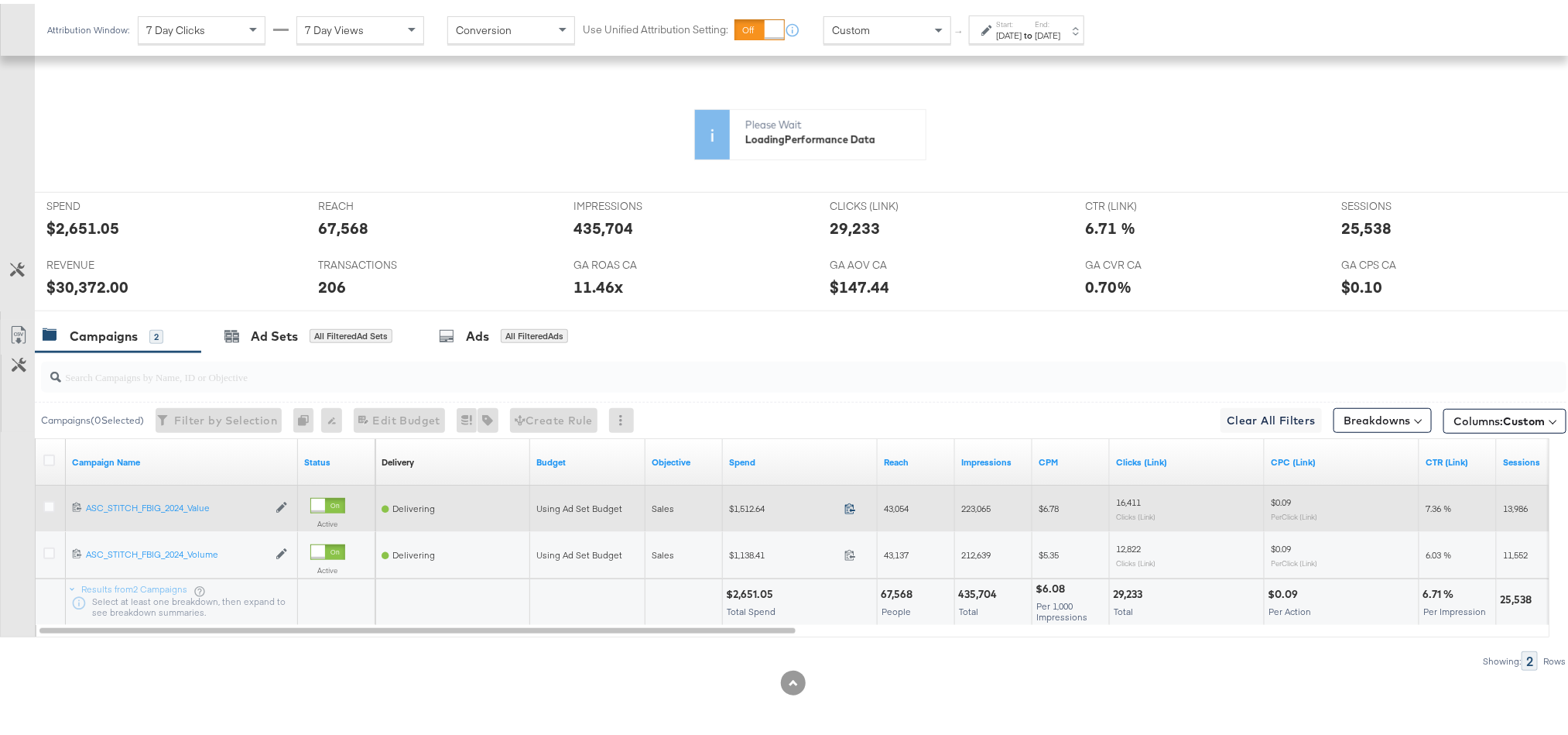
click at [848, 509] on icon at bounding box center [850, 504] width 11 height 11
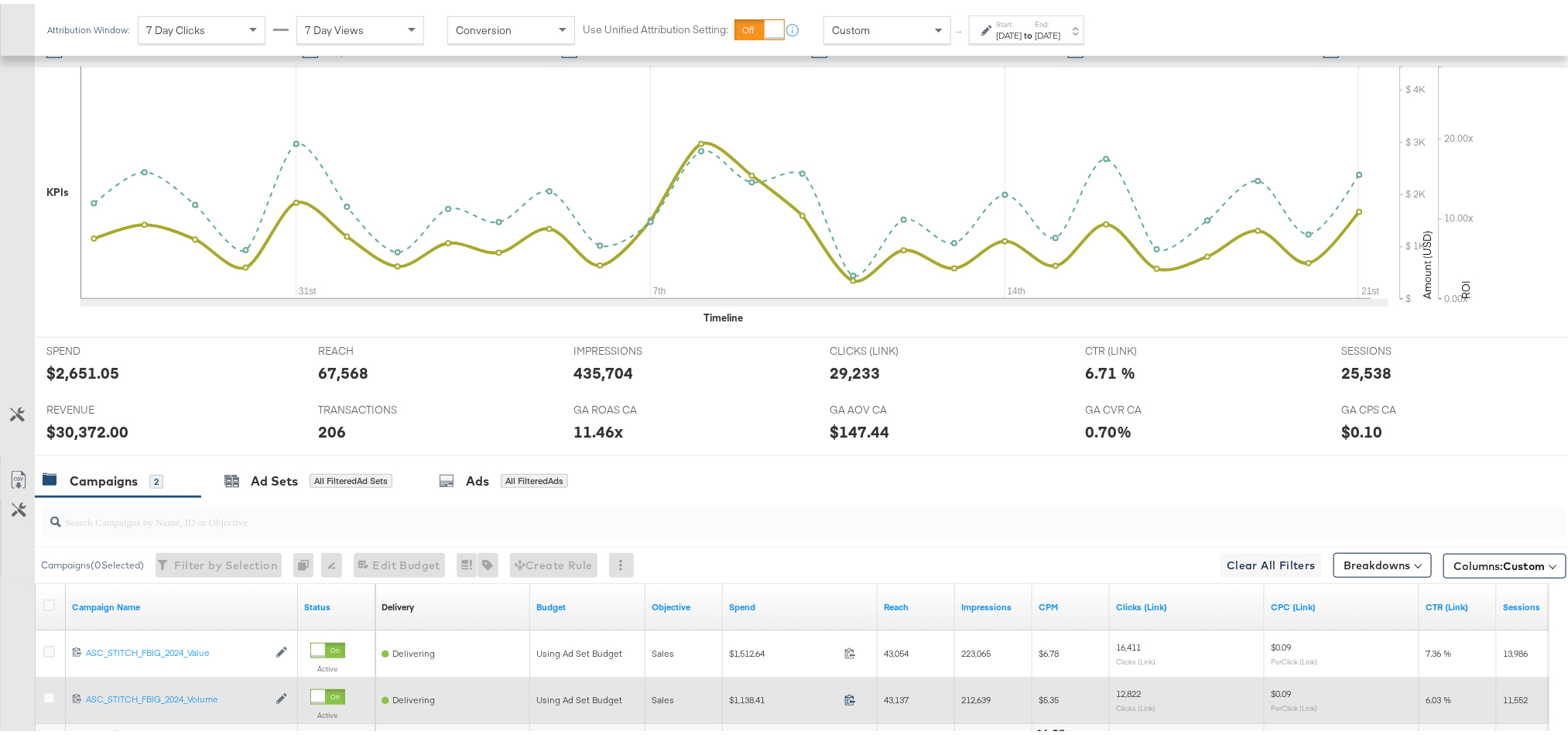
click at [848, 701] on icon at bounding box center [850, 696] width 11 height 11
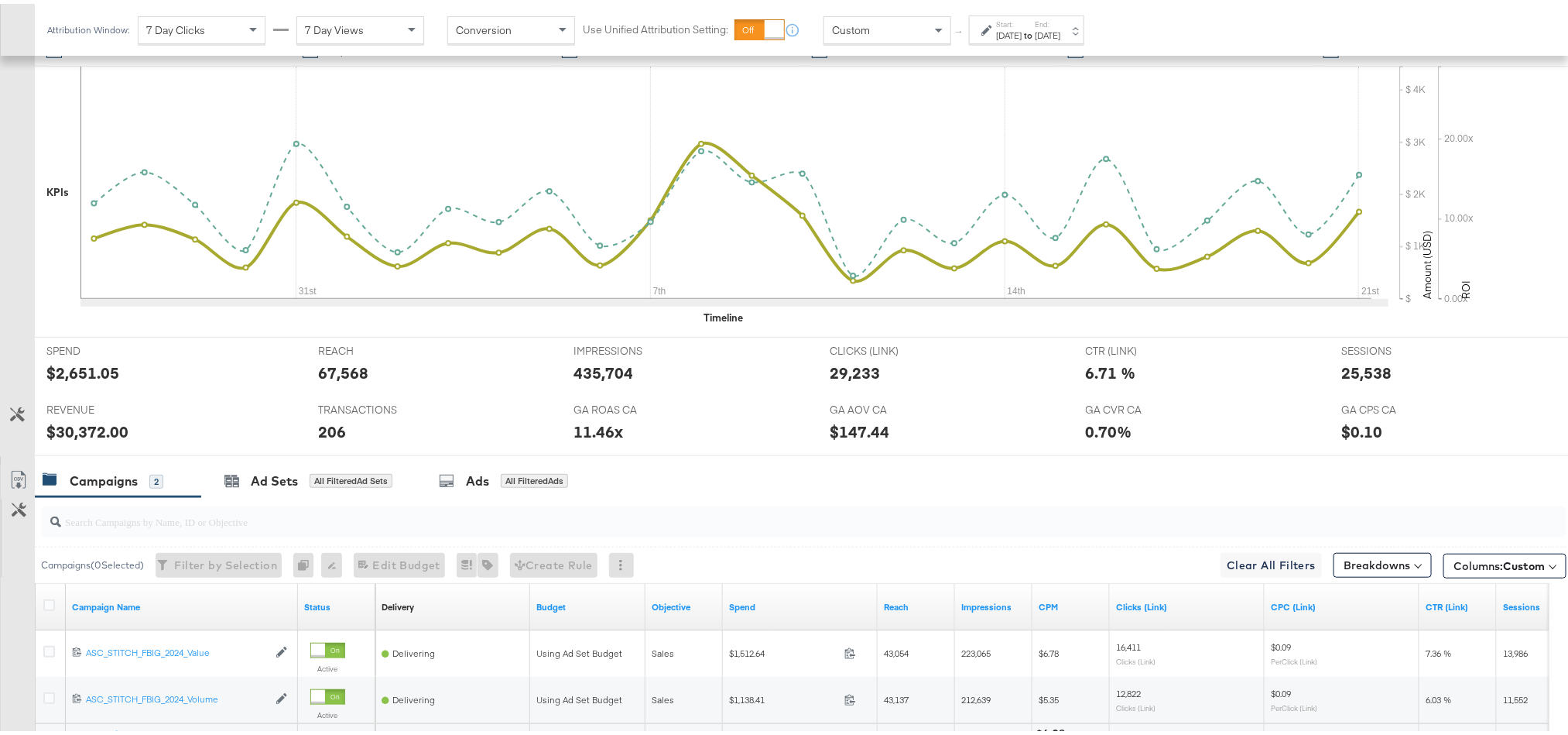
click at [82, 425] on div "$30,372.00" at bounding box center [88, 427] width 82 height 22
copy div "30,372.00"
click at [1349, 376] on div "25,538" at bounding box center [1366, 369] width 50 height 22
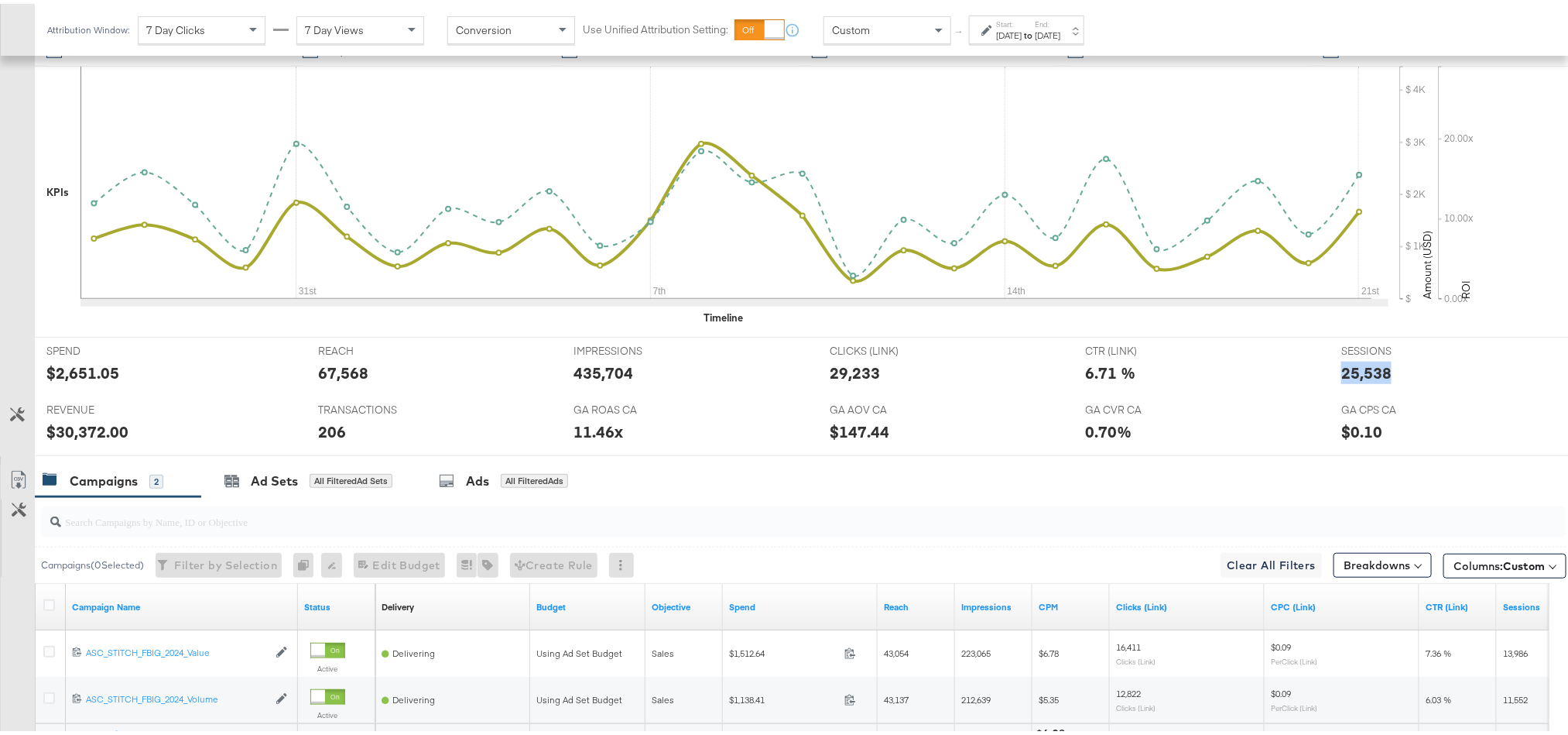
copy div "25,538"
click at [1061, 31] on div "[DATE]" at bounding box center [1047, 31] width 25 height 12
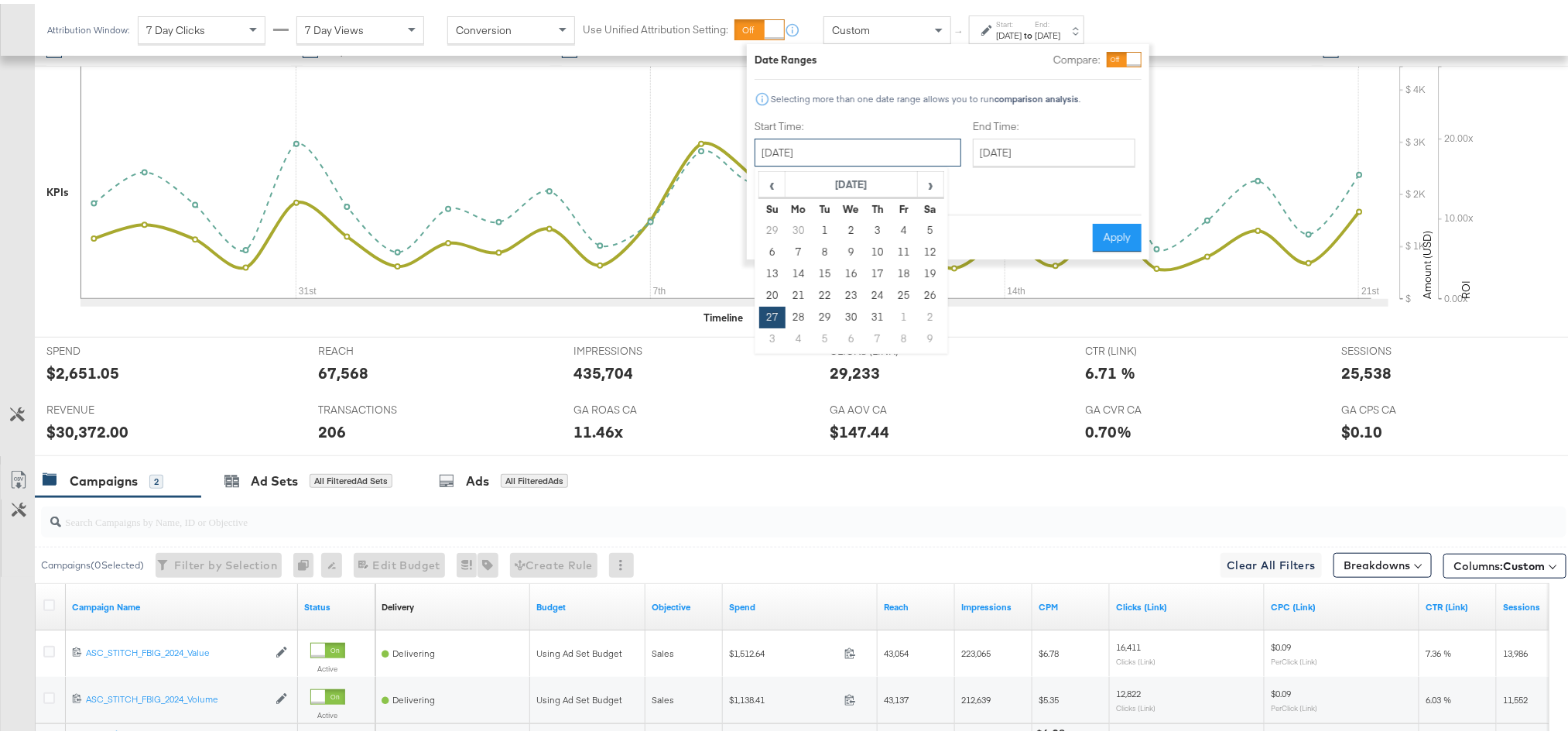
click at [866, 154] on input "[DATE]" at bounding box center [858, 149] width 207 height 28
click at [932, 182] on span "›" at bounding box center [930, 181] width 24 height 23
click at [853, 287] on td "20" at bounding box center [851, 292] width 26 height 21
type input "[DATE]"
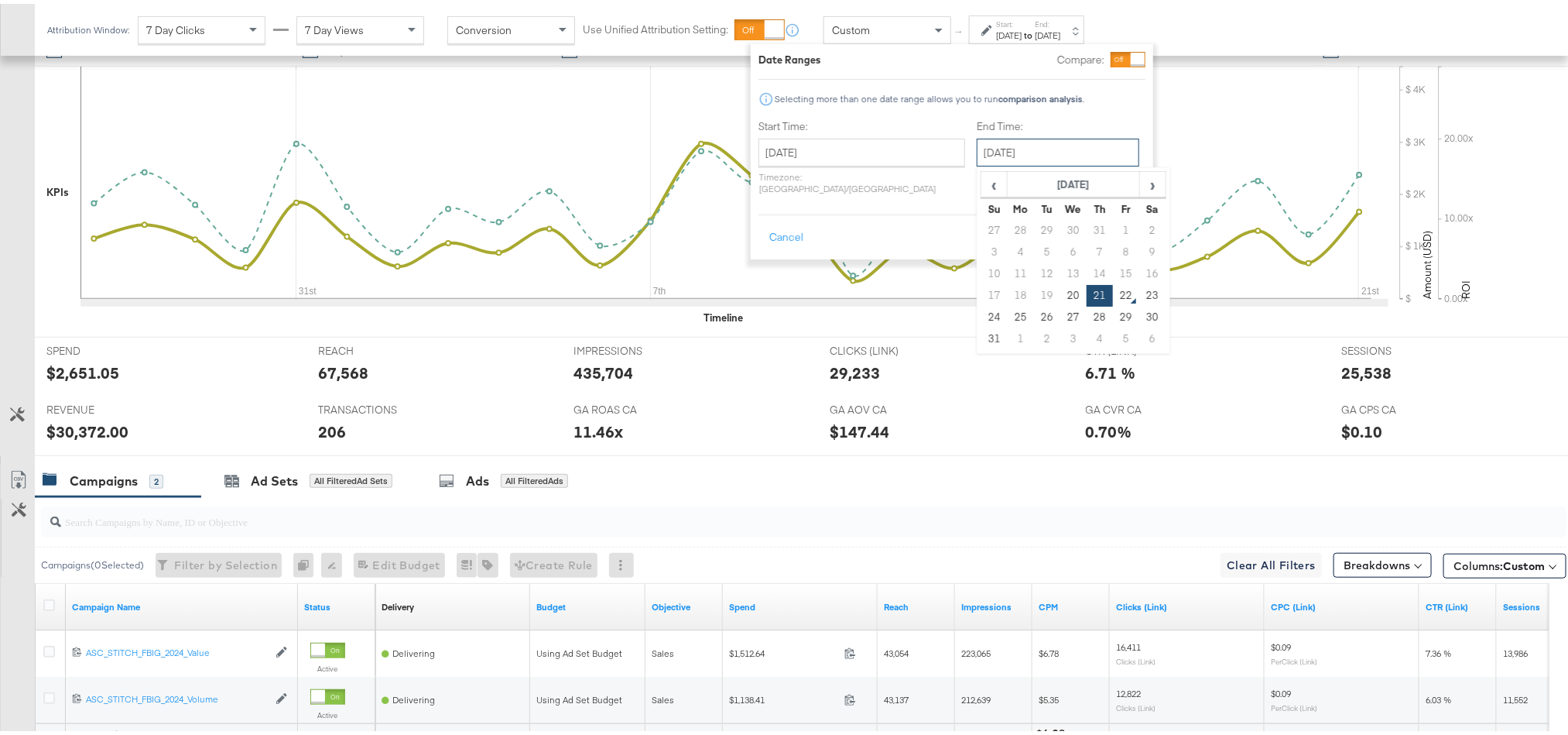
click at [1011, 152] on input "[DATE]" at bounding box center [1058, 149] width 163 height 28
click at [1061, 291] on td "20" at bounding box center [1074, 292] width 26 height 21
type input "[DATE]"
click at [1111, 223] on button "Apply" at bounding box center [1121, 234] width 48 height 28
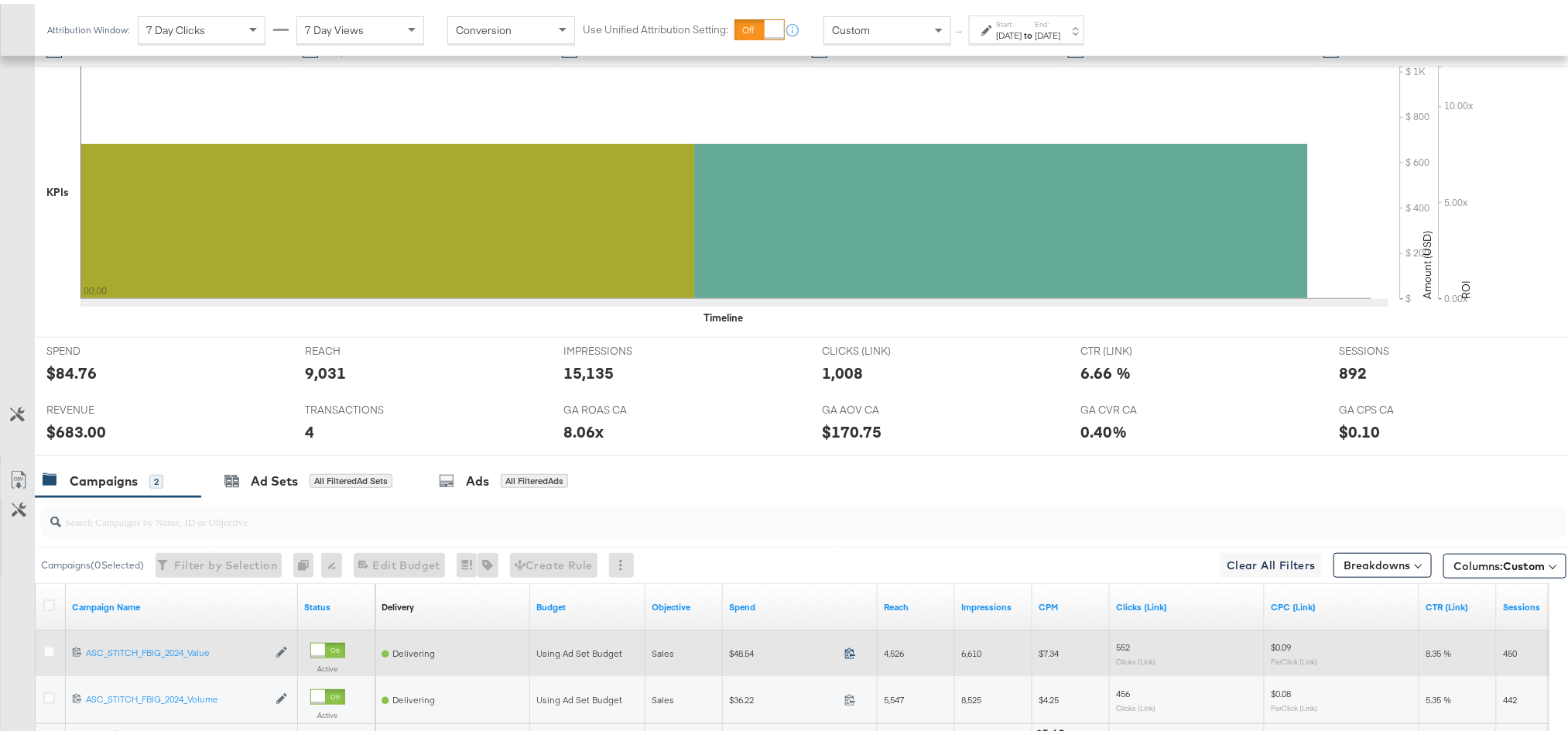
click at [850, 655] on icon at bounding box center [850, 649] width 11 height 11
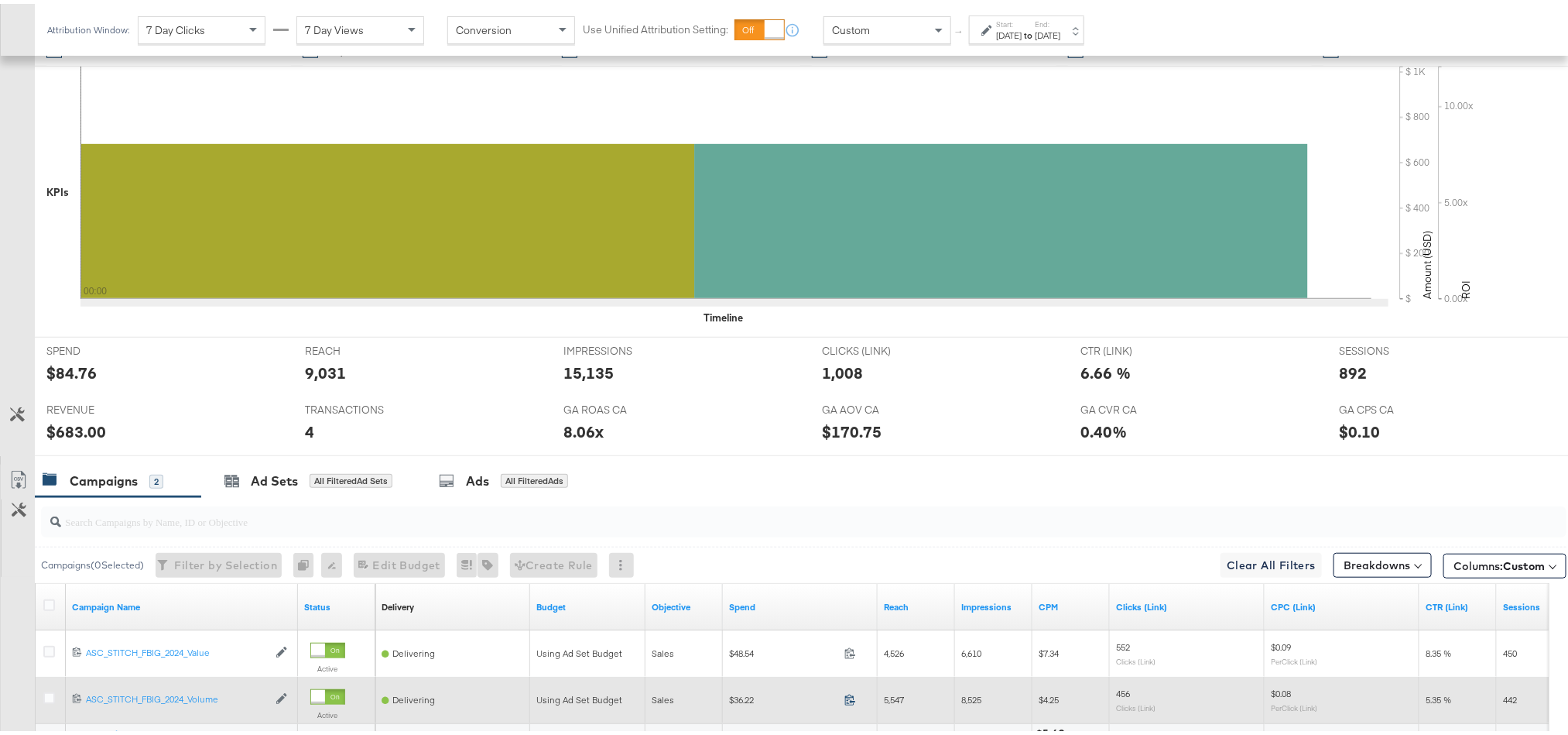
click at [848, 699] on icon at bounding box center [850, 696] width 11 height 11
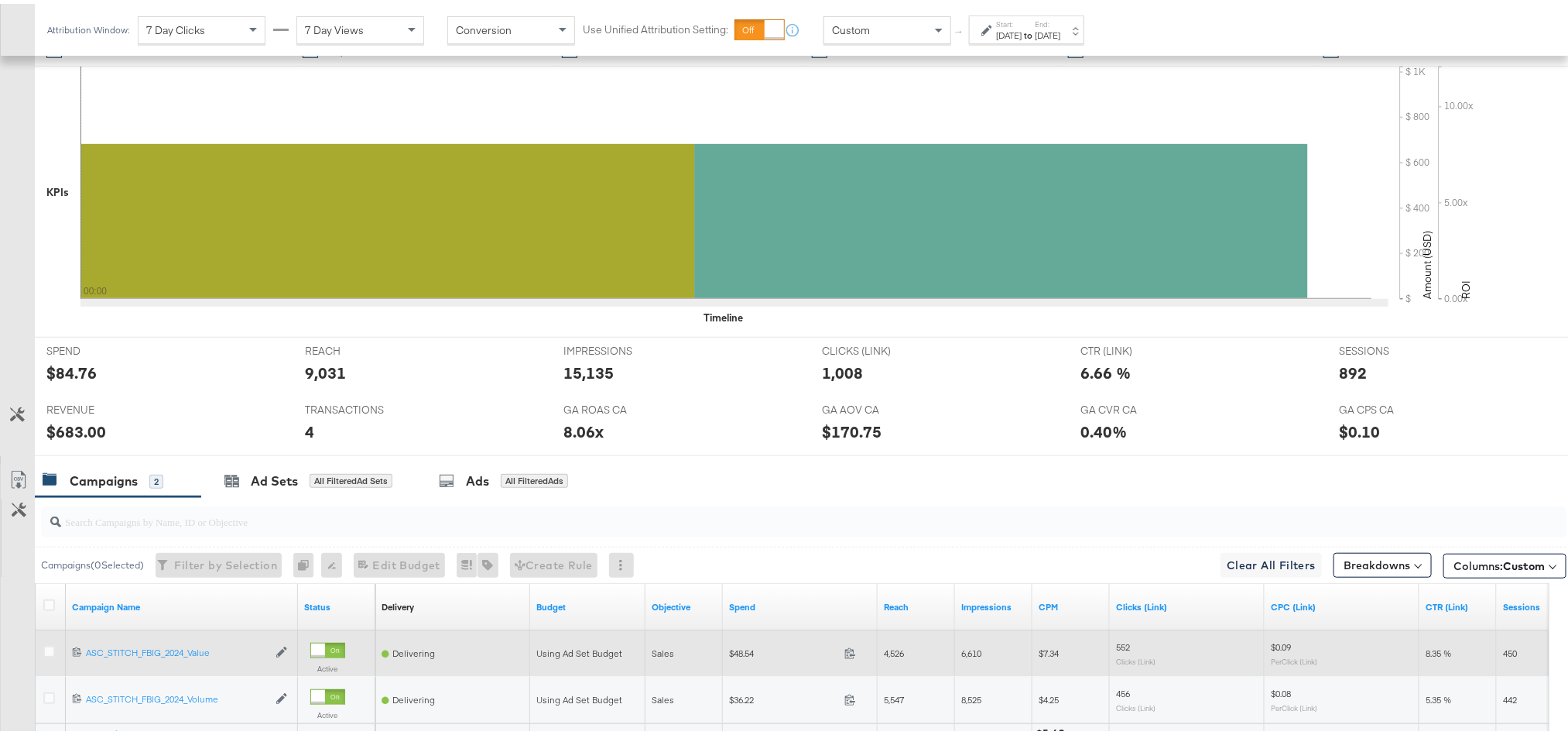
scroll to position [495, 0]
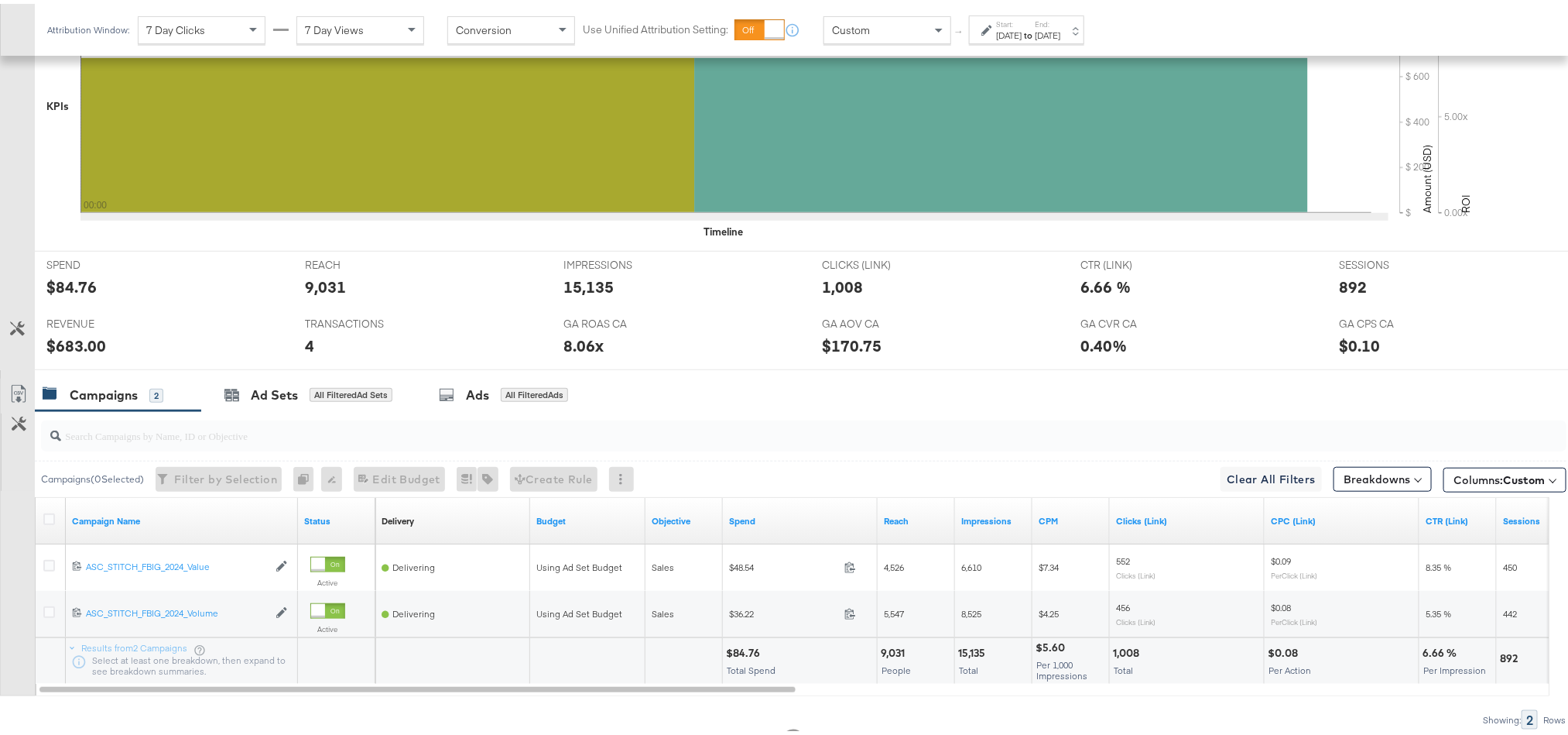
click at [741, 656] on div "$84.76" at bounding box center [745, 650] width 39 height 15
copy div "84.76"
click at [68, 346] on div "$683.00" at bounding box center [76, 342] width 60 height 22
copy div "683.00"
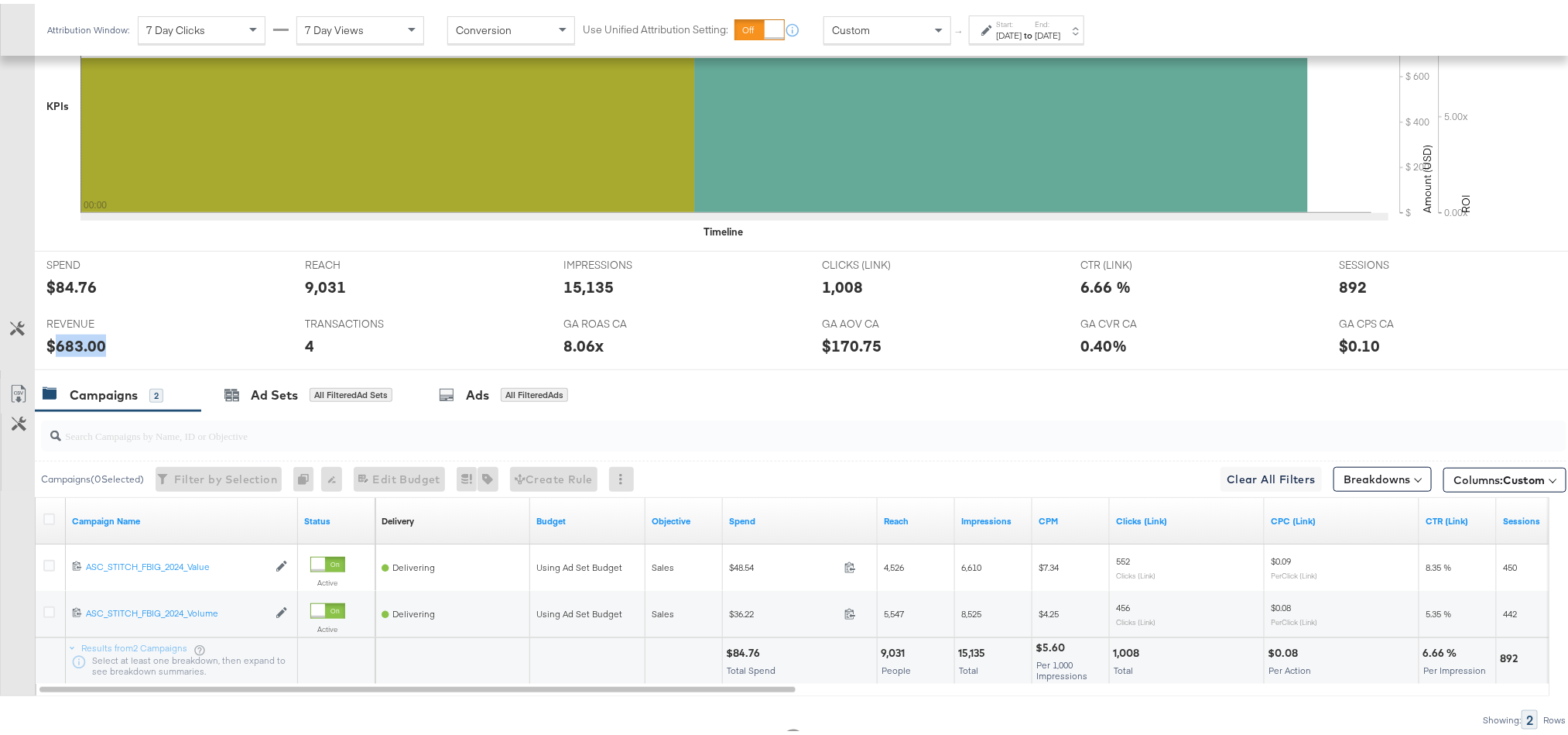
click at [68, 346] on div "$683.00" at bounding box center [76, 342] width 60 height 22
click at [1061, 23] on label "End:" at bounding box center [1047, 21] width 25 height 10
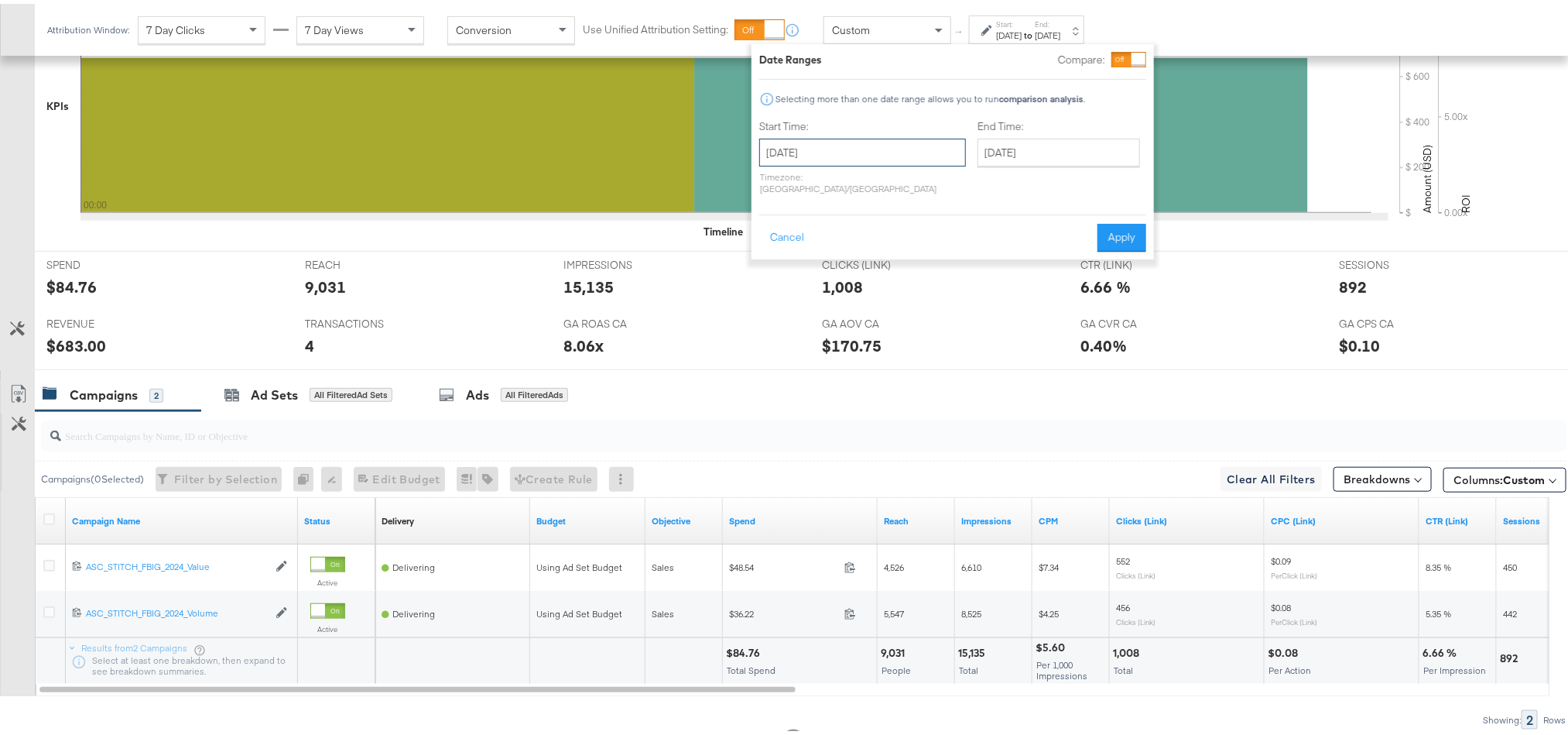
click at [896, 146] on input "[DATE]" at bounding box center [863, 149] width 207 height 28
click at [883, 295] on td "21" at bounding box center [883, 292] width 26 height 21
type input "[DATE]"
click at [1119, 220] on button "Apply" at bounding box center [1120, 234] width 48 height 28
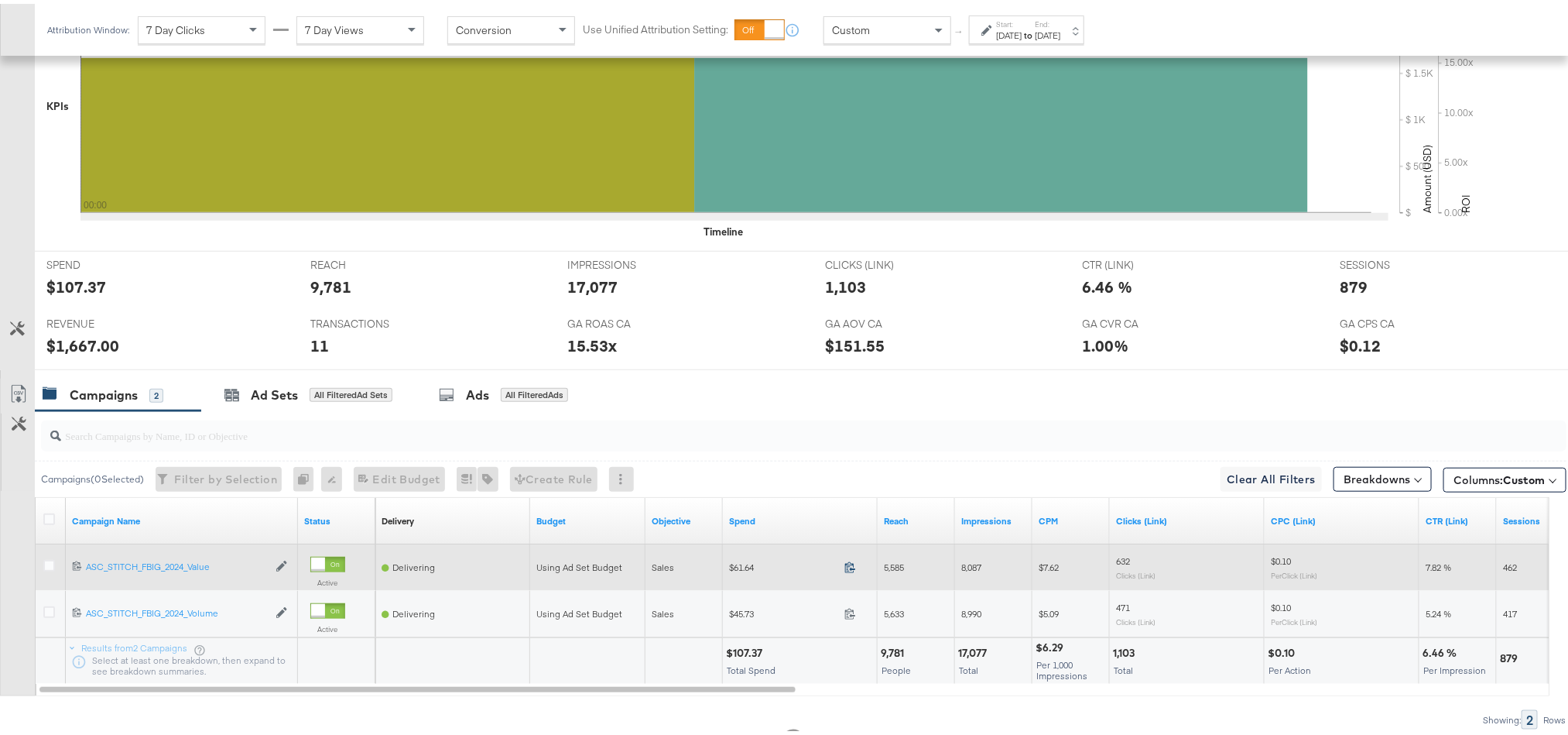
click at [846, 567] on icon at bounding box center [850, 563] width 10 height 11
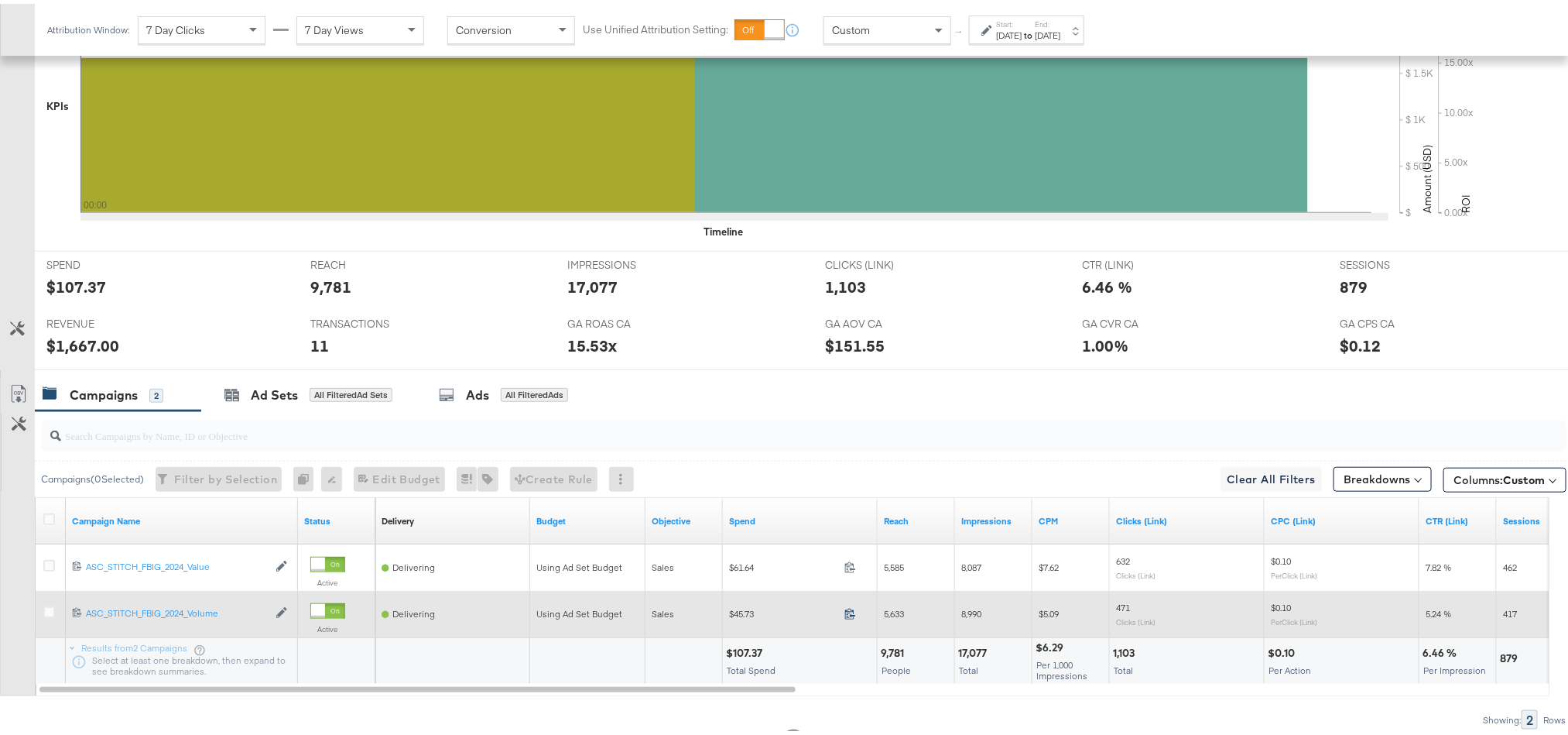
click at [855, 615] on icon at bounding box center [850, 609] width 11 height 11
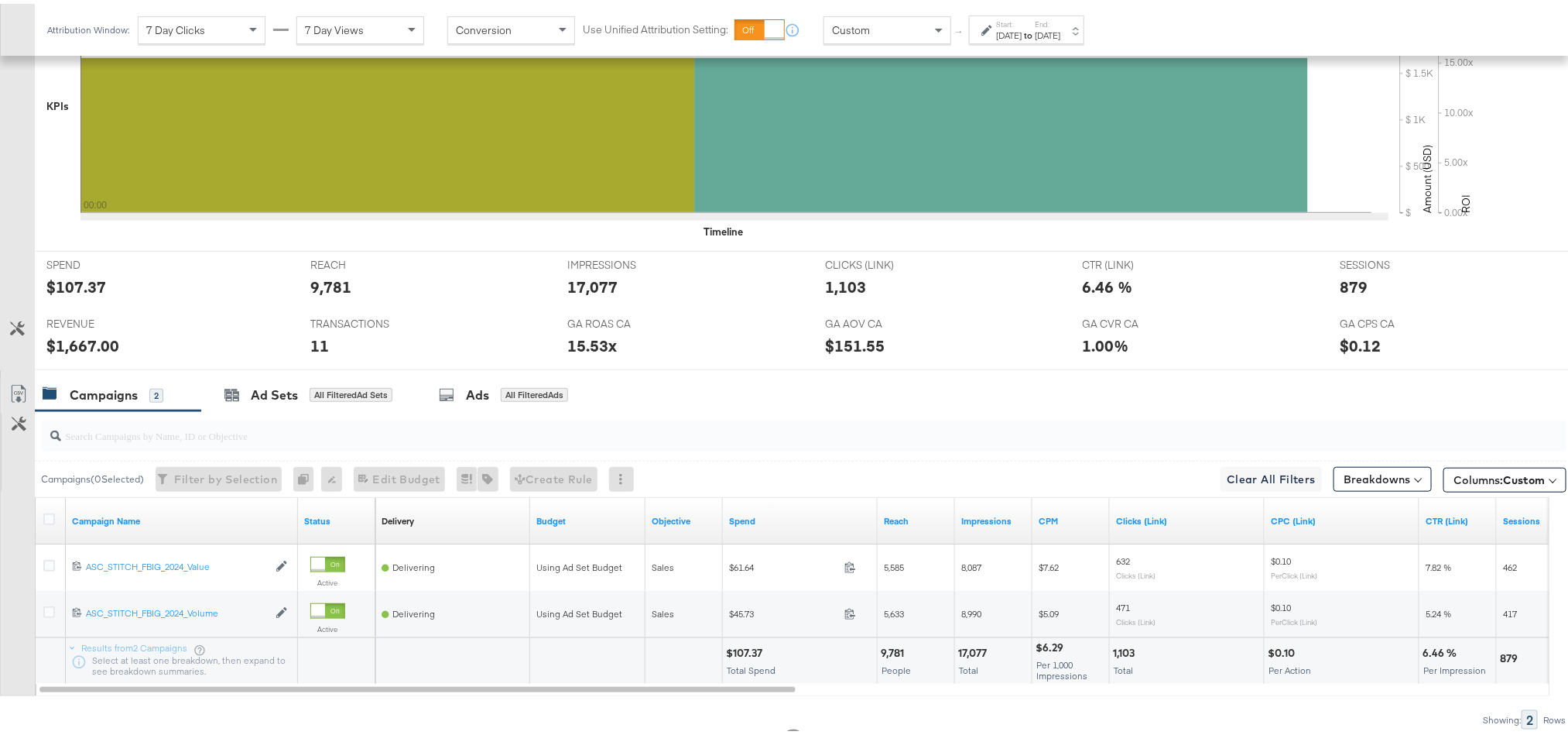
click at [754, 655] on div "$107.37" at bounding box center [746, 650] width 41 height 15
copy div "107.37"
click at [754, 655] on div "$107.37" at bounding box center [746, 650] width 41 height 15
click at [88, 344] on div "$1,667.00" at bounding box center [83, 342] width 73 height 22
copy div "1,667.00"
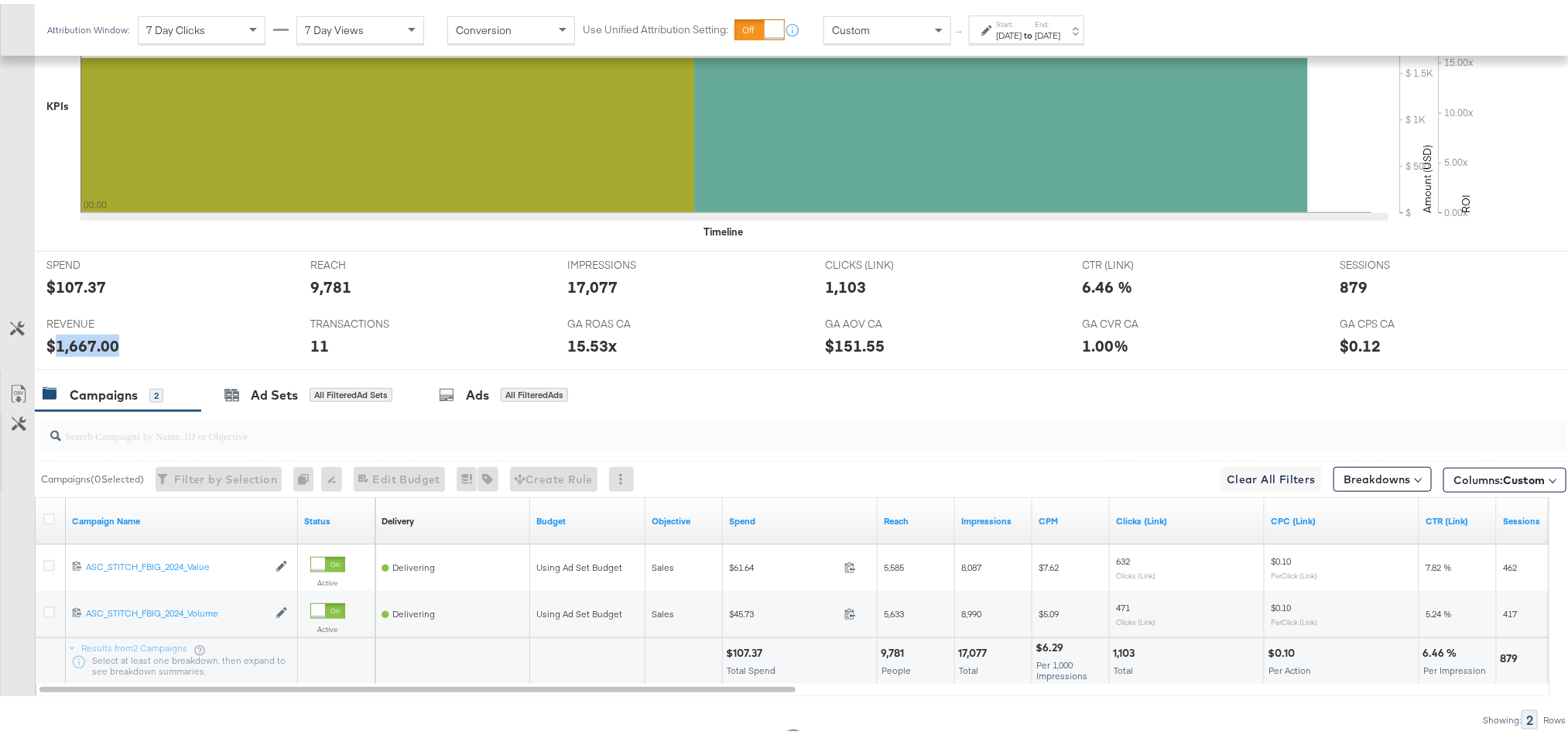
click at [88, 344] on div "$1,667.00" at bounding box center [83, 342] width 73 height 22
click at [269, 407] on div "Ad Sets All Filtered Ad Sets" at bounding box center [308, 391] width 214 height 34
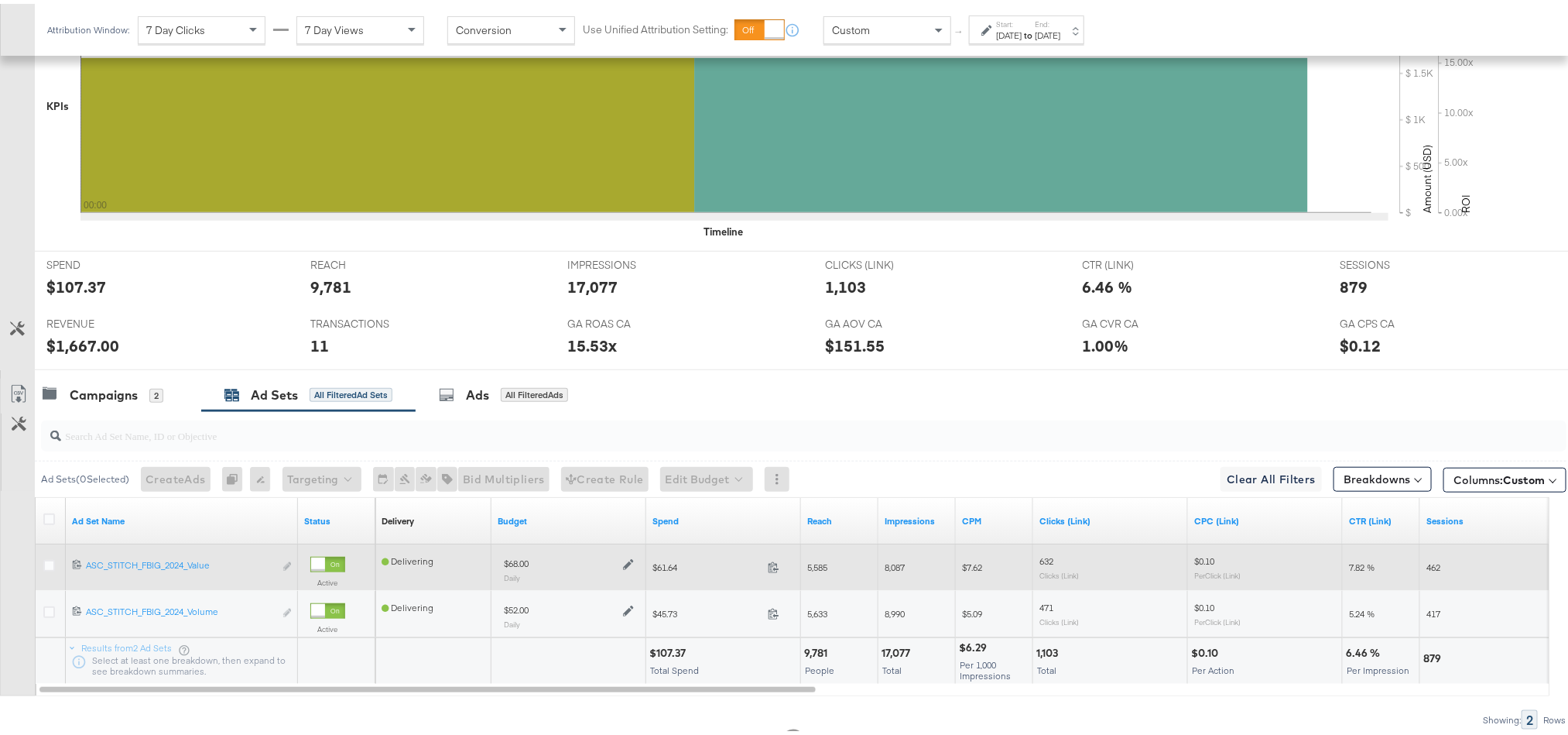
click at [625, 566] on icon at bounding box center [628, 560] width 11 height 11
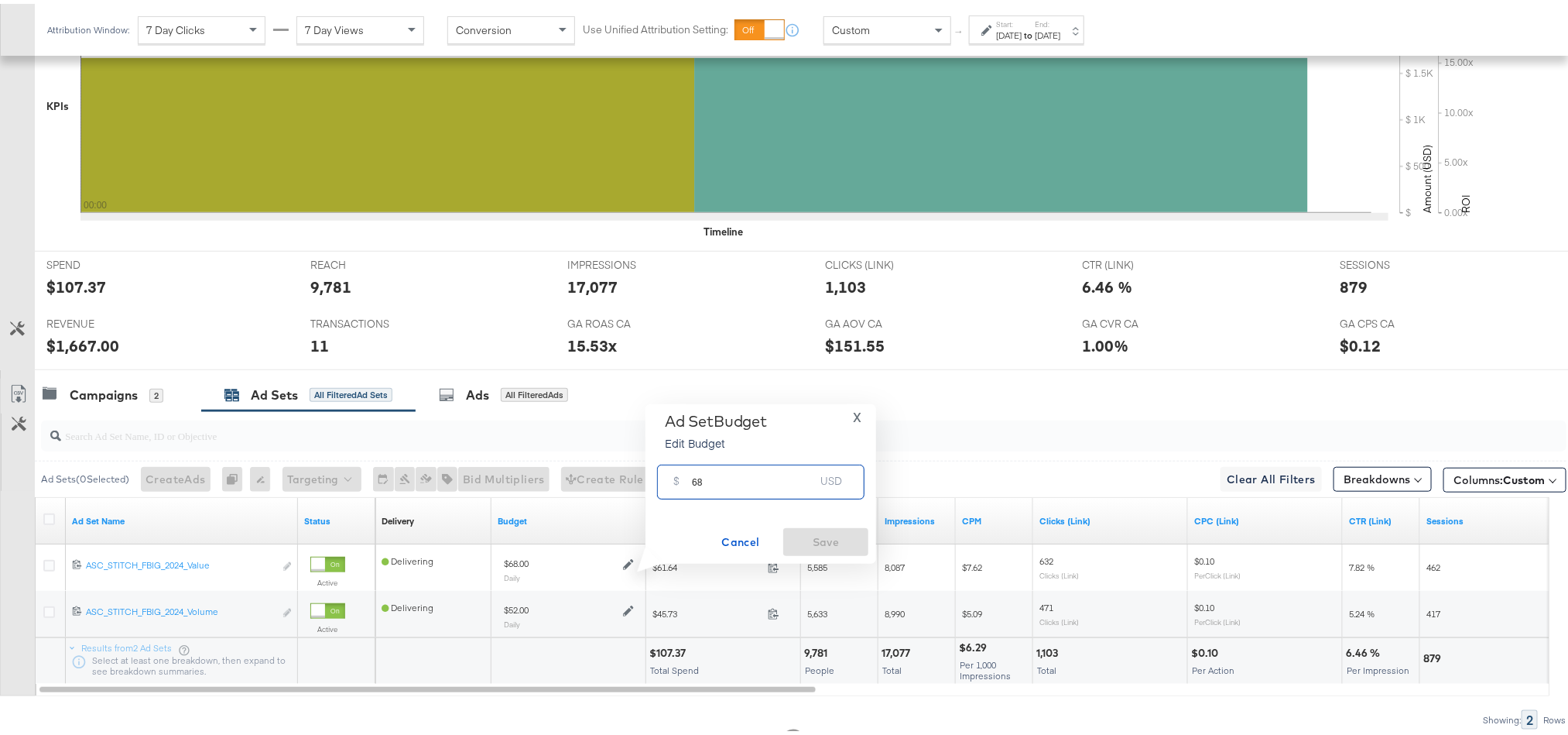
click at [721, 480] on input "68" at bounding box center [753, 471] width 122 height 34
paste input "$69.70"
type input "69.70"
click at [802, 534] on span "Save" at bounding box center [826, 539] width 73 height 20
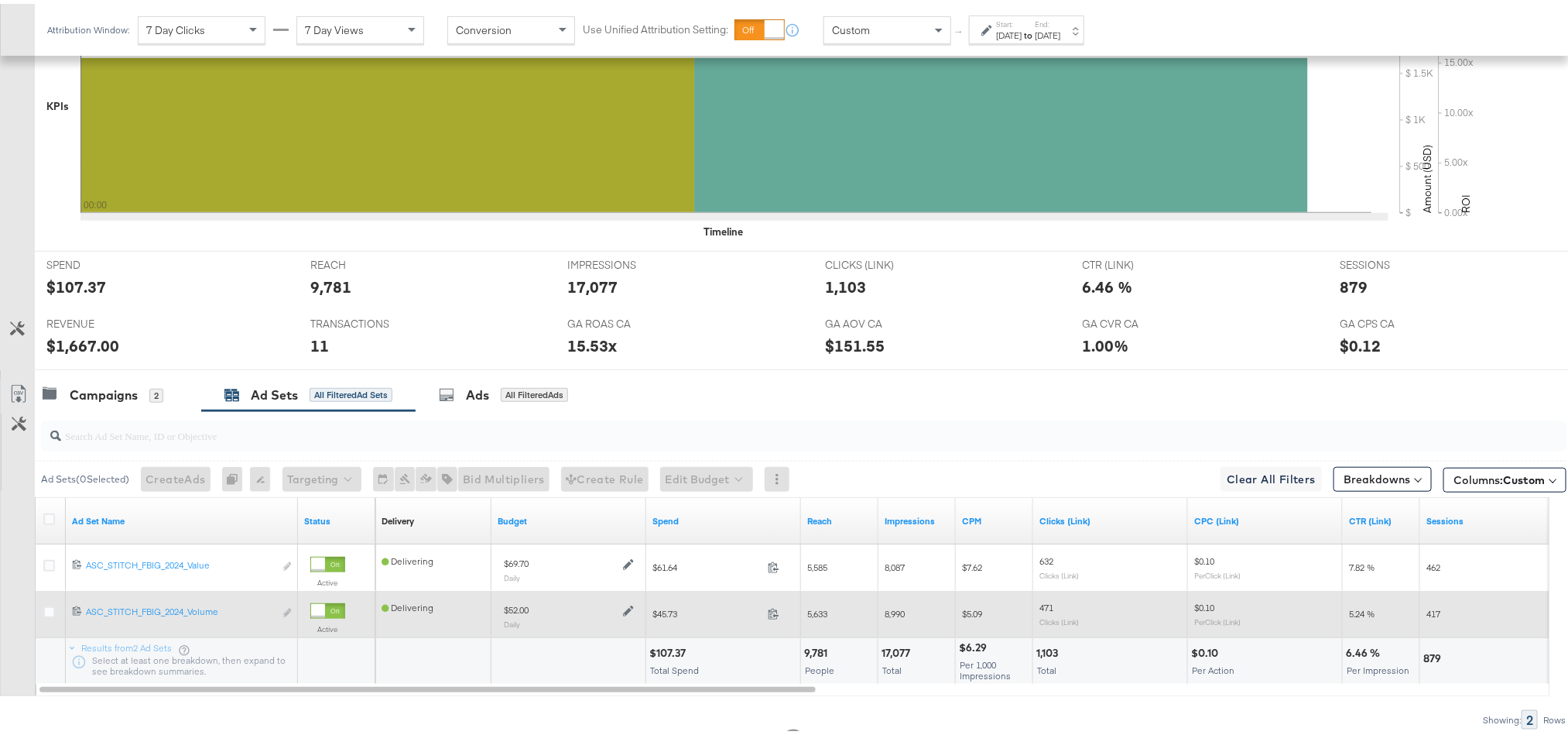
click at [632, 612] on icon at bounding box center [628, 606] width 11 height 11
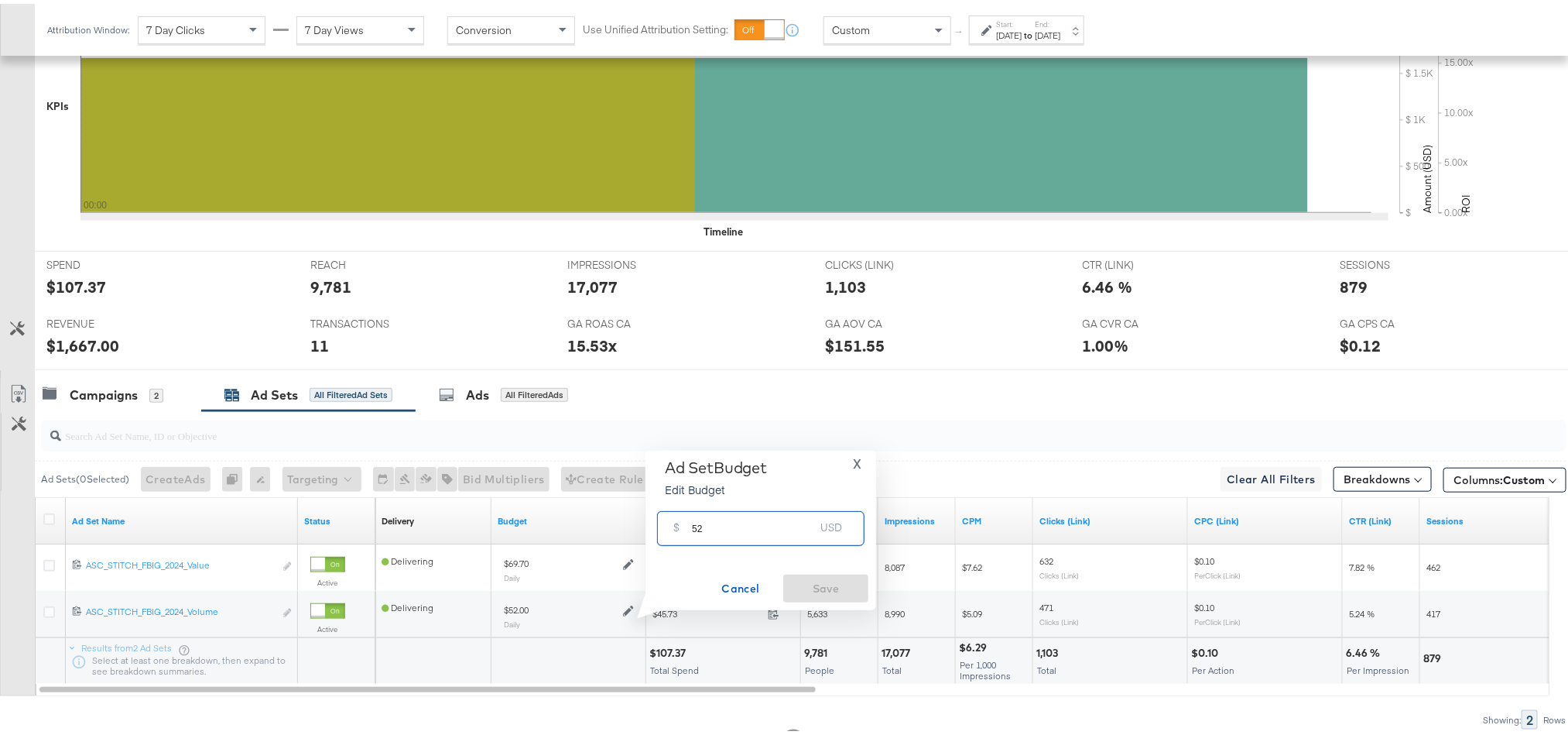
click at [715, 531] on input "52" at bounding box center [753, 518] width 122 height 34
paste input "$53.30"
type input "53.30"
click at [834, 590] on span "Save" at bounding box center [826, 585] width 73 height 20
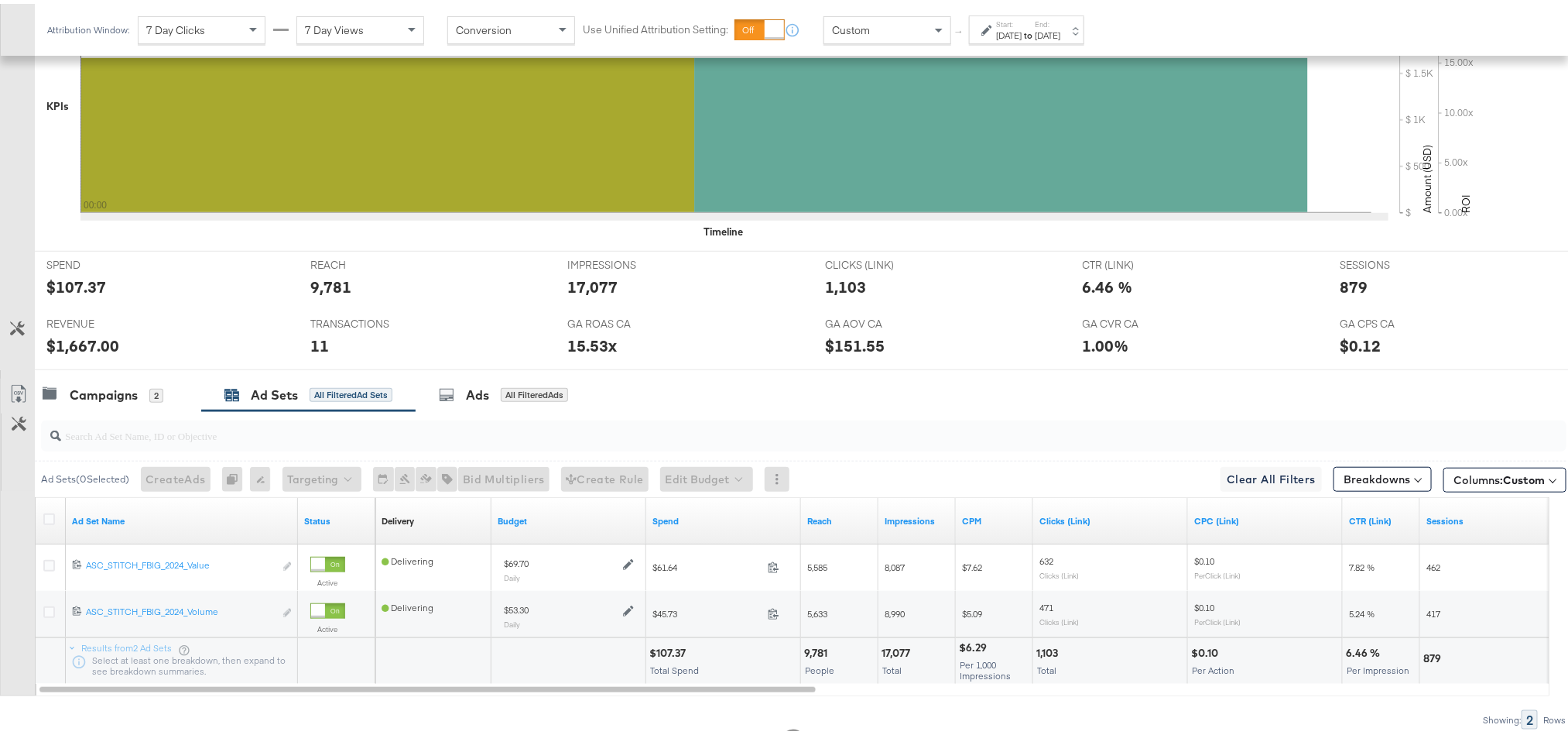
scroll to position [0, 0]
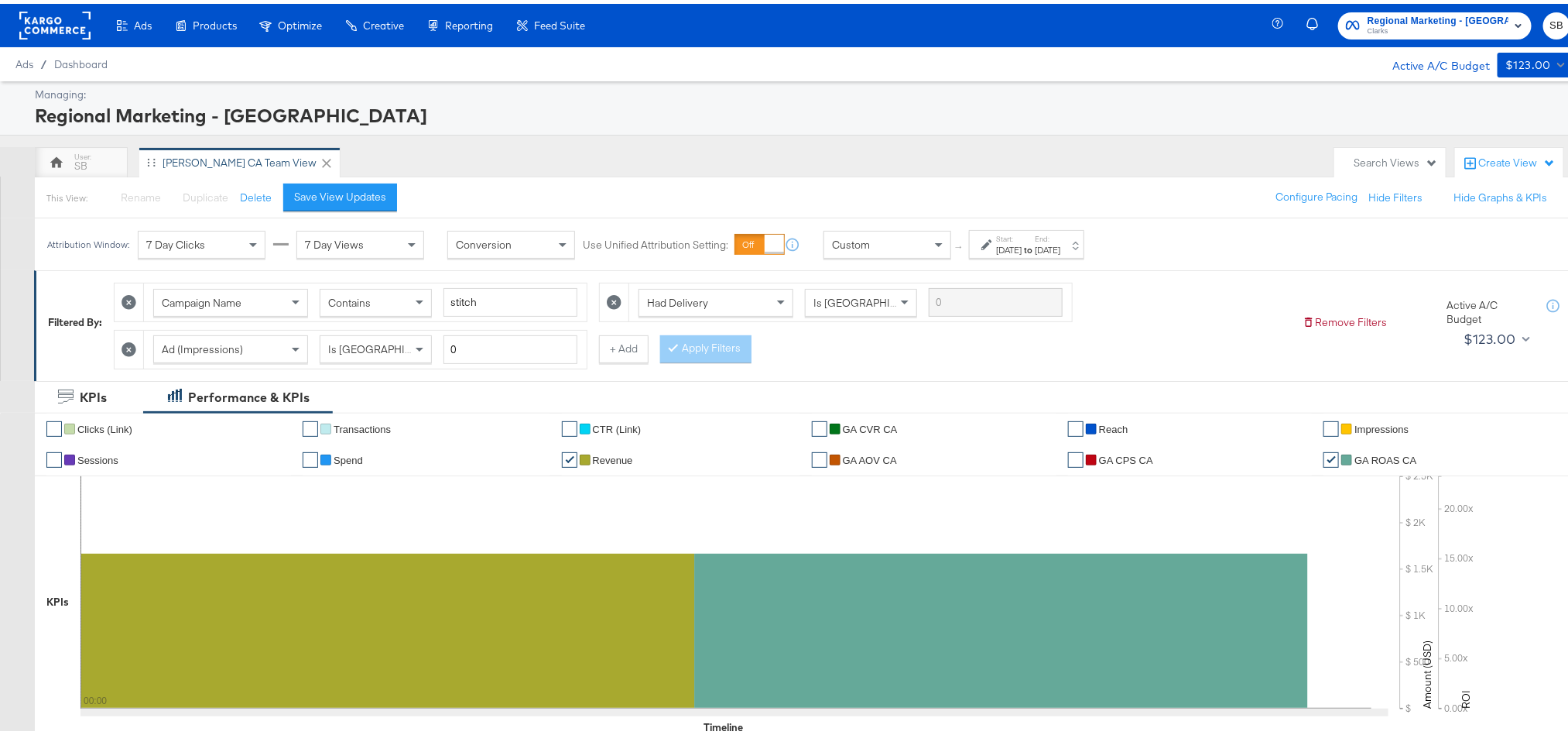
click at [48, 25] on rect at bounding box center [55, 21] width 71 height 28
